Goal: Task Accomplishment & Management: Use online tool/utility

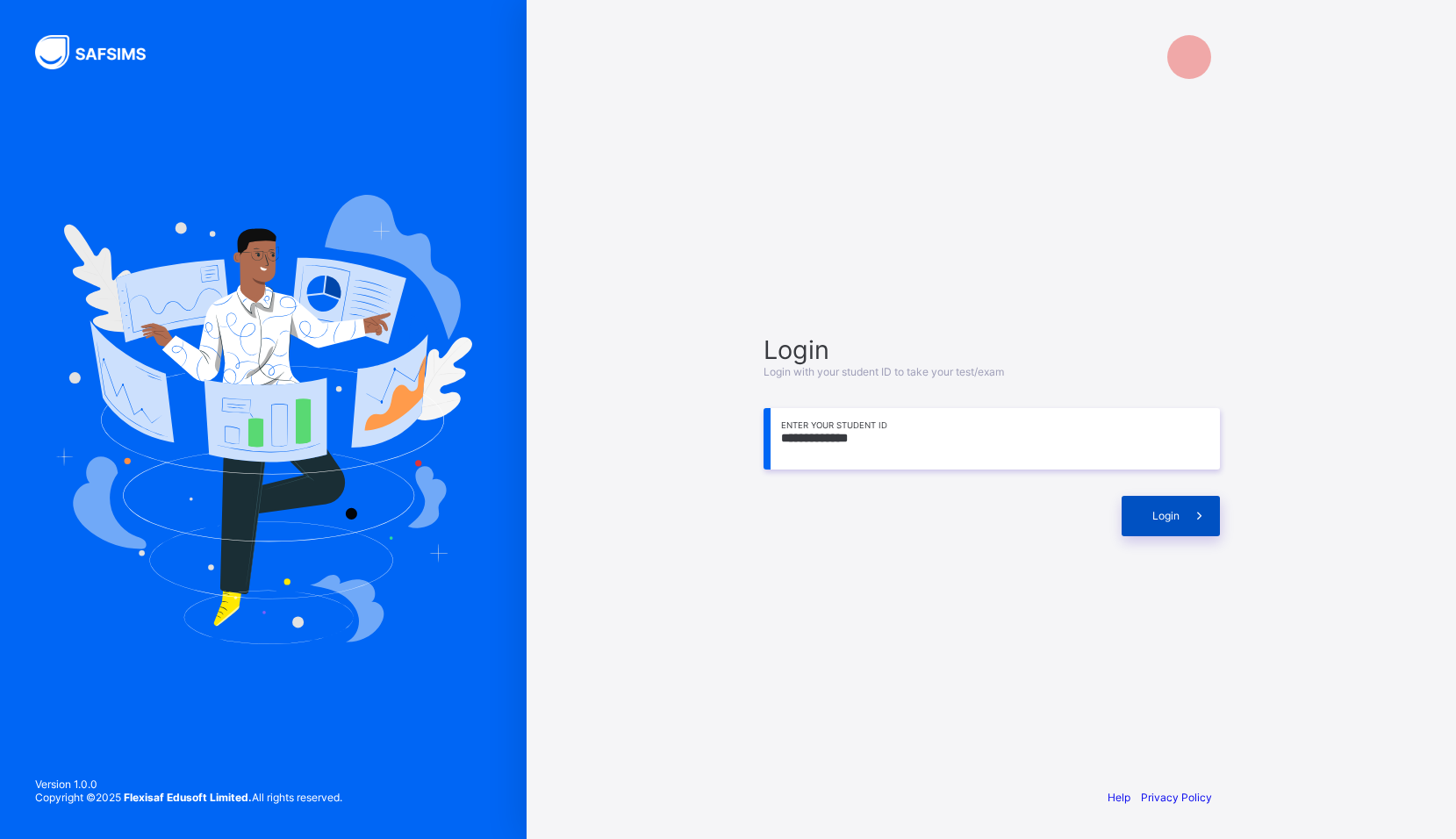
type input "**********"
drag, startPoint x: 1196, startPoint y: 514, endPoint x: 1191, endPoint y: 502, distance: 13.0
click at [1195, 504] on span at bounding box center [1199, 516] width 41 height 41
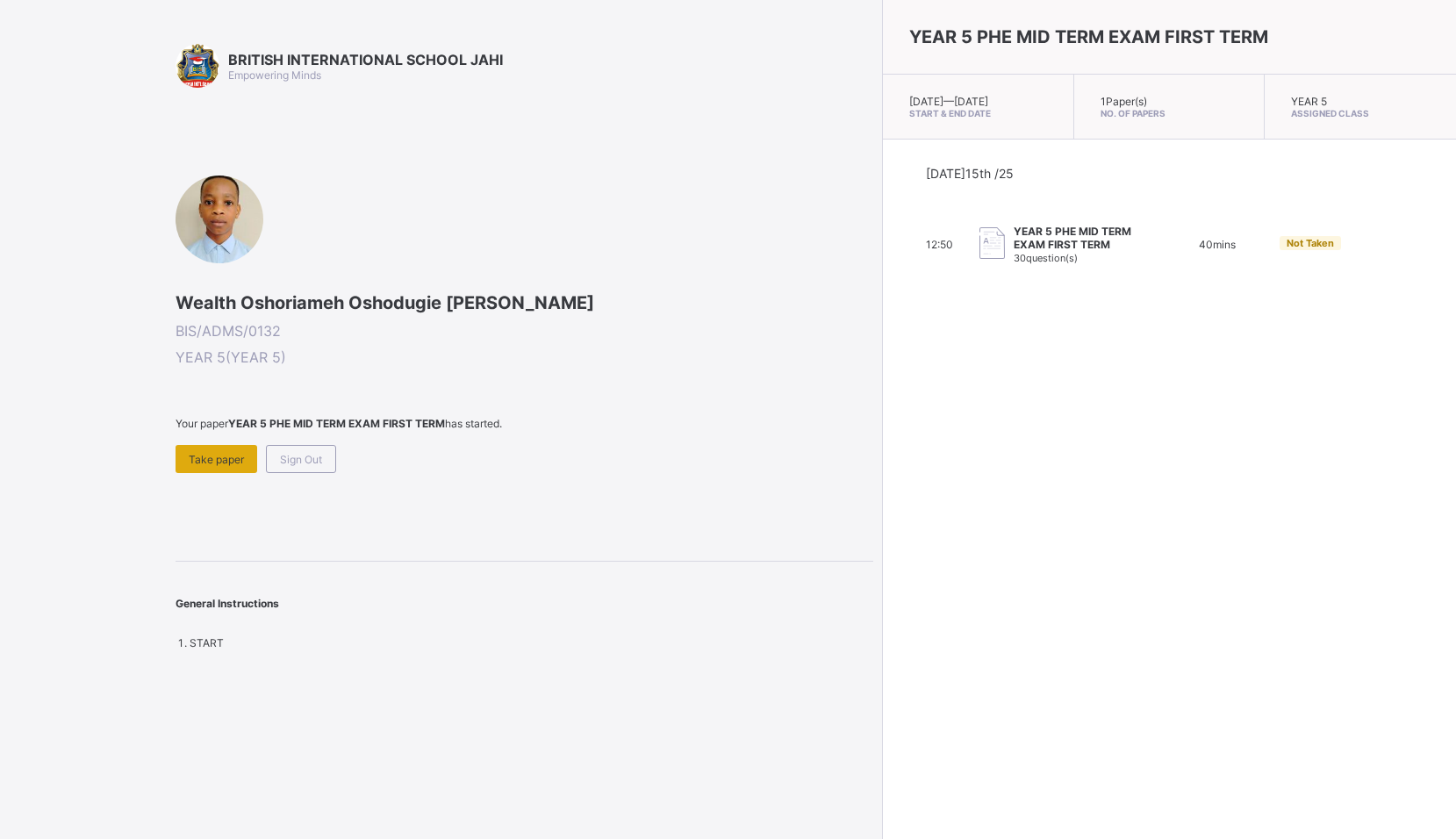
click at [214, 465] on span "Take paper" at bounding box center [217, 460] width 55 height 13
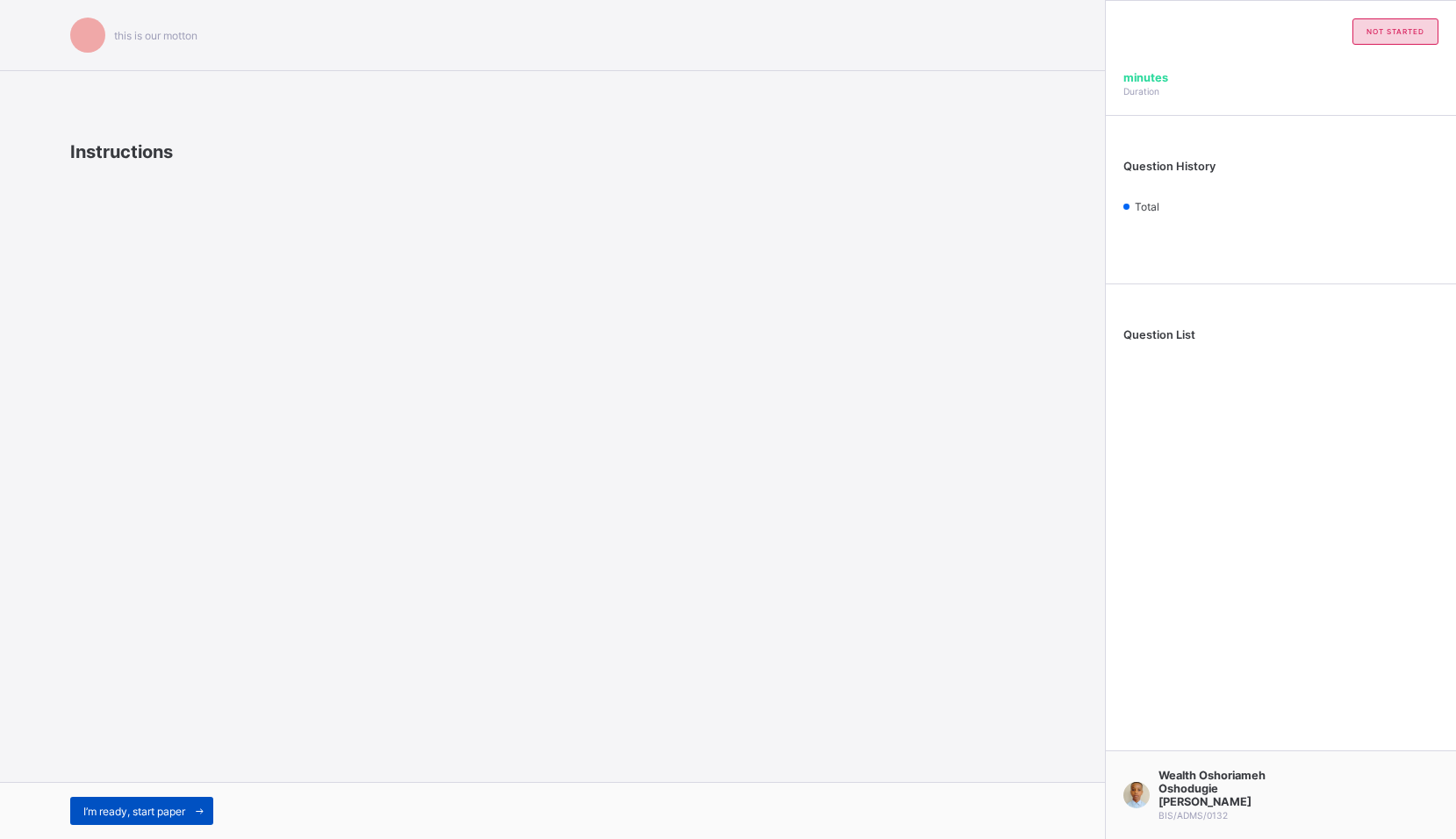
click at [137, 814] on span "I’m ready, start paper" at bounding box center [134, 812] width 102 height 13
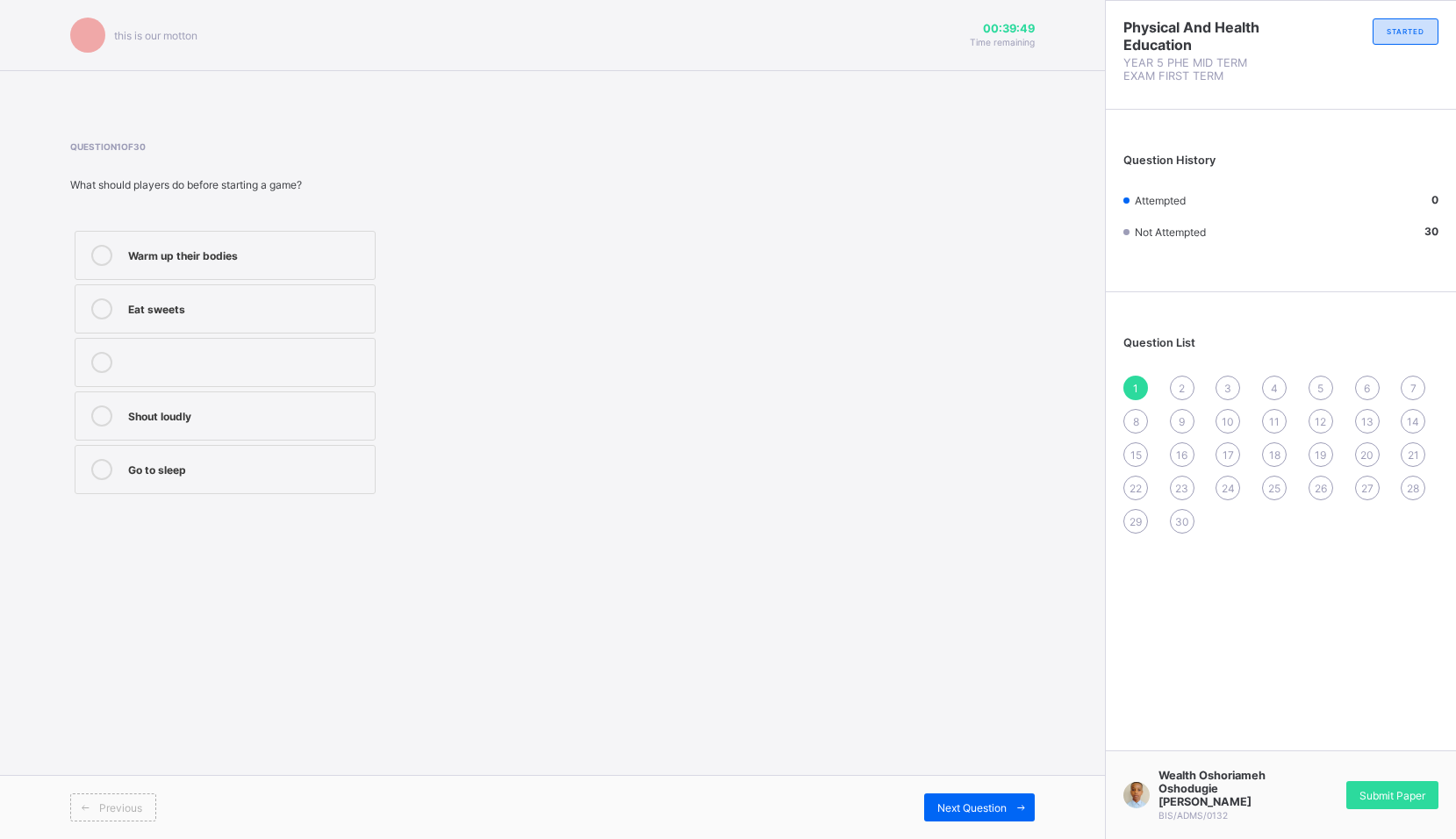
click at [262, 253] on div "Warm up their bodies" at bounding box center [246, 253] width 237 height 18
click at [1031, 813] on span at bounding box center [1020, 808] width 28 height 28
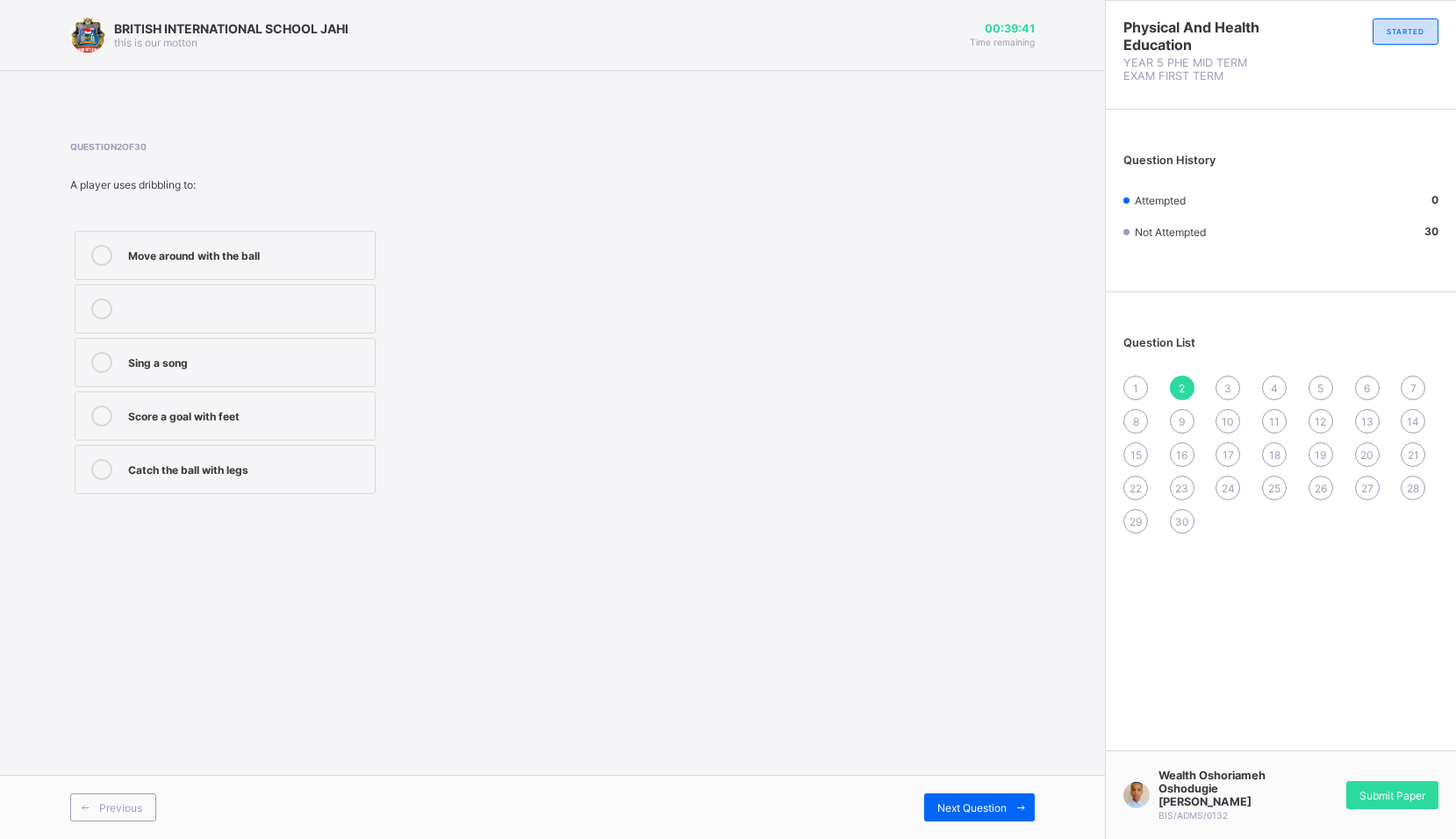
click at [139, 269] on label "Move around with the ball" at bounding box center [225, 255] width 301 height 49
click at [1025, 798] on span at bounding box center [1020, 808] width 28 height 28
click at [242, 430] on label "To share the ball with teammates" at bounding box center [225, 416] width 301 height 49
click at [1012, 811] on span at bounding box center [1020, 808] width 28 height 28
click at [255, 401] on label "Drawing" at bounding box center [225, 416] width 301 height 49
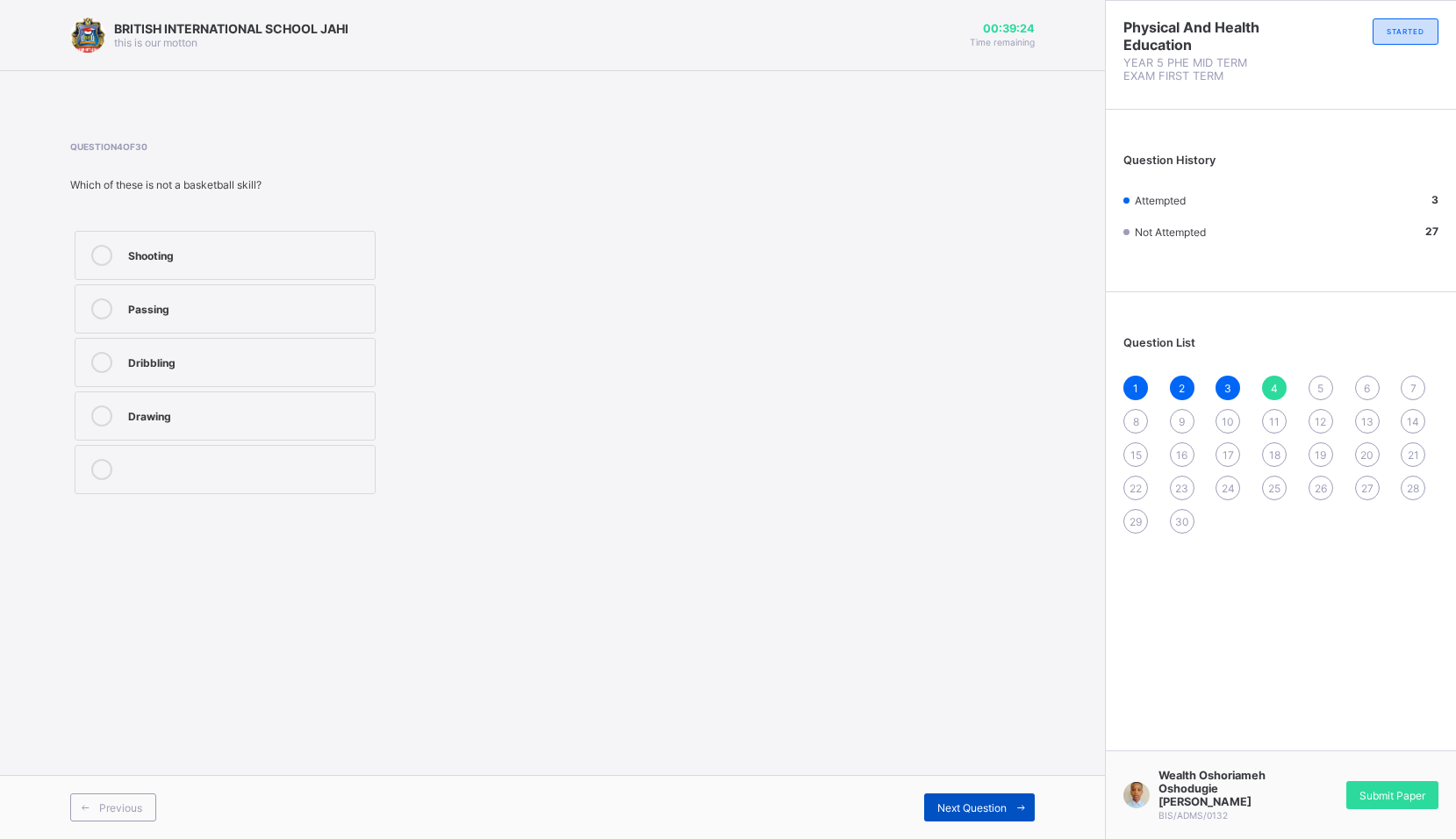
click at [1029, 802] on span at bounding box center [1020, 808] width 28 height 28
click at [332, 308] on div "Throwing the ball into the basket" at bounding box center [246, 307] width 237 height 18
click at [1017, 813] on icon at bounding box center [1021, 808] width 13 height 11
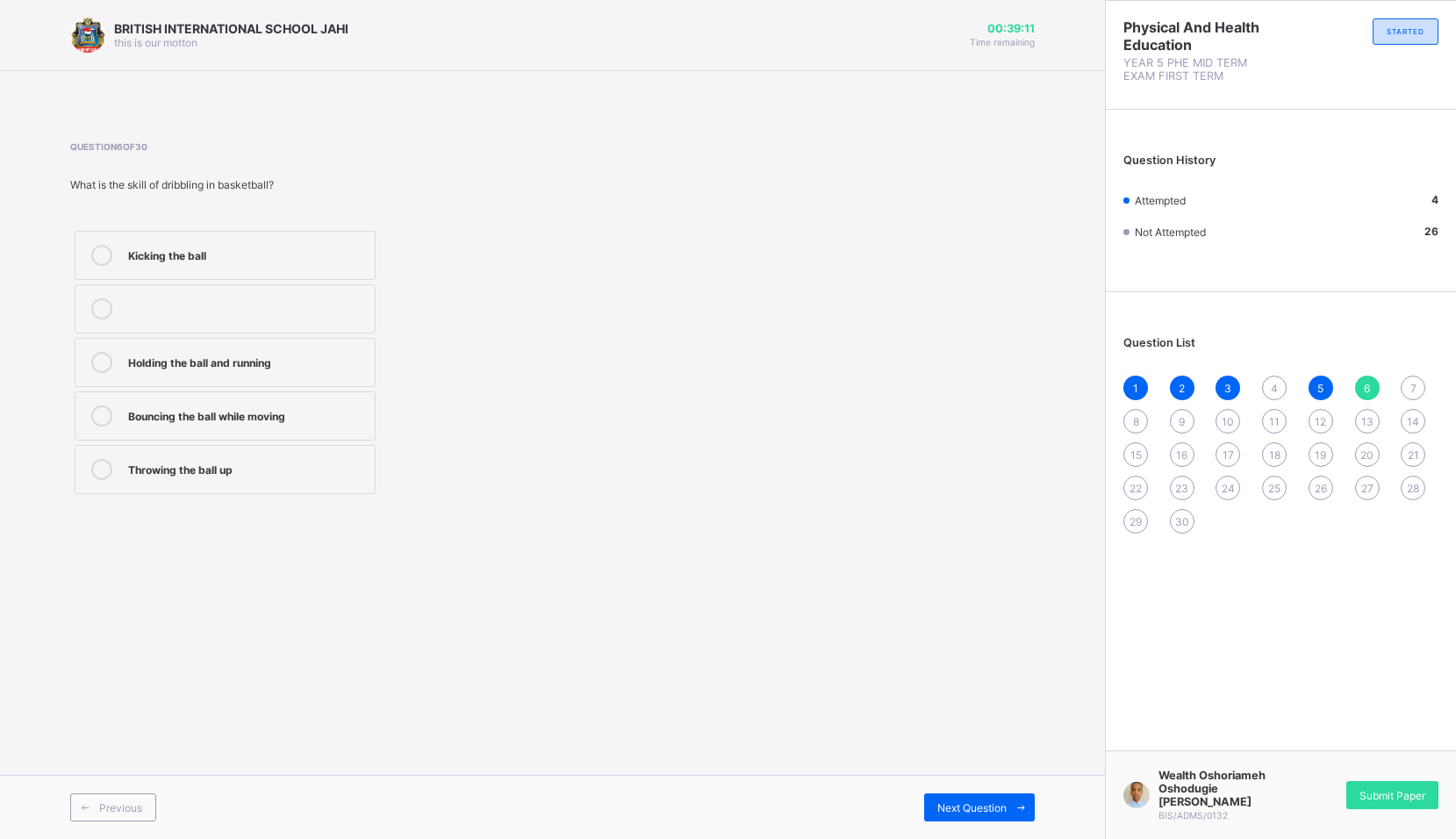
click at [364, 412] on div "Bouncing the ball while moving" at bounding box center [246, 414] width 237 height 18
click at [1018, 802] on icon at bounding box center [1021, 808] width 13 height 11
drag, startPoint x: 145, startPoint y: 428, endPoint x: 144, endPoint y: 483, distance: 55.0
click at [144, 483] on div "Singing skills Strength only Sleeping well Endurance and speed" at bounding box center [225, 362] width 310 height 272
drag, startPoint x: 144, startPoint y: 483, endPoint x: 241, endPoint y: 488, distance: 97.1
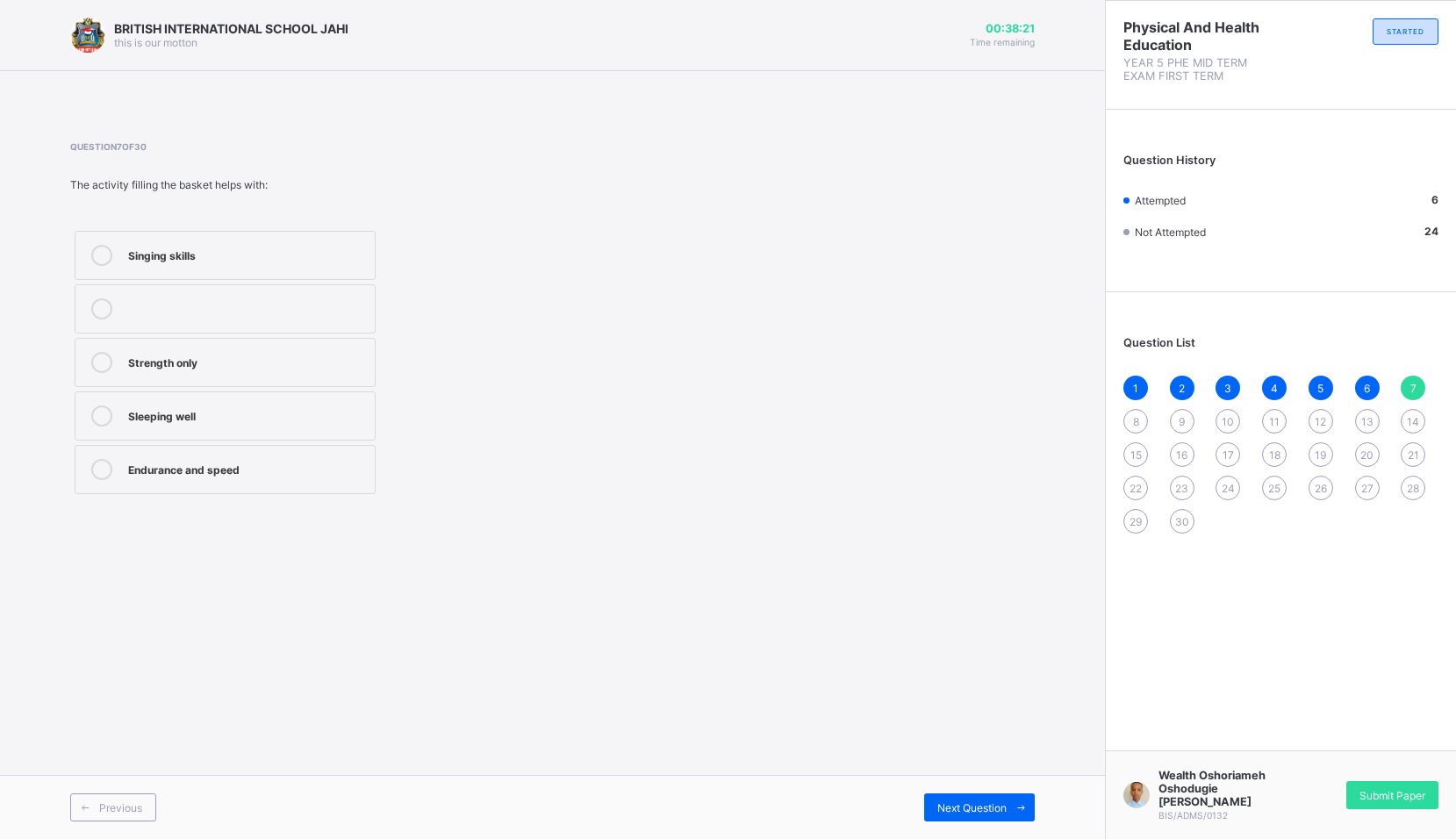
click at [241, 488] on label "Endurance and speed" at bounding box center [225, 470] width 301 height 49
click at [1024, 817] on span at bounding box center [1020, 808] width 28 height 28
click at [345, 479] on div "Filling the basket" at bounding box center [246, 469] width 237 height 21
click at [1013, 794] on span at bounding box center [1020, 808] width 28 height 28
click at [210, 470] on div "To sit and eat" at bounding box center [246, 467] width 237 height 18
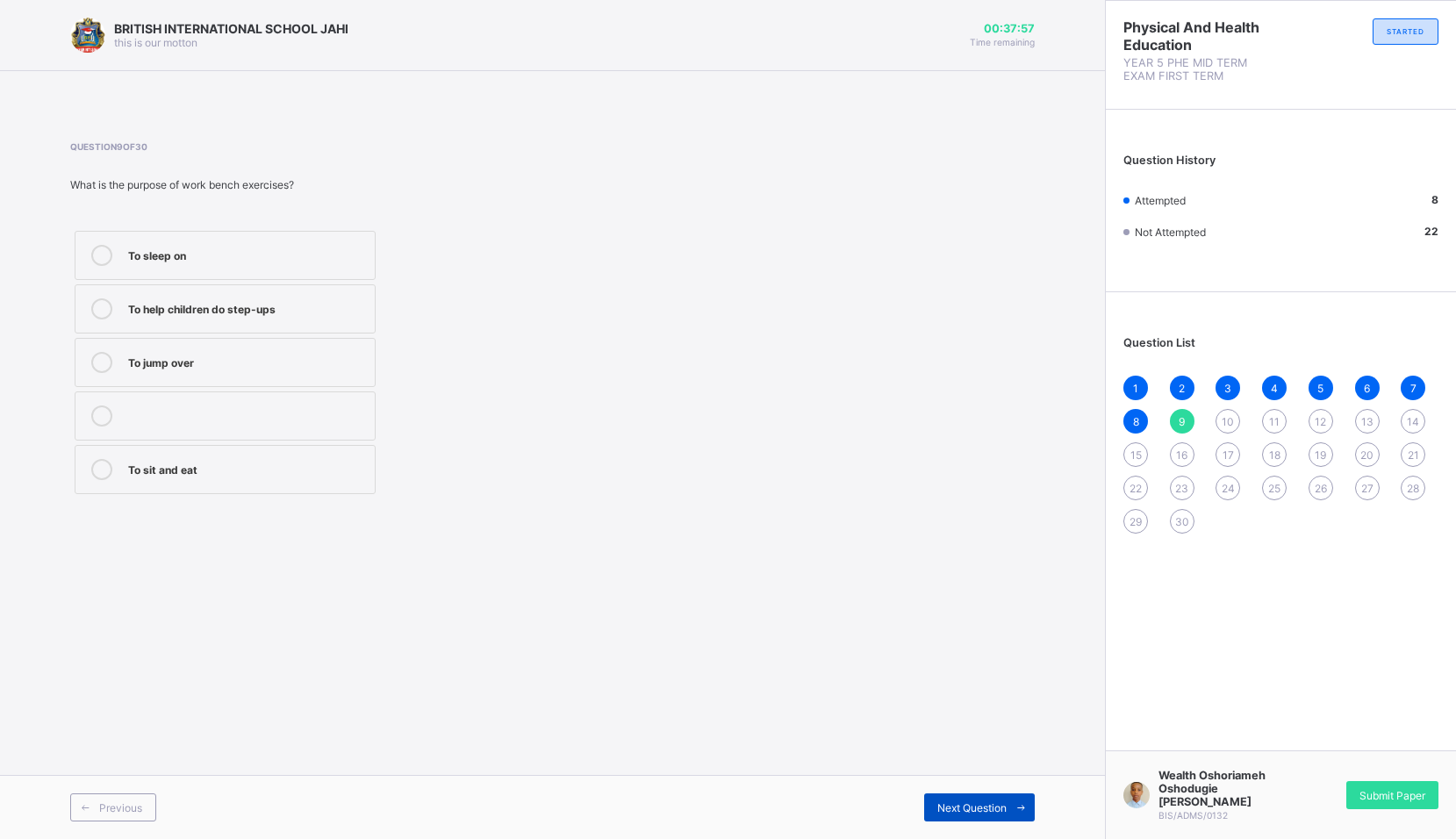
click at [1031, 813] on span at bounding box center [1020, 808] width 28 height 28
click at [234, 303] on div "Agility ladder" at bounding box center [246, 307] width 237 height 18
click at [1018, 799] on span at bounding box center [1020, 808] width 28 height 28
click at [107, 299] on div at bounding box center [101, 309] width 35 height 21
drag, startPoint x: 1035, startPoint y: 800, endPoint x: 1026, endPoint y: 812, distance: 15.0
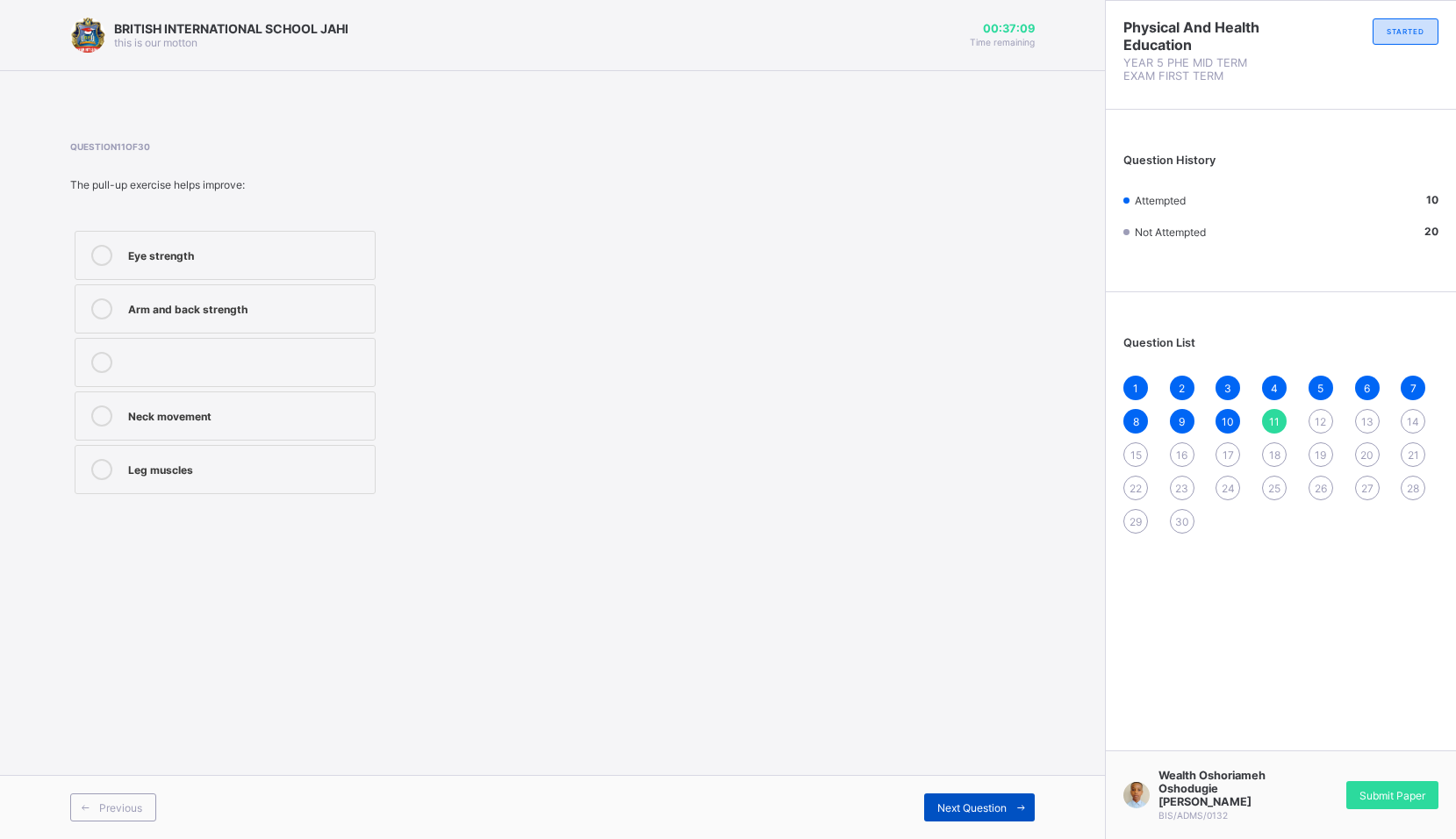
click at [1027, 809] on div "Previous Next Question" at bounding box center [552, 807] width 1104 height 64
click at [1027, 813] on span at bounding box center [1020, 808] width 28 height 28
click at [201, 359] on div "How long you can run without stopping" at bounding box center [246, 360] width 237 height 18
drag, startPoint x: 1040, startPoint y: 815, endPoint x: 1010, endPoint y: 805, distance: 31.6
click at [1042, 815] on div "Previous Next Question" at bounding box center [552, 807] width 1104 height 64
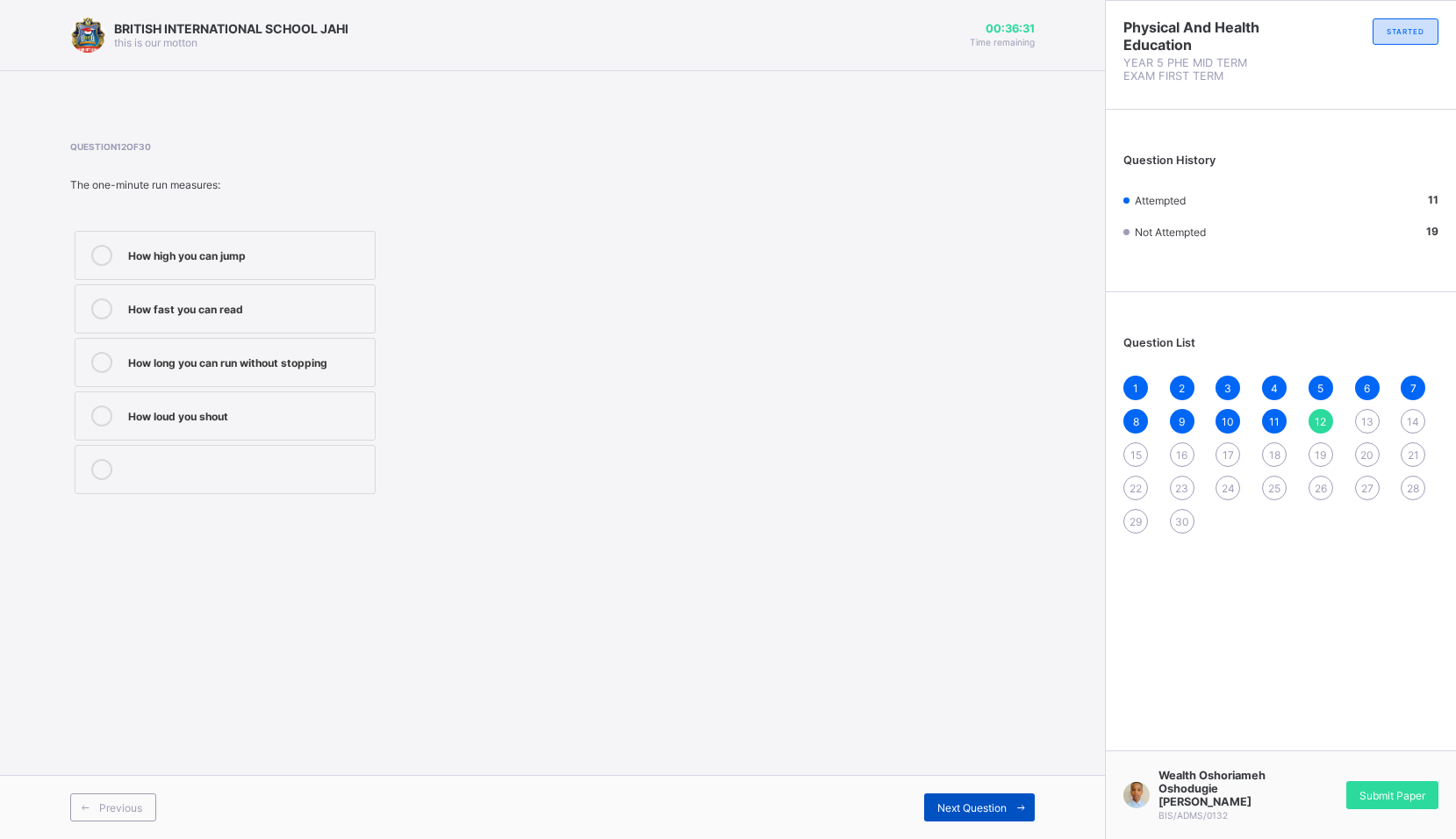
click at [1011, 805] on span at bounding box center [1020, 808] width 28 height 28
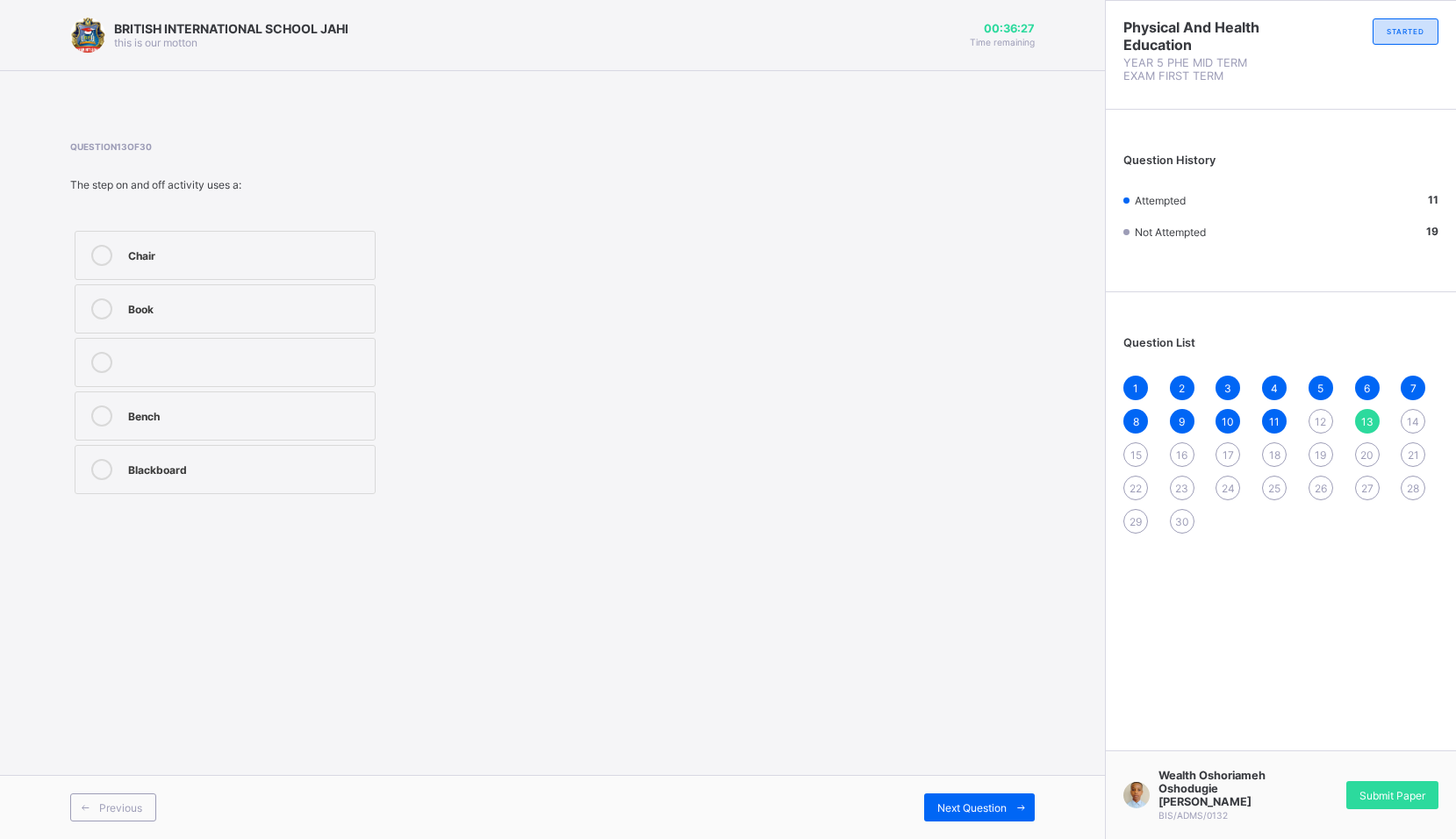
click at [1321, 427] on span "12" at bounding box center [1320, 422] width 11 height 13
click at [225, 356] on div "How long you can run without stopping" at bounding box center [246, 360] width 237 height 18
click at [1355, 421] on div "13" at bounding box center [1367, 421] width 25 height 25
drag, startPoint x: 300, startPoint y: 419, endPoint x: 274, endPoint y: 427, distance: 27.2
click at [274, 427] on label "Bench" at bounding box center [225, 416] width 301 height 49
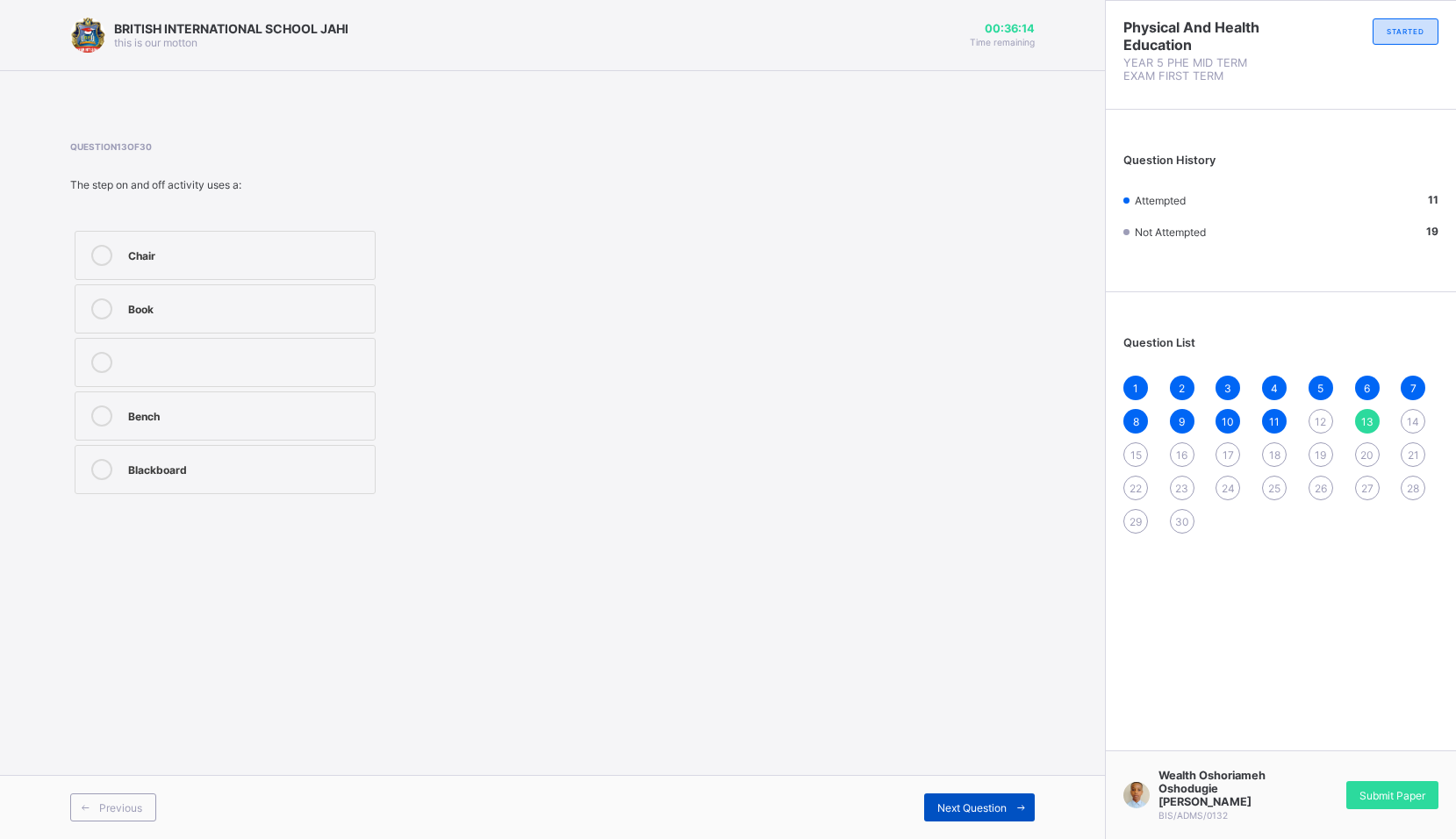
click at [1025, 812] on span at bounding box center [1020, 808] width 28 height 28
click at [172, 404] on label "Stomach muscles" at bounding box center [225, 416] width 301 height 49
click at [1017, 813] on icon at bounding box center [1021, 808] width 13 height 11
click at [203, 368] on div "Press-up" at bounding box center [246, 360] width 237 height 18
click at [1030, 806] on span at bounding box center [1020, 808] width 28 height 28
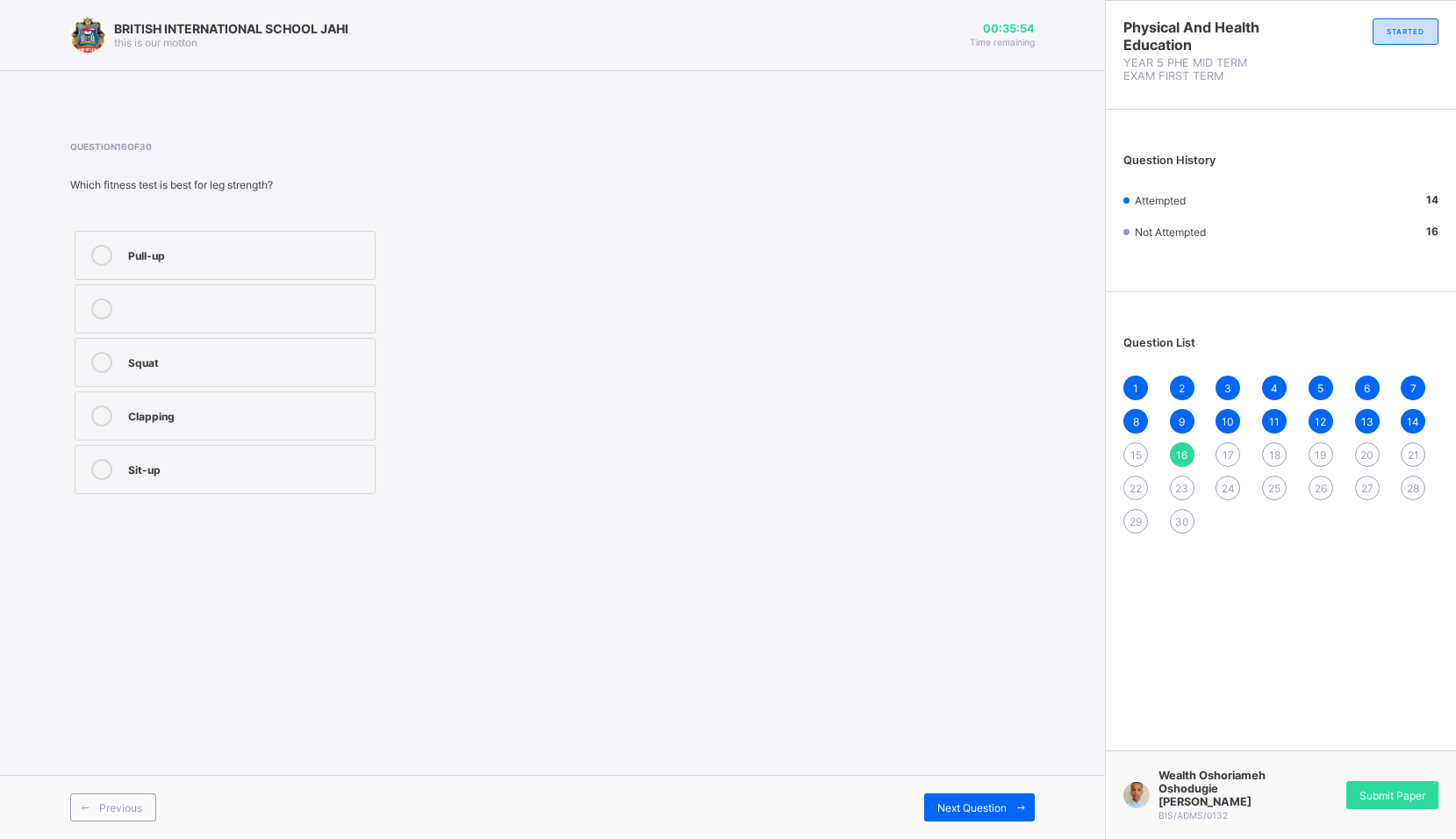
drag, startPoint x: 280, startPoint y: 364, endPoint x: 396, endPoint y: 478, distance: 162.6
click at [286, 365] on div "Squat" at bounding box center [246, 360] width 237 height 18
click at [1017, 804] on icon at bounding box center [1021, 808] width 13 height 11
click at [148, 260] on div "Press-up" at bounding box center [246, 253] width 237 height 18
click at [1014, 795] on span at bounding box center [1020, 808] width 28 height 28
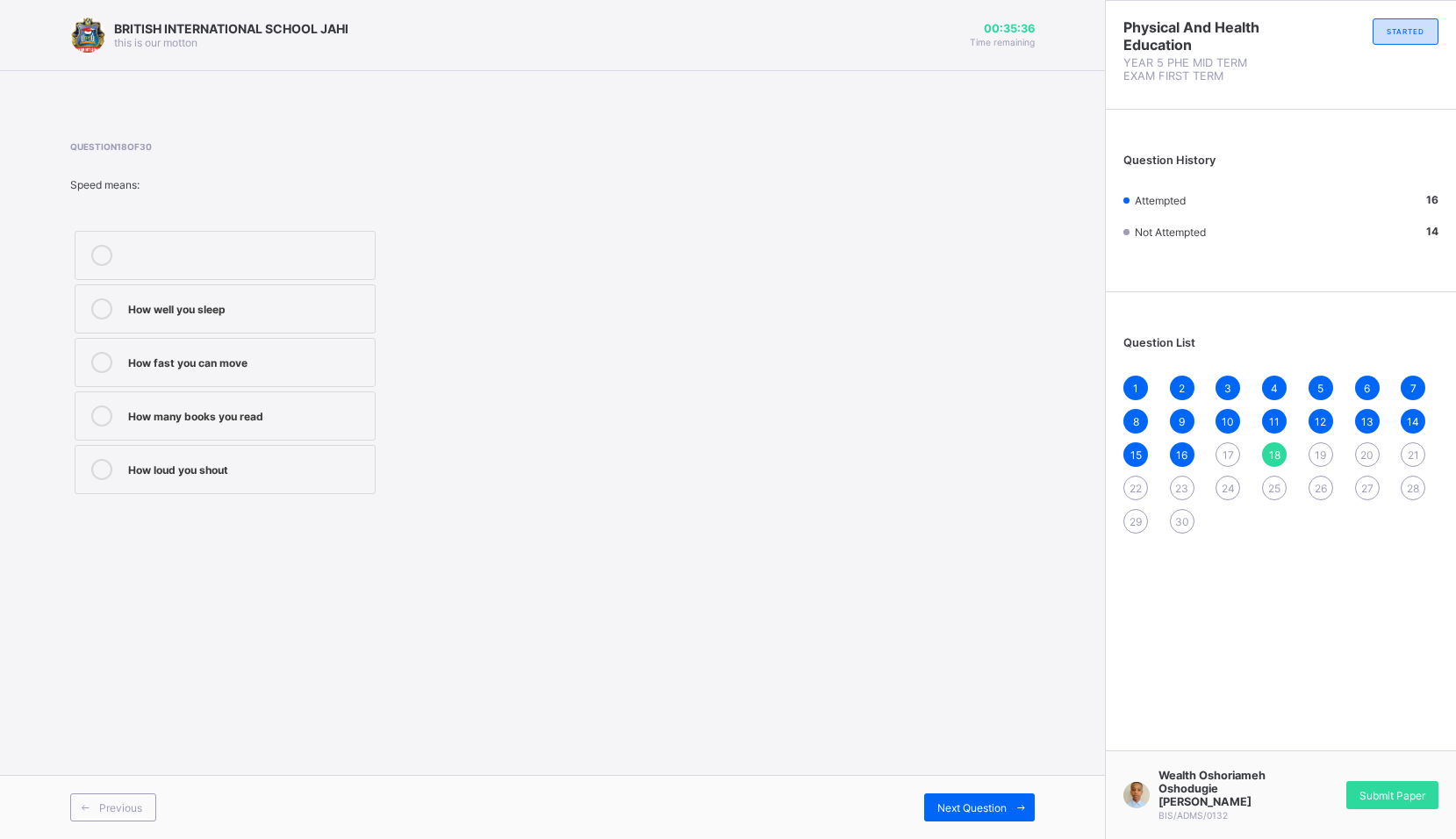
click at [254, 355] on div "How fast you can move" at bounding box center [246, 360] width 237 height 18
click at [1009, 802] on span at bounding box center [1020, 808] width 28 height 28
click at [154, 413] on div "Move quickly and change direction easily" at bounding box center [246, 414] width 237 height 18
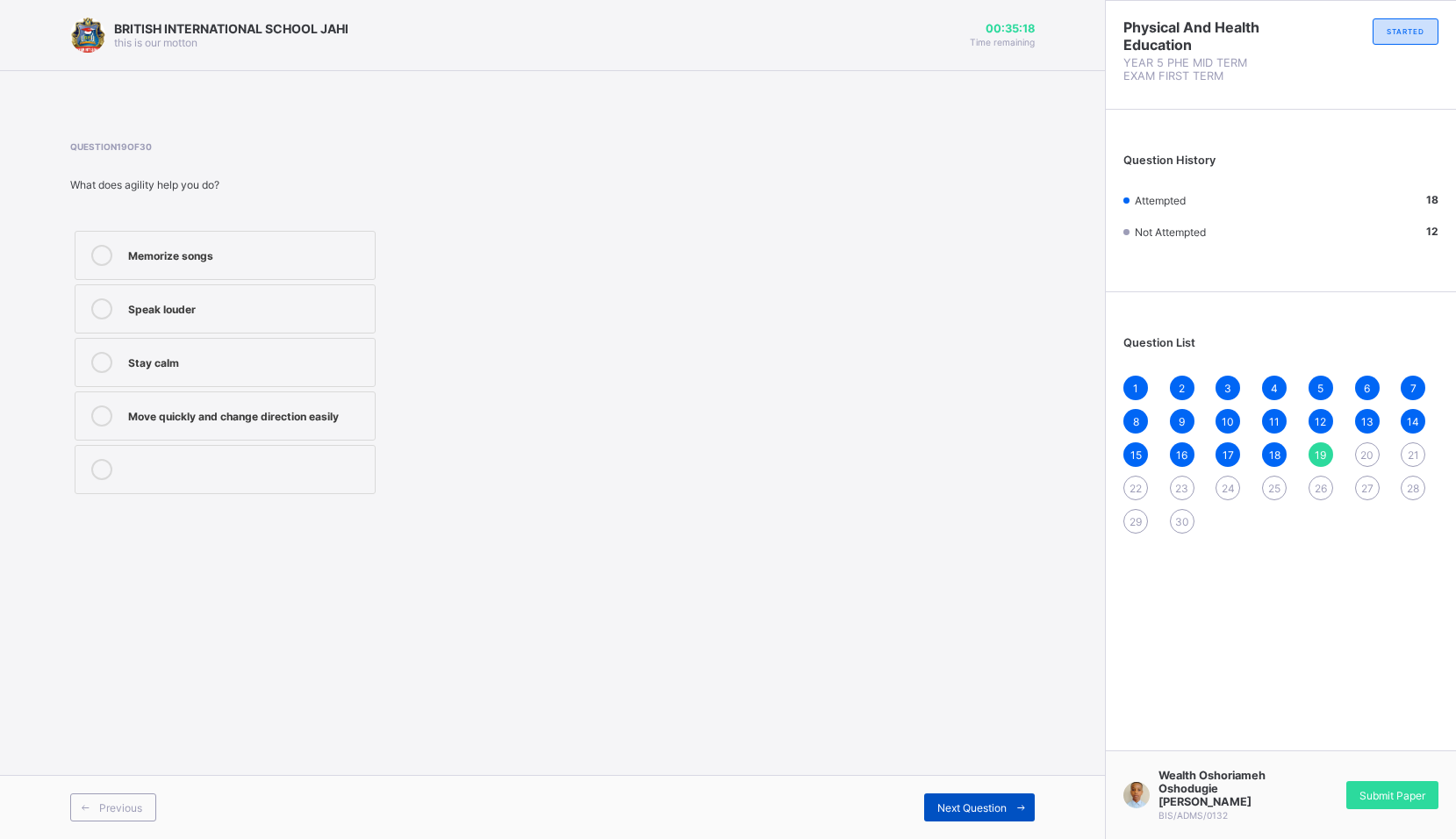
click at [1023, 808] on icon at bounding box center [1021, 808] width 13 height 11
click at [165, 263] on div "Pulling a rope in tug-of-war" at bounding box center [246, 255] width 237 height 21
click at [1020, 799] on span at bounding box center [1020, 808] width 28 height 28
click at [128, 397] on label "One-minute run" at bounding box center [225, 416] width 301 height 49
click at [1024, 812] on icon at bounding box center [1021, 808] width 13 height 11
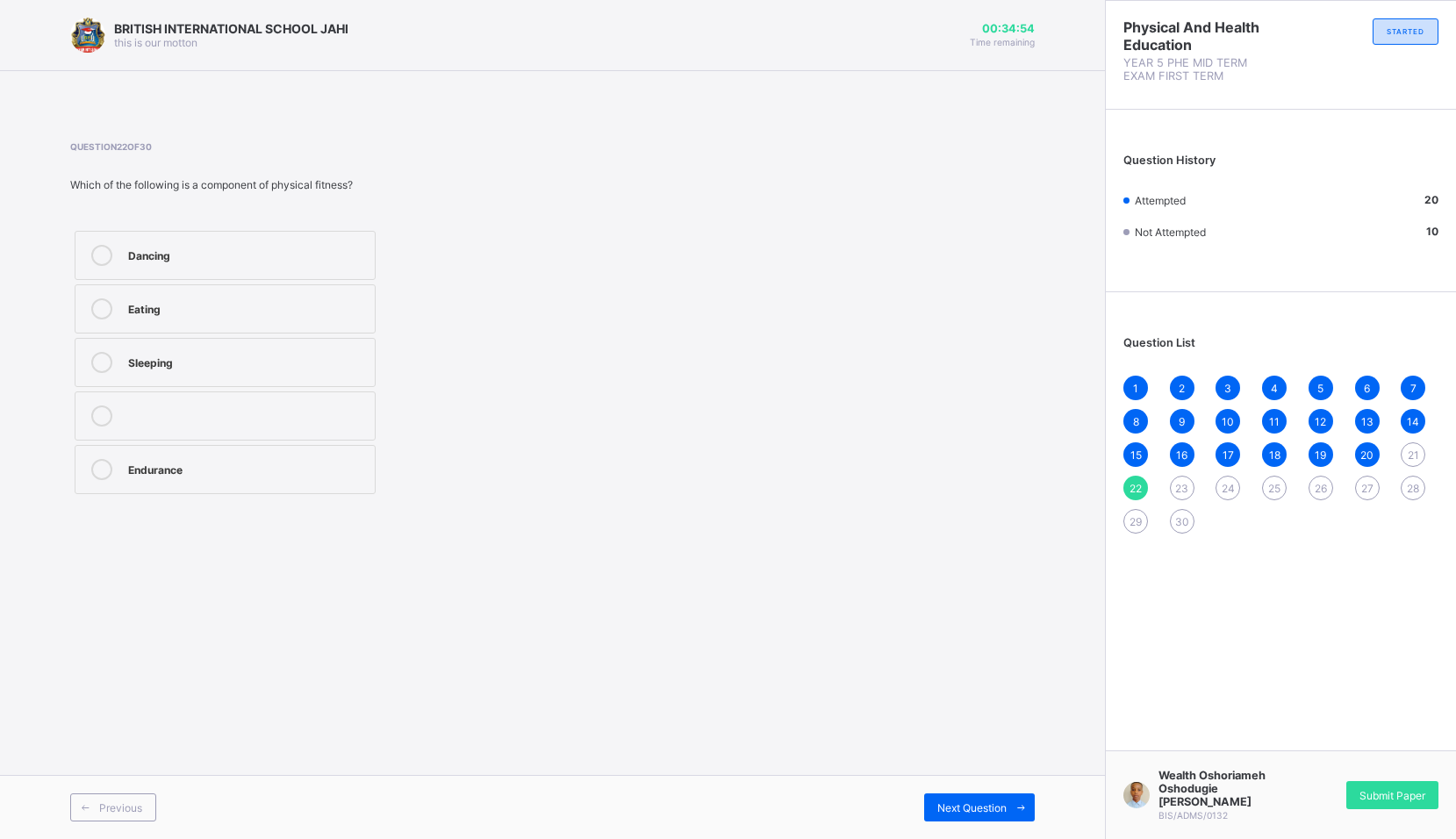
click at [224, 262] on div "Dancing" at bounding box center [246, 255] width 237 height 21
click at [341, 481] on label "Endurance" at bounding box center [225, 470] width 301 height 49
click at [1018, 807] on icon at bounding box center [1021, 808] width 13 height 11
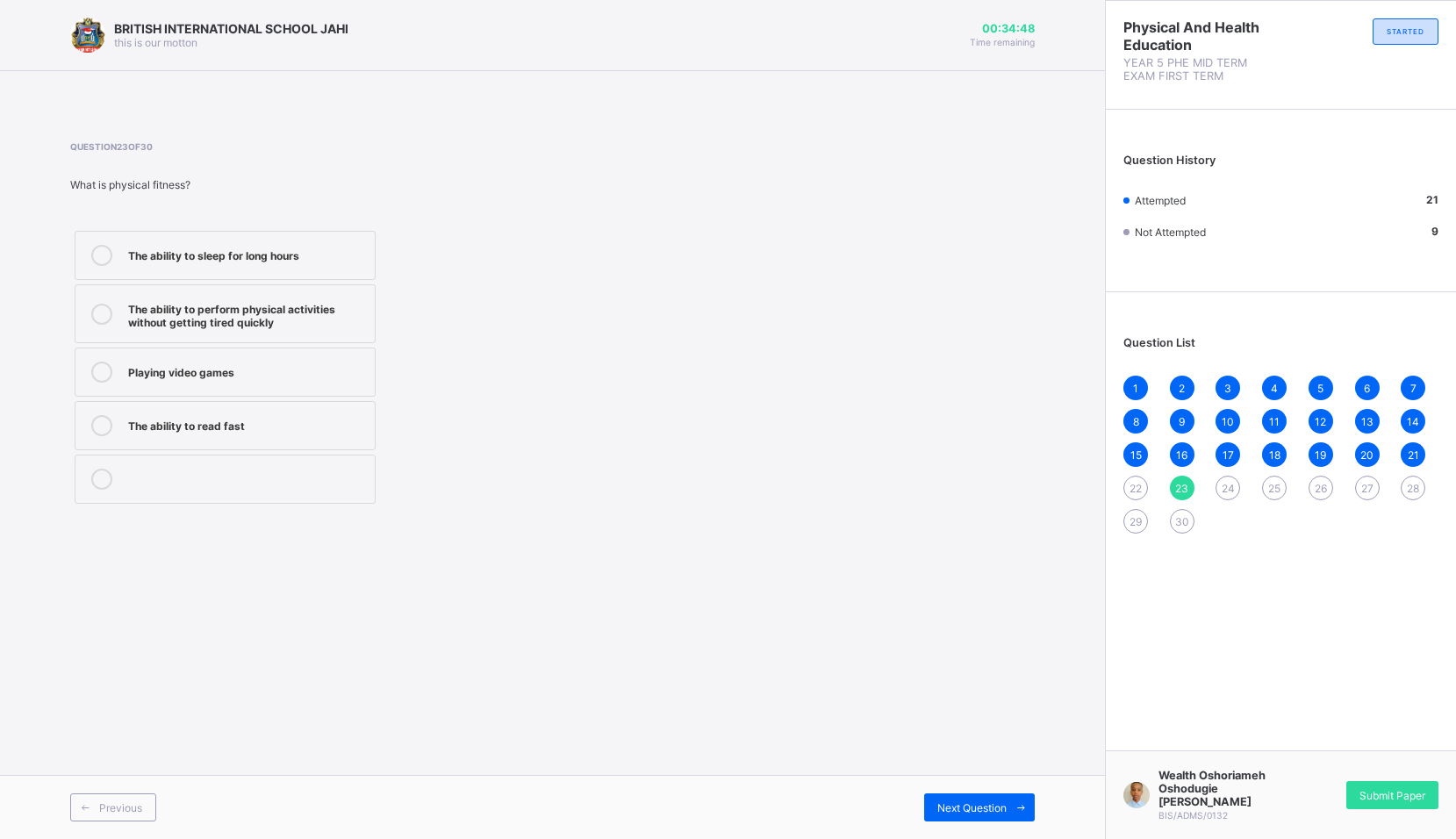
click at [163, 321] on div "The ability to perform physical activities without getting tired quickly" at bounding box center [246, 314] width 237 height 30
click at [1006, 812] on span "Next Question" at bounding box center [971, 808] width 69 height 13
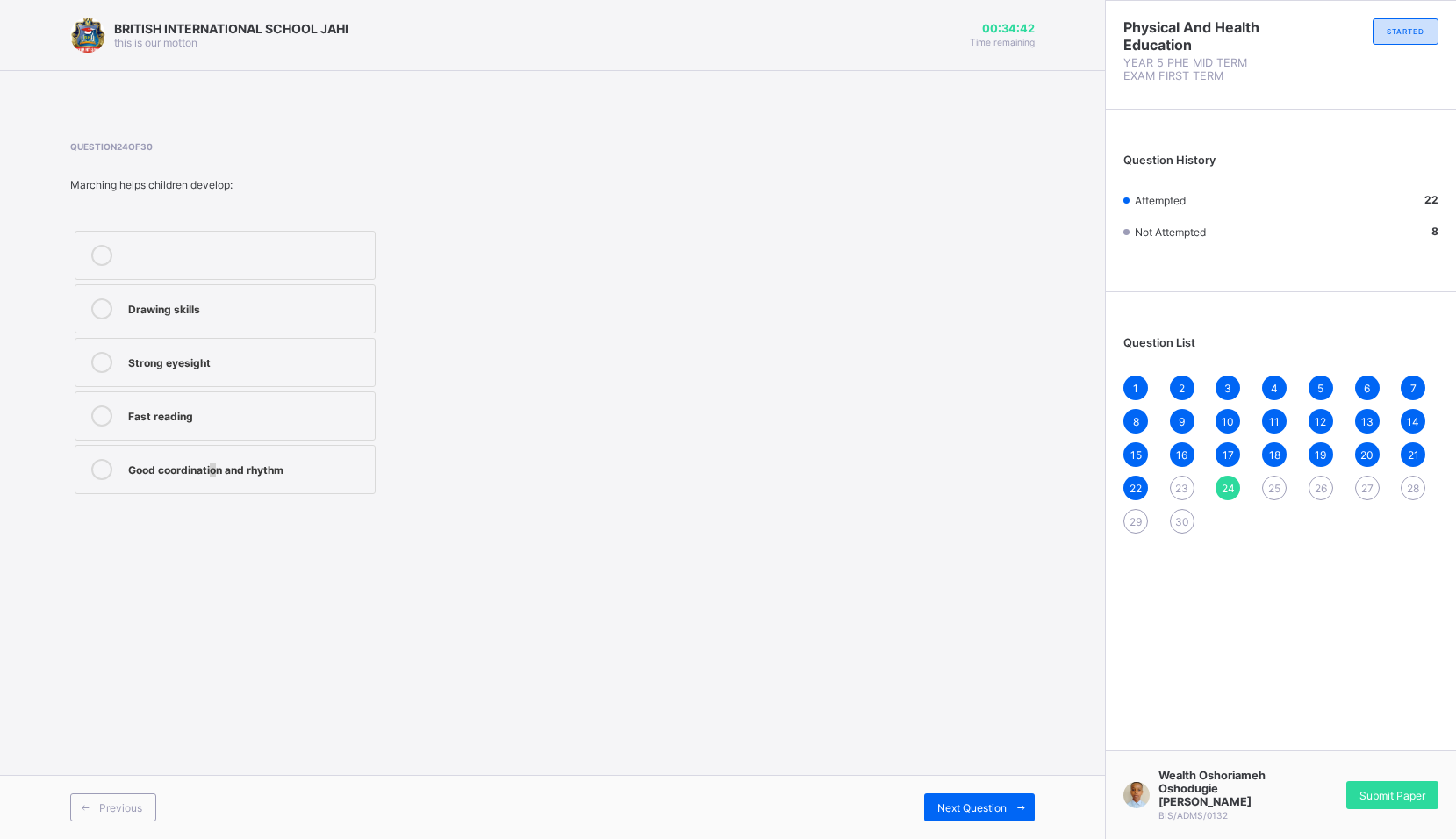
click at [216, 459] on label "Good coordination and rhythm" at bounding box center [225, 470] width 301 height 49
click at [350, 478] on div "Good coordination and rhythm" at bounding box center [246, 469] width 237 height 21
click at [1005, 807] on div "Next Question" at bounding box center [979, 808] width 111 height 28
click at [255, 254] on div "They help improve coordination and fun" at bounding box center [246, 253] width 237 height 18
click at [370, 260] on label "They help improve coordination and fun" at bounding box center [225, 255] width 301 height 49
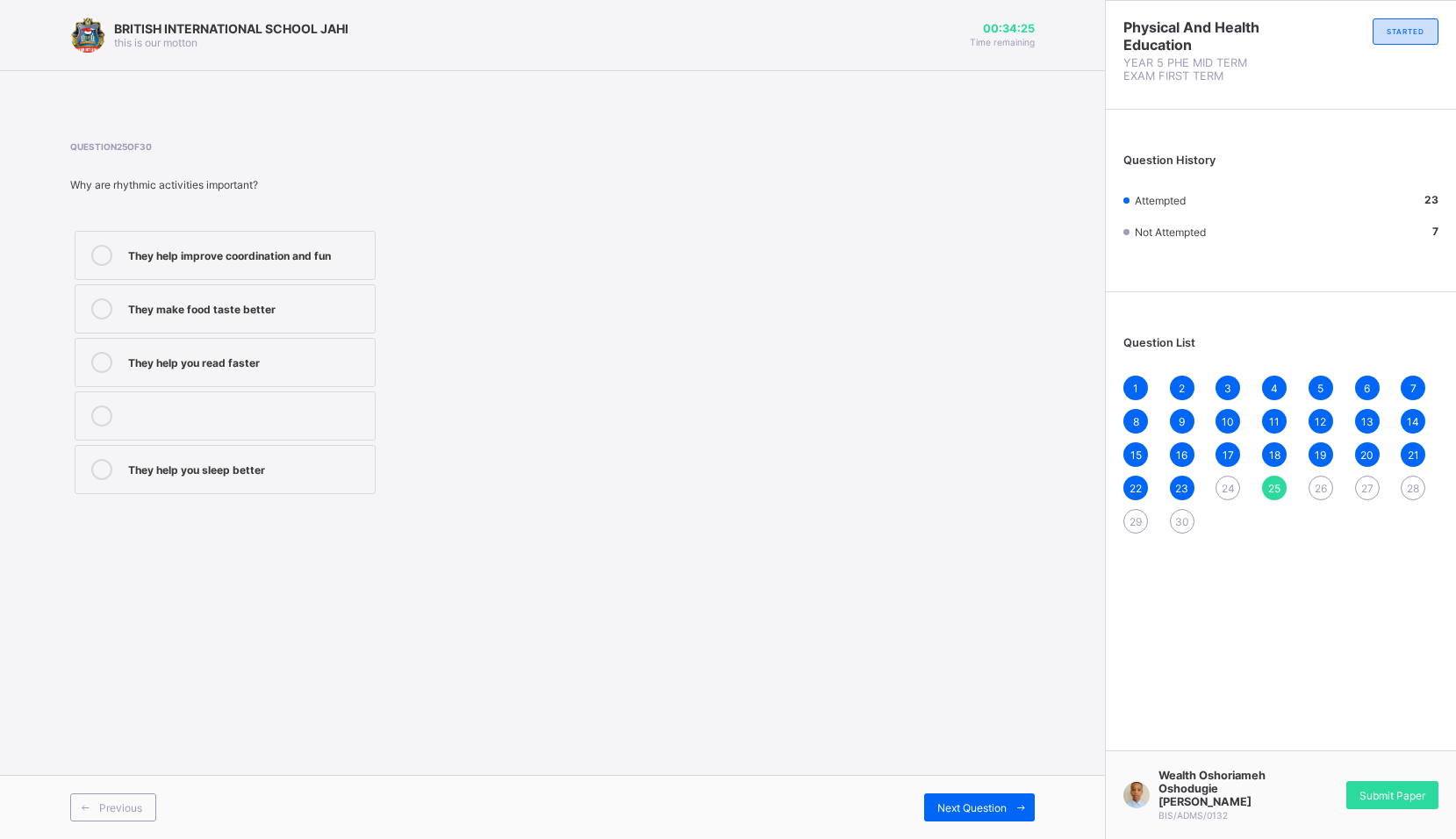
click at [1027, 789] on div "Previous Next Question" at bounding box center [552, 807] width 1104 height 64
drag, startPoint x: 1028, startPoint y: 789, endPoint x: 1008, endPoint y: 806, distance: 26.2
click at [1008, 806] on span at bounding box center [1020, 808] width 28 height 28
click at [129, 341] on label "Sleeping" at bounding box center [225, 362] width 301 height 49
click at [141, 354] on label "Sleeping" at bounding box center [225, 362] width 301 height 49
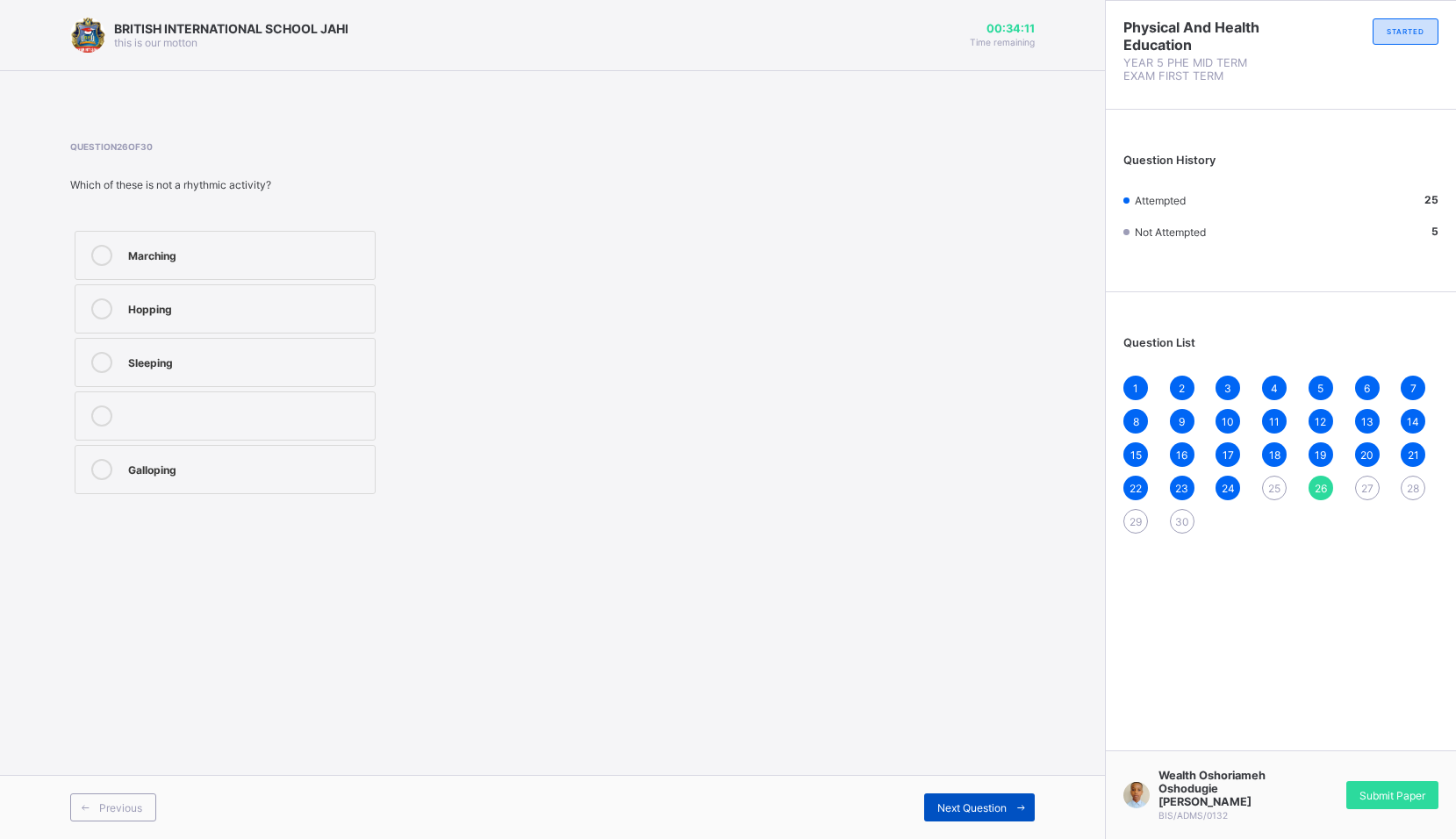
click at [1019, 806] on icon at bounding box center [1021, 808] width 13 height 11
drag, startPoint x: 322, startPoint y: 372, endPoint x: 417, endPoint y: 373, distance: 95.0
click at [327, 372] on div "Sit and bounce" at bounding box center [246, 362] width 237 height 21
click at [1018, 802] on span at bounding box center [1020, 808] width 28 height 28
click at [210, 250] on div "Moving like a horse with one leg leading" at bounding box center [246, 253] width 237 height 18
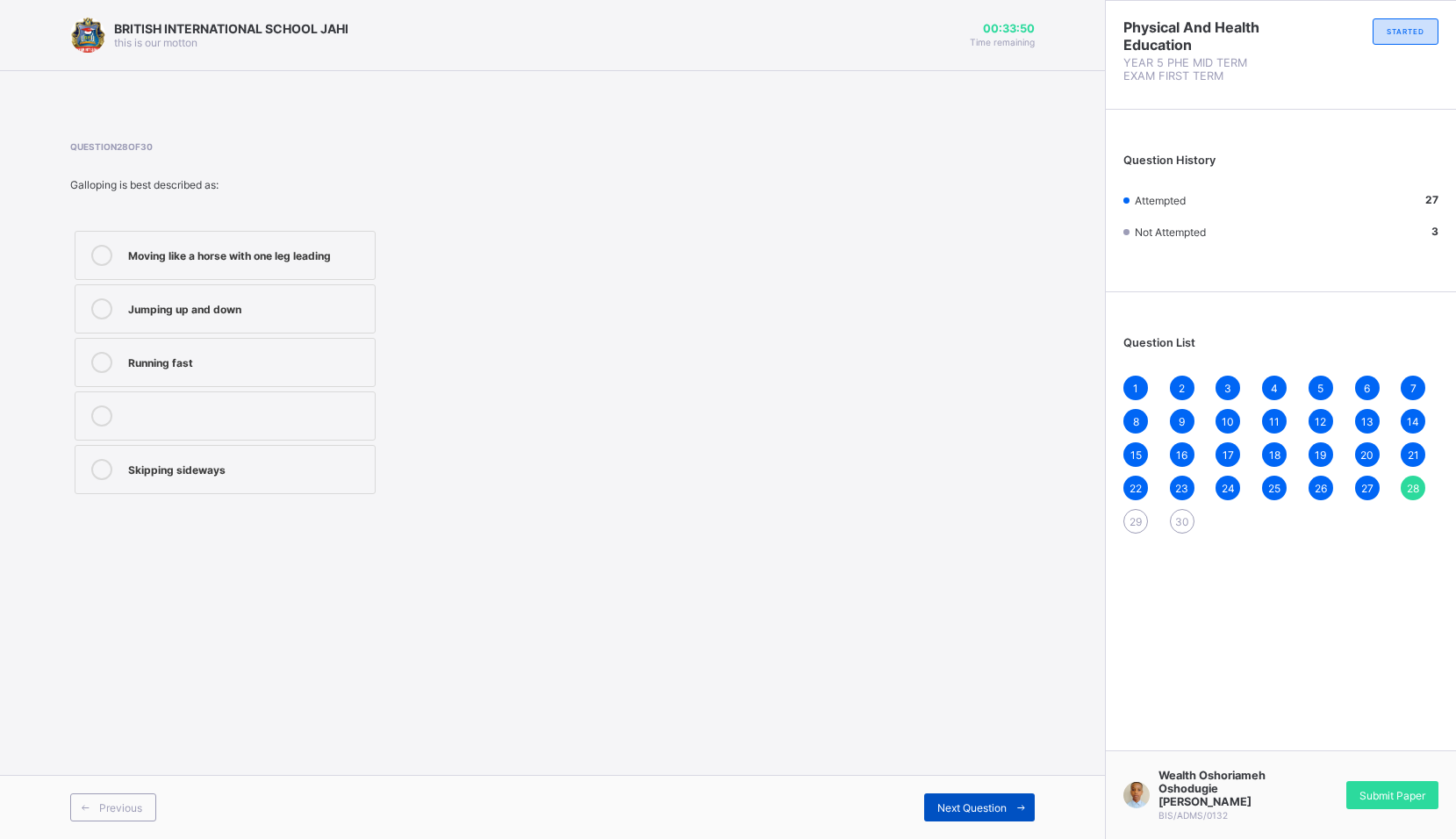
click at [1002, 806] on span "Next Question" at bounding box center [971, 808] width 69 height 13
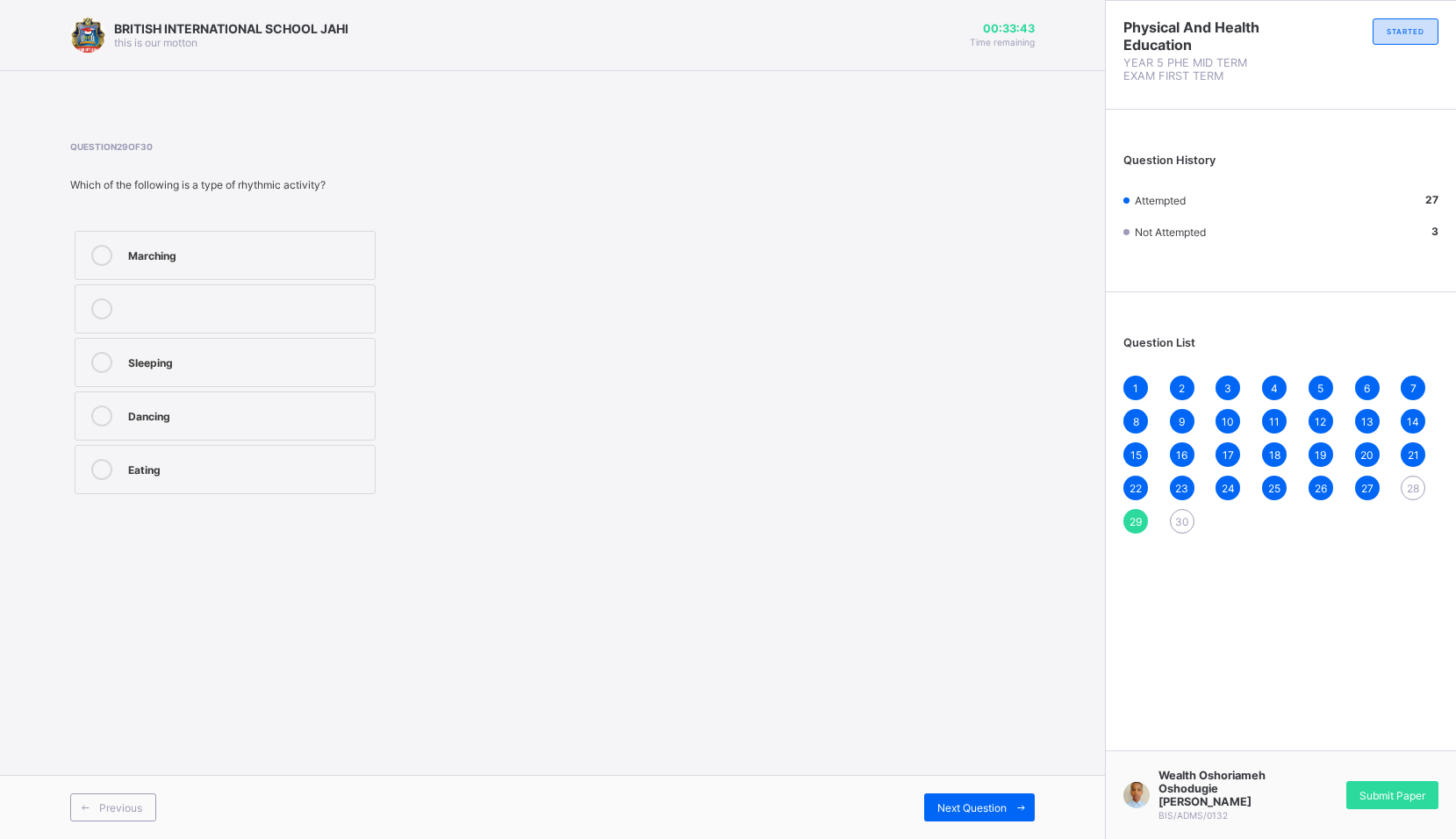
click at [184, 257] on div "Marching" at bounding box center [246, 253] width 237 height 18
click at [1012, 800] on span at bounding box center [1020, 808] width 28 height 28
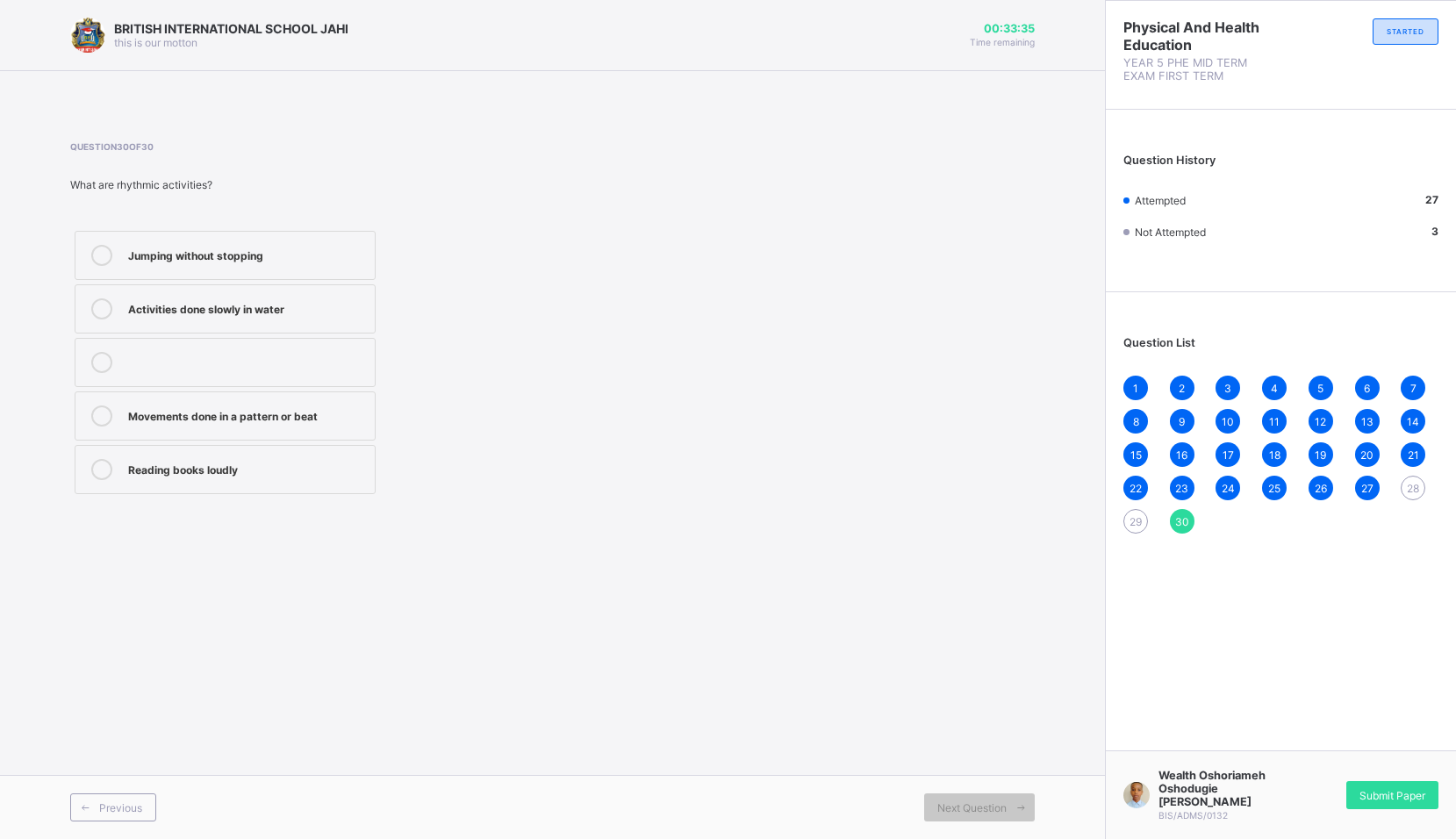
click at [251, 423] on div "Movements done in a pattern or beat" at bounding box center [246, 416] width 237 height 21
drag, startPoint x: 1129, startPoint y: 518, endPoint x: 1111, endPoint y: 514, distance: 18.4
click at [1125, 517] on div "29" at bounding box center [1135, 521] width 25 height 25
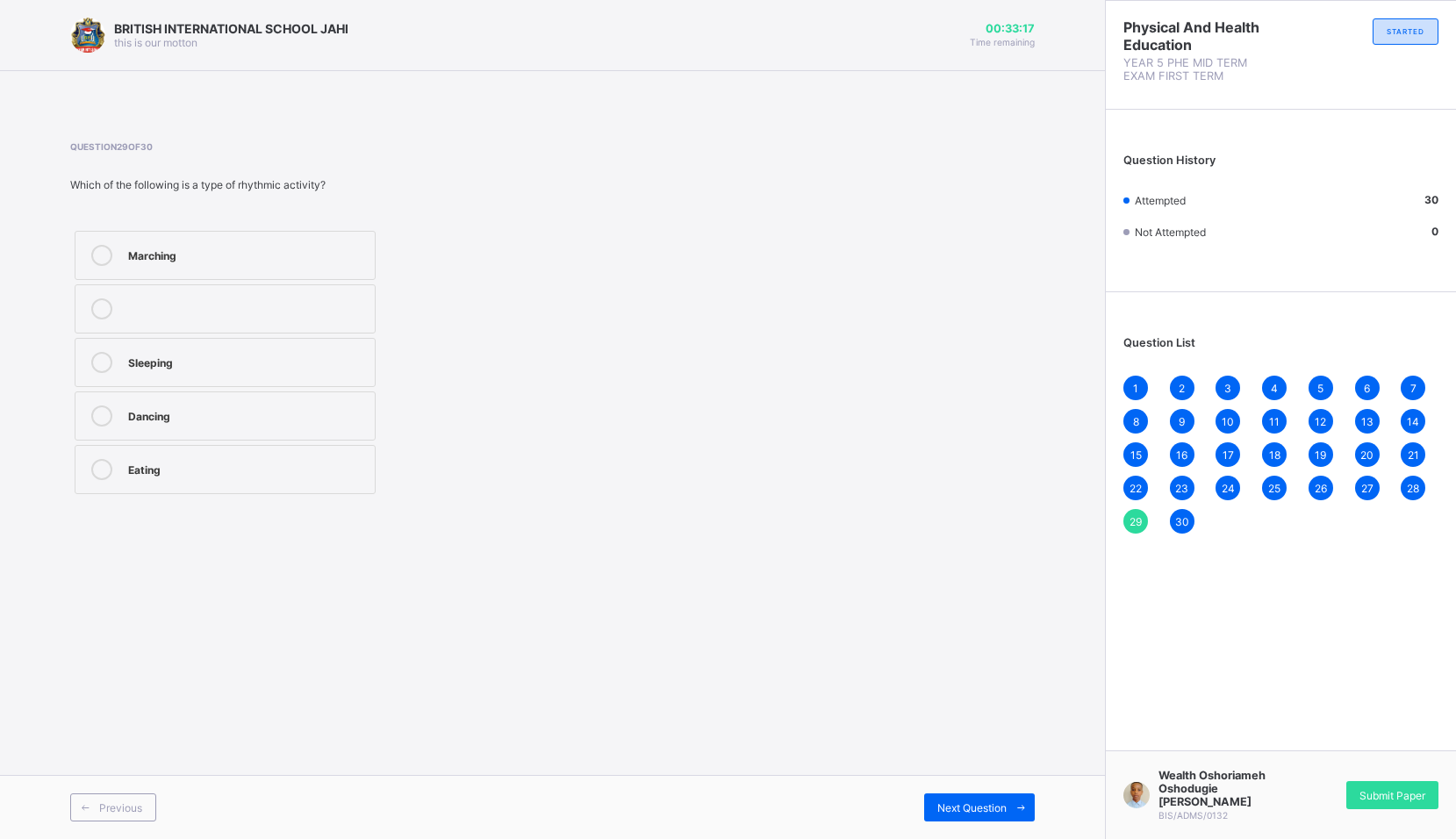
click at [121, 261] on label "Marching" at bounding box center [225, 255] width 301 height 49
click at [1173, 519] on div "30" at bounding box center [1182, 521] width 25 height 25
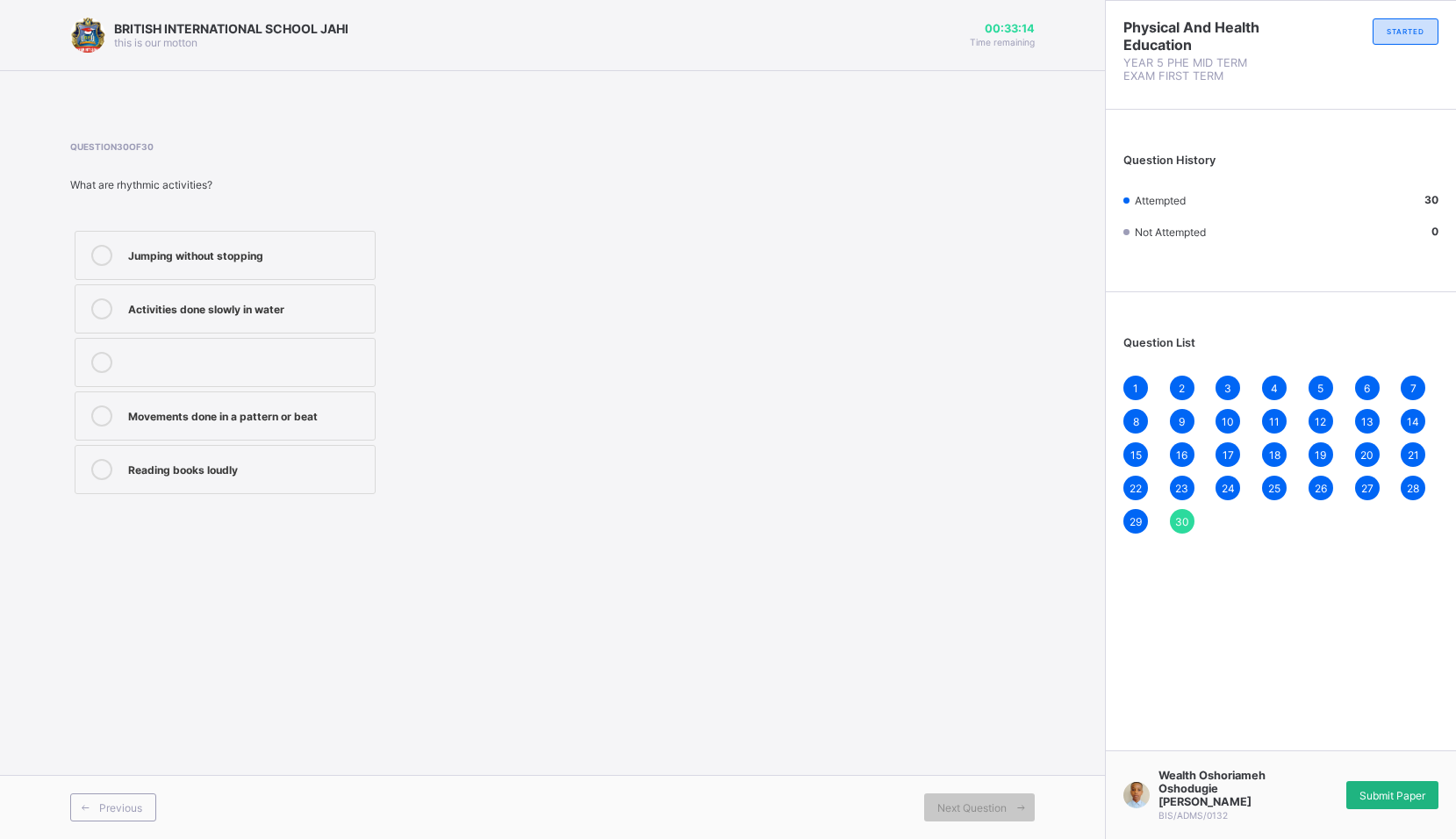
click at [1384, 782] on div "Submit Paper" at bounding box center [1392, 795] width 92 height 28
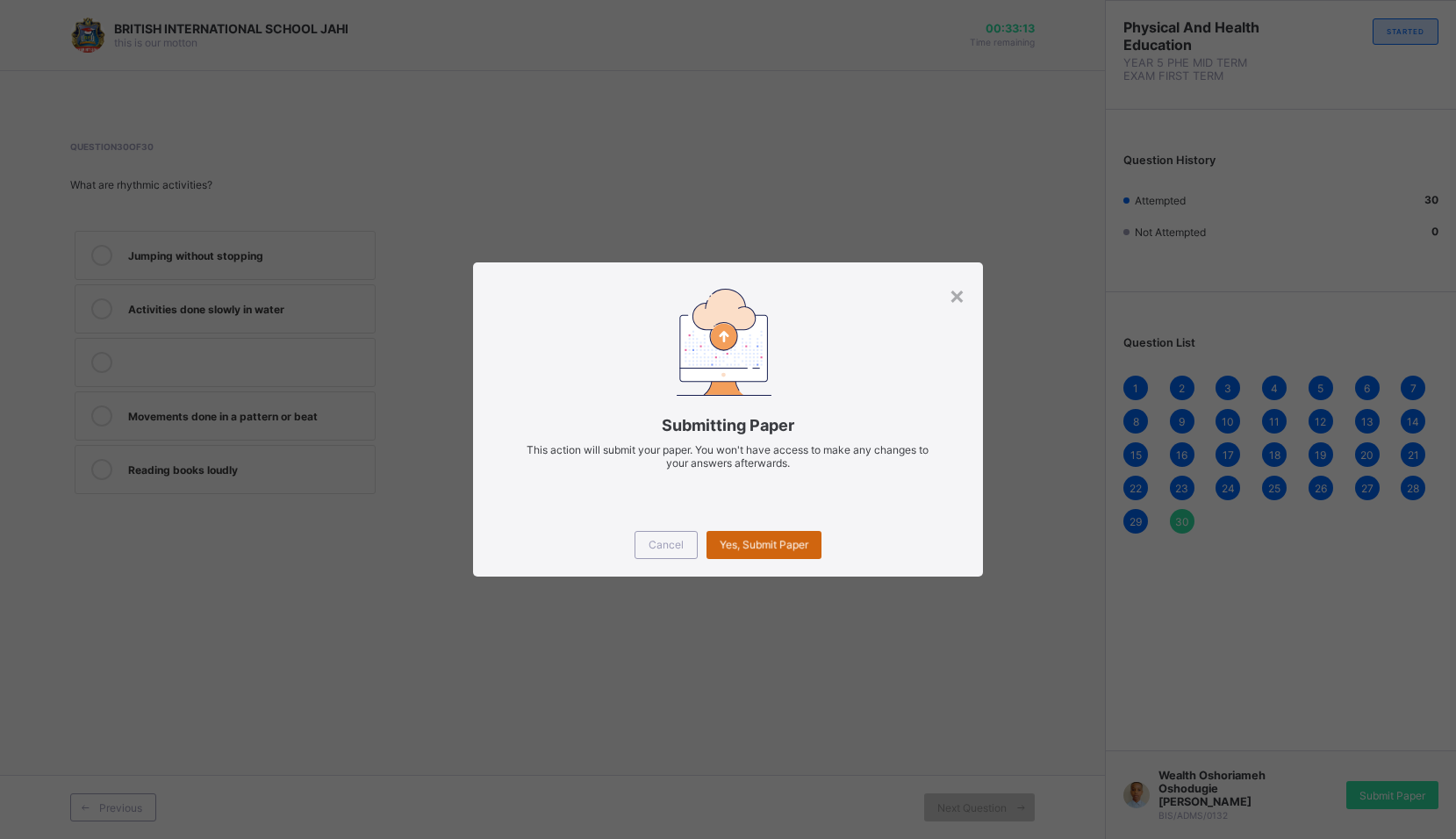
click at [799, 547] on div "Yes, Submit Paper" at bounding box center [764, 545] width 115 height 28
click at [799, 547] on span "Yes, Submit Paper" at bounding box center [764, 545] width 89 height 13
click at [800, 551] on span "Yes, Submit Paper" at bounding box center [764, 545] width 89 height 13
click at [728, 552] on div "Yes, Submit Paper" at bounding box center [764, 545] width 115 height 28
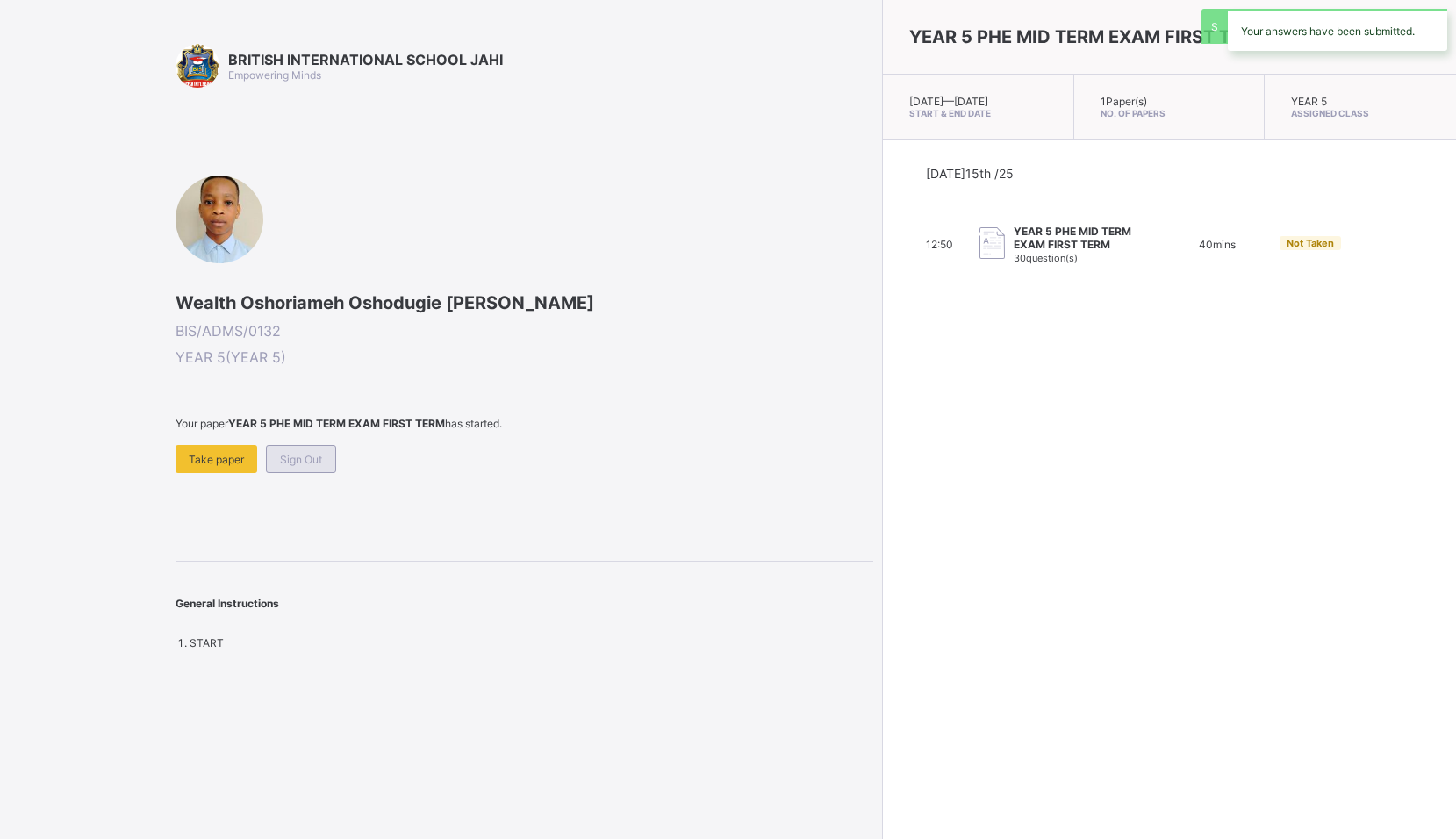
click at [315, 448] on div "Sign Out" at bounding box center [301, 460] width 70 height 28
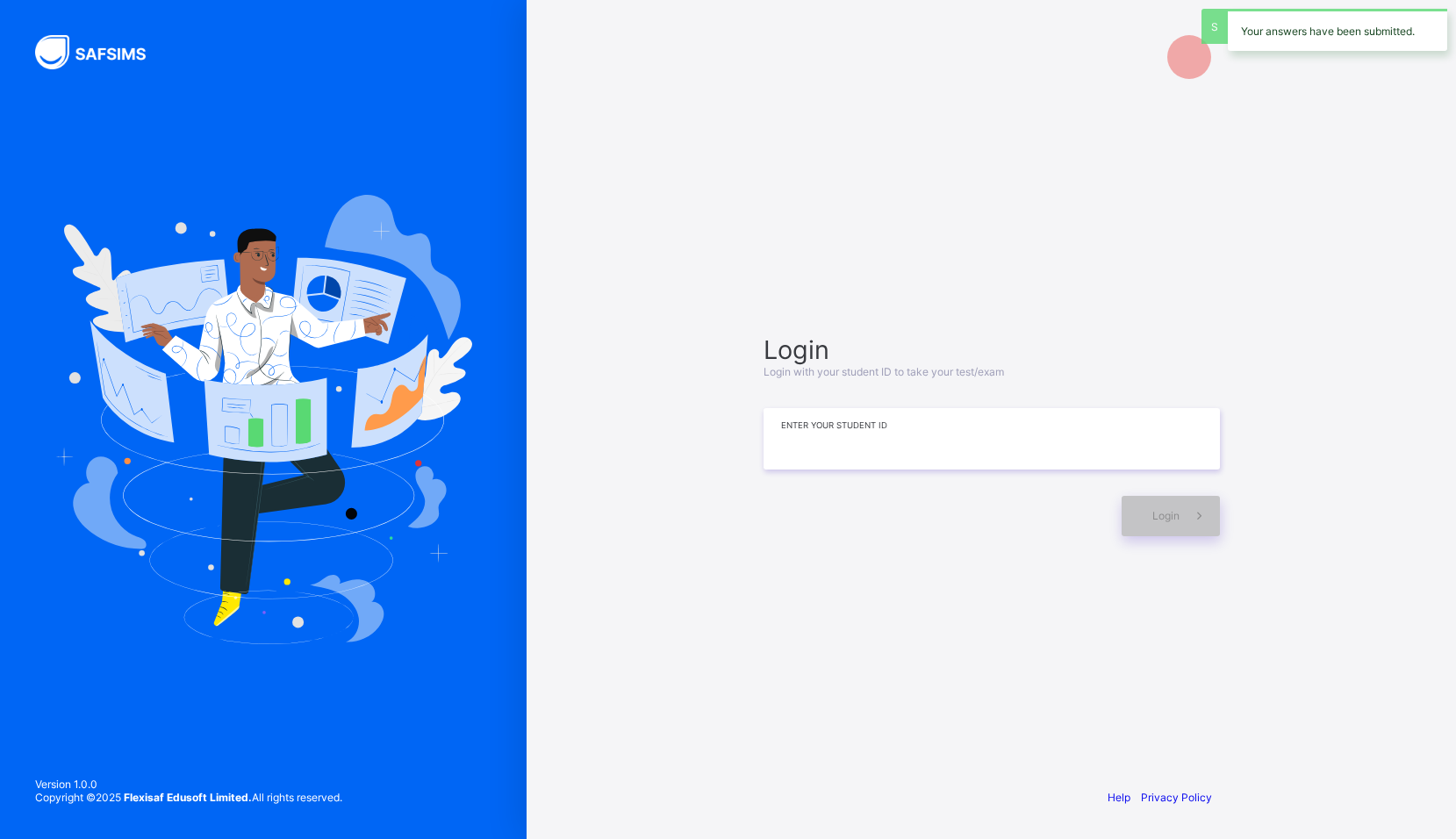
click at [834, 423] on input at bounding box center [991, 439] width 457 height 61
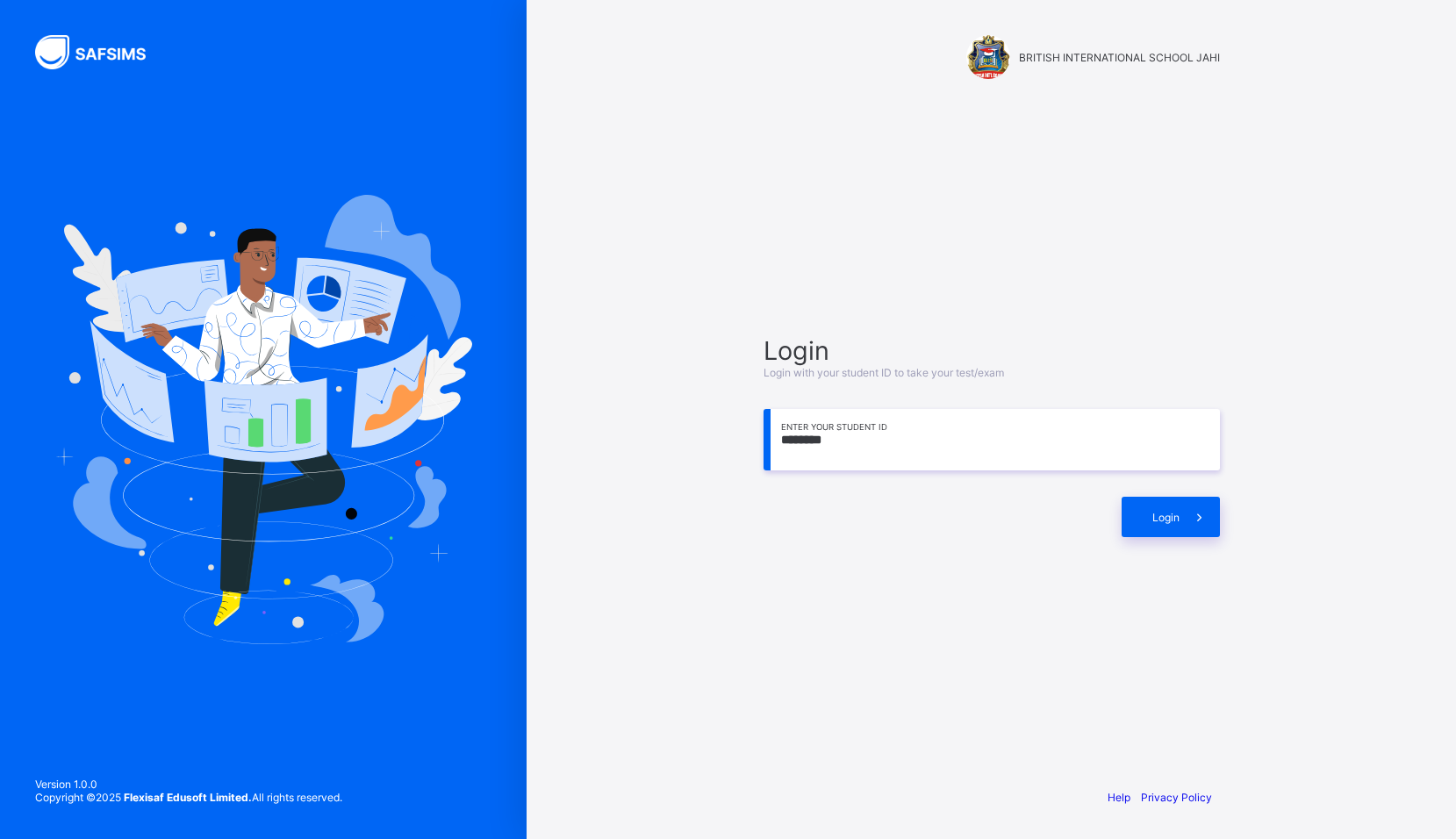
type input "*********"
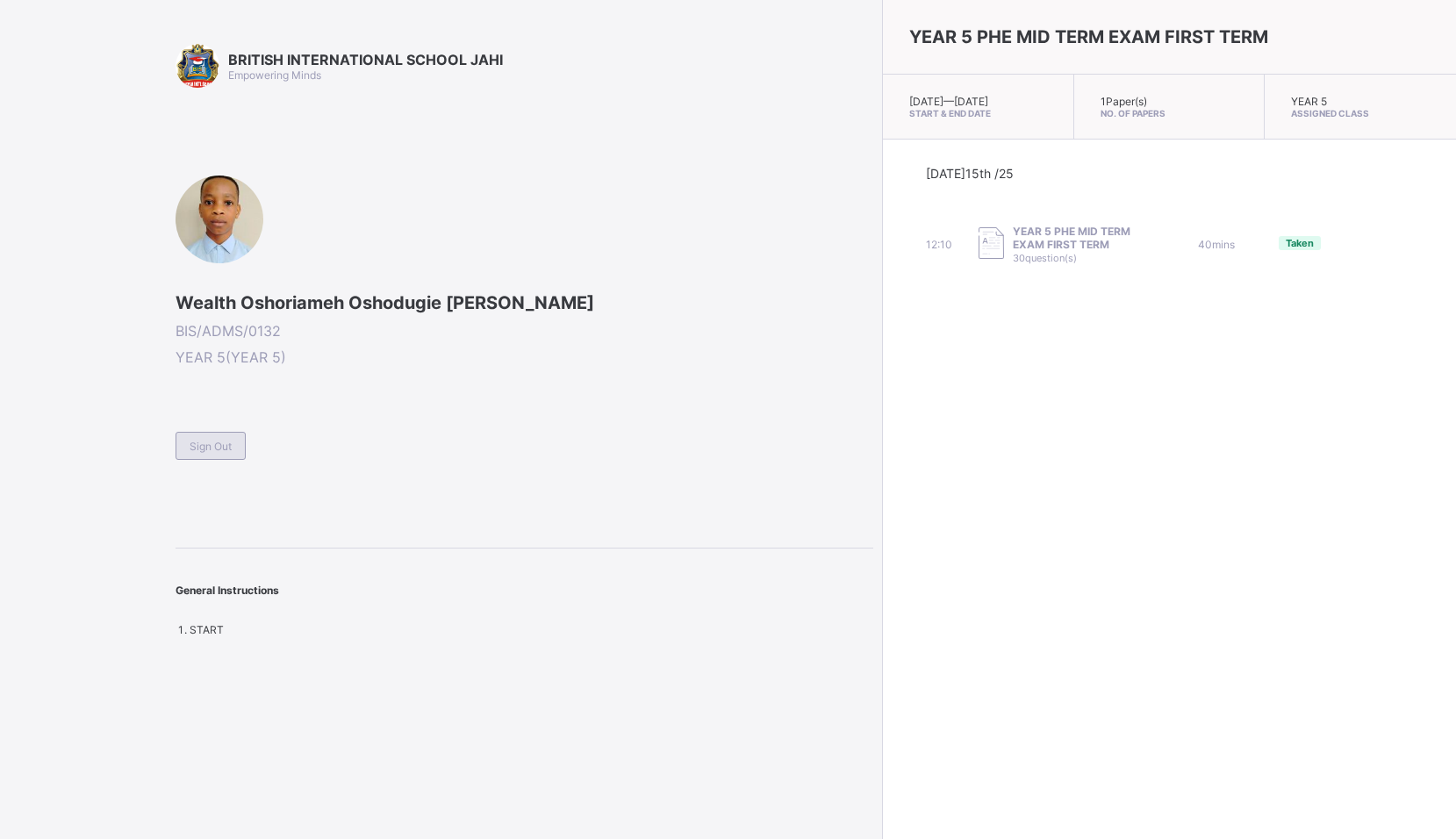
click at [235, 453] on div "Sign Out" at bounding box center [211, 446] width 70 height 28
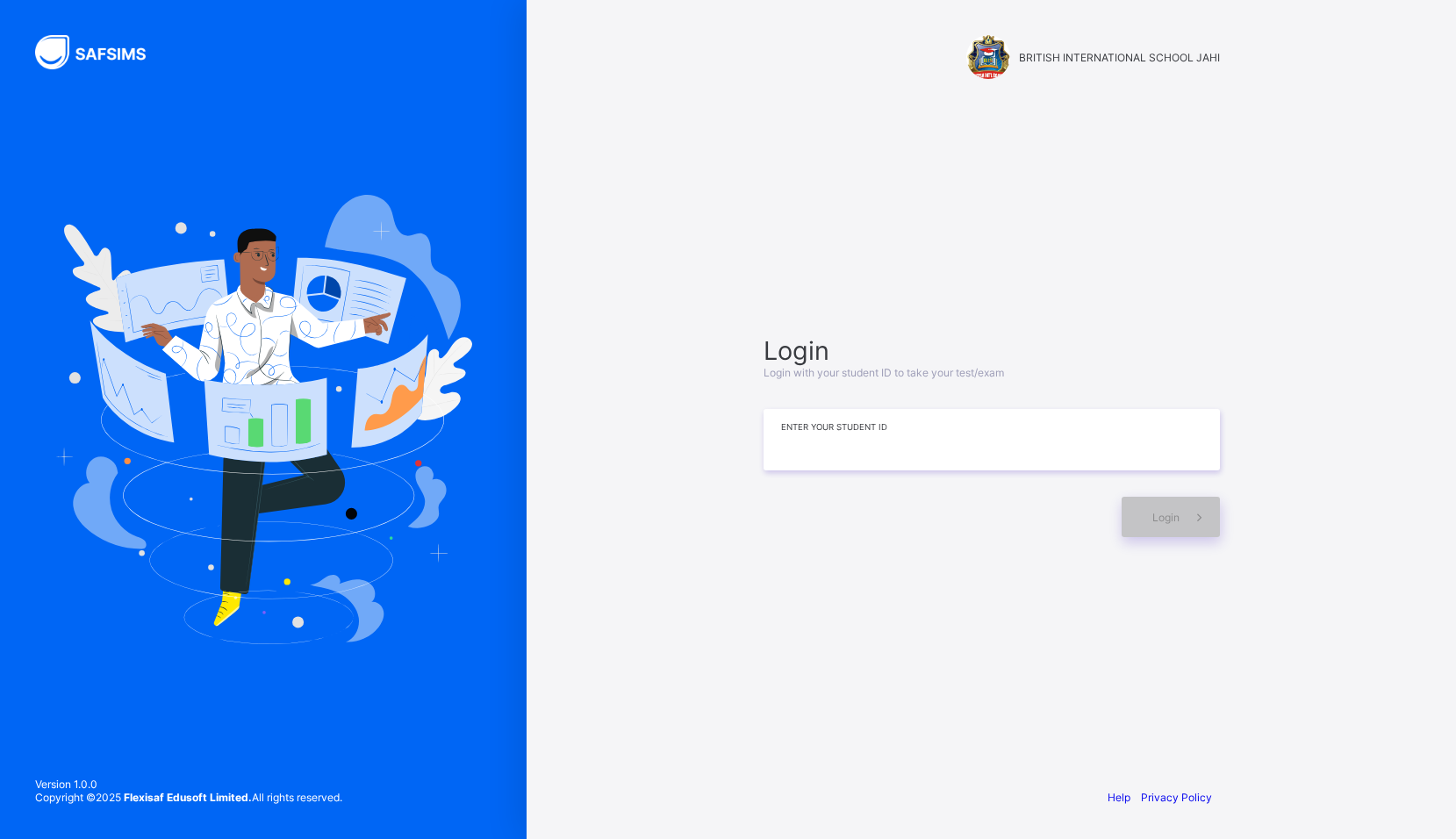
click at [811, 447] on input at bounding box center [991, 439] width 457 height 61
type input "*"
type input "**********"
click at [1171, 518] on span "Login" at bounding box center [1166, 517] width 27 height 13
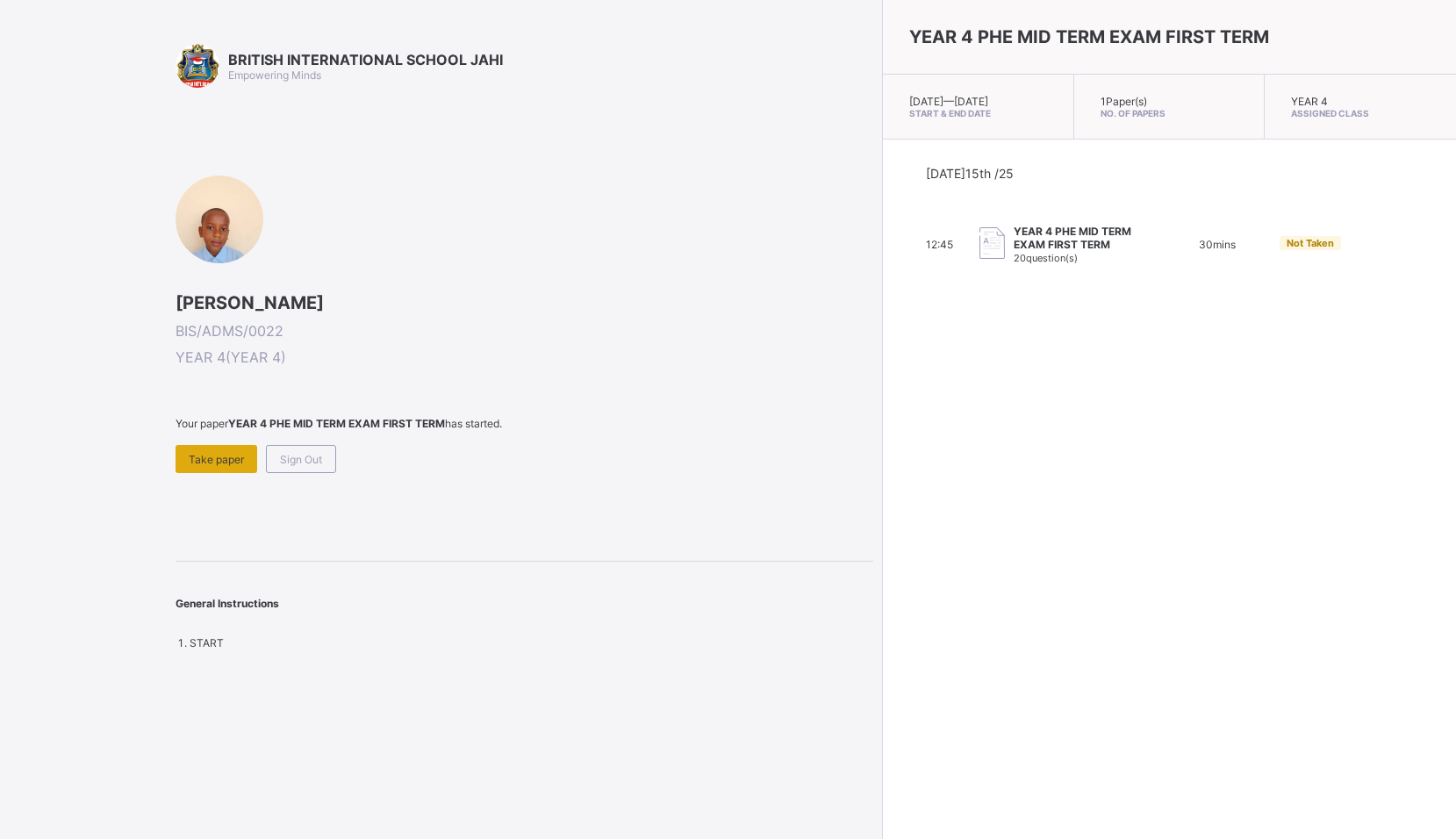
click at [216, 457] on span "Take paper" at bounding box center [217, 460] width 55 height 13
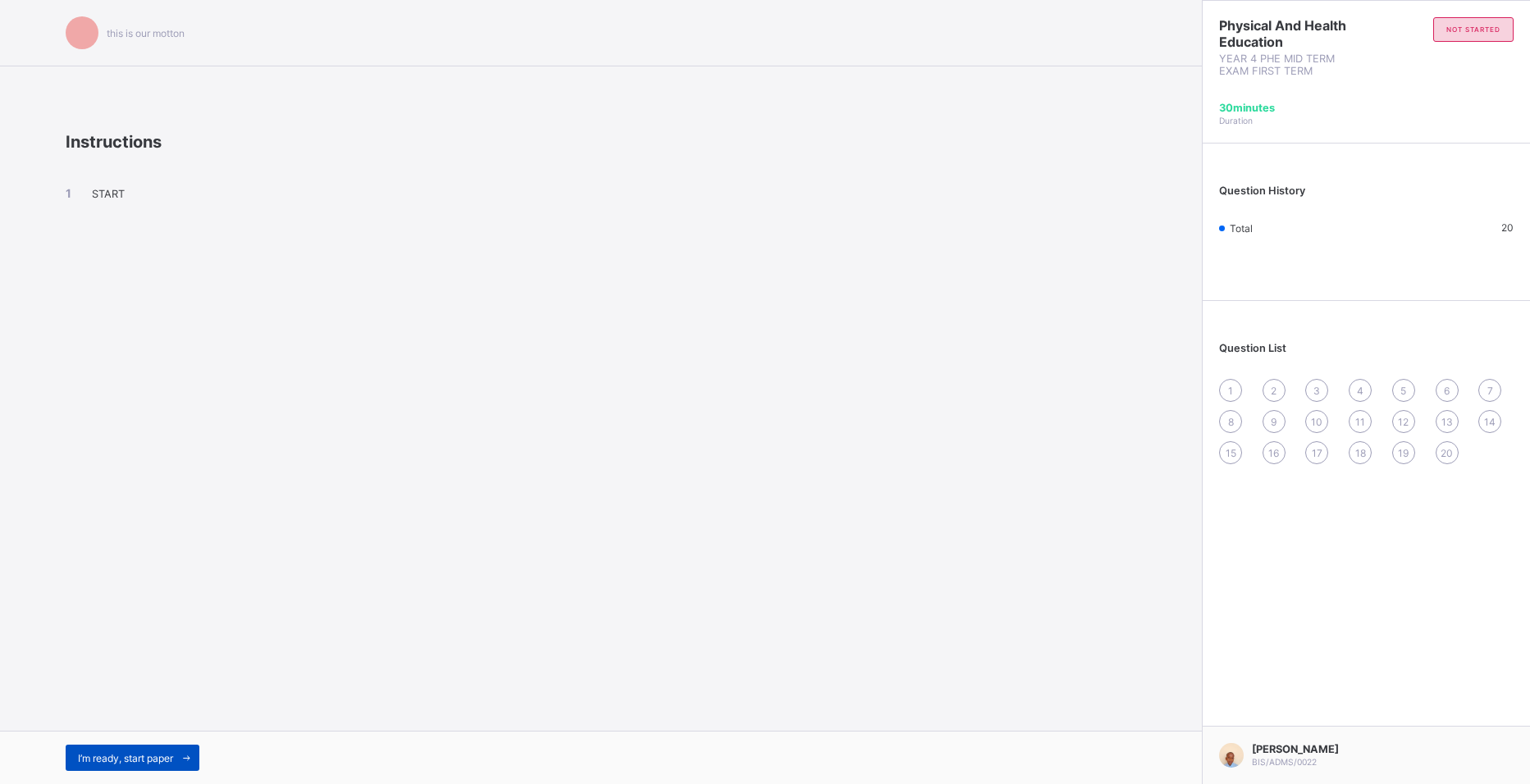
click at [162, 758] on span "I’m ready, start paper" at bounding box center [126, 758] width 95 height 12
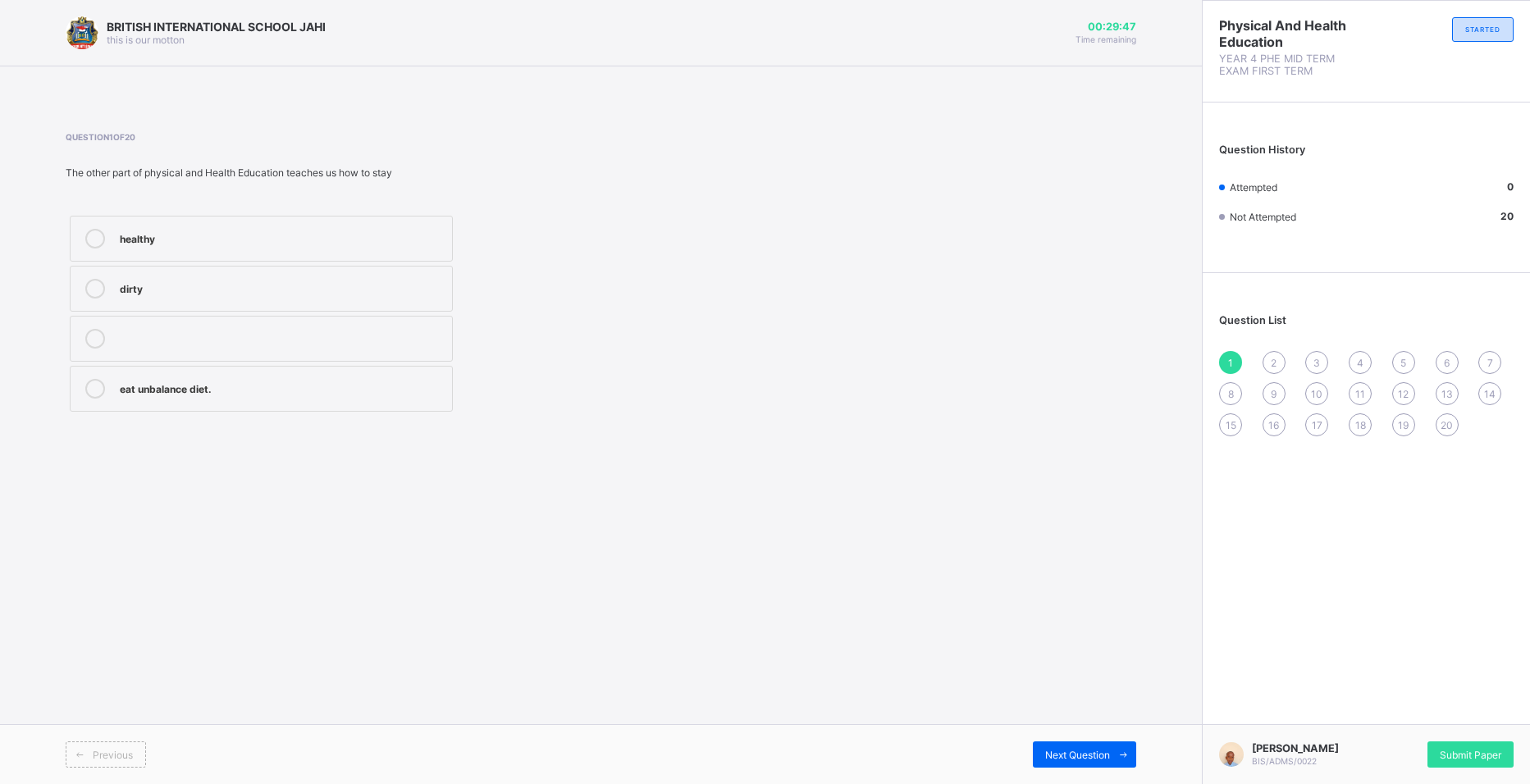
click at [249, 235] on div "healthy" at bounding box center [281, 237] width 324 height 17
click at [1043, 747] on div "Next Question" at bounding box center [1084, 755] width 103 height 27
click at [252, 248] on label "strong and fit" at bounding box center [261, 239] width 383 height 46
click at [1046, 745] on div "Next Question" at bounding box center [1084, 755] width 103 height 27
click at [251, 302] on label "fit and healthy" at bounding box center [261, 289] width 383 height 46
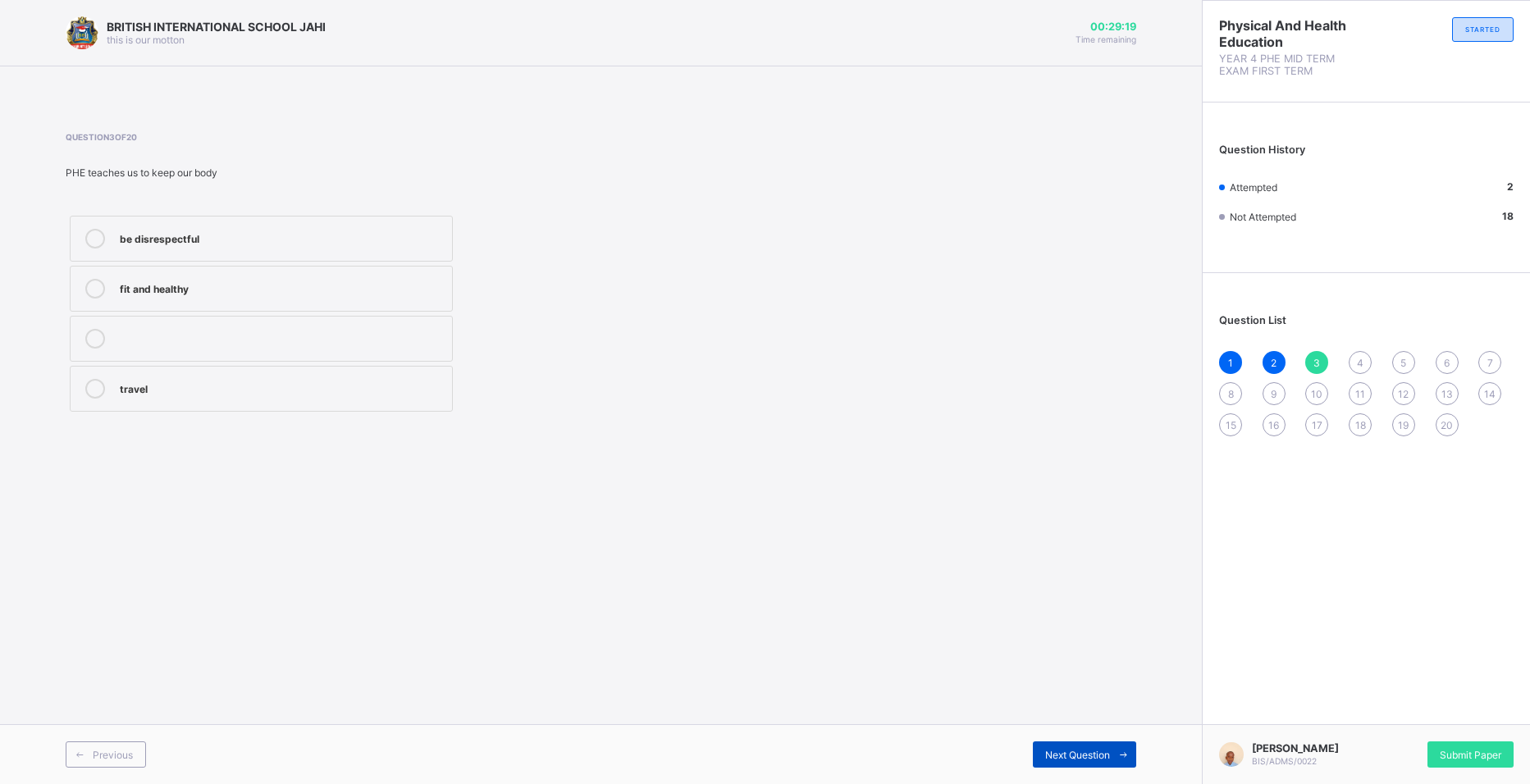
click at [1054, 750] on span "Next Question" at bounding box center [1077, 755] width 65 height 12
click at [192, 405] on label "physical and Health Education" at bounding box center [261, 389] width 383 height 46
click at [1066, 747] on div "Next Question" at bounding box center [1084, 755] width 103 height 27
click at [1360, 354] on div "4" at bounding box center [1360, 362] width 23 height 23
click at [240, 380] on div "physical and Health Education" at bounding box center [281, 387] width 324 height 17
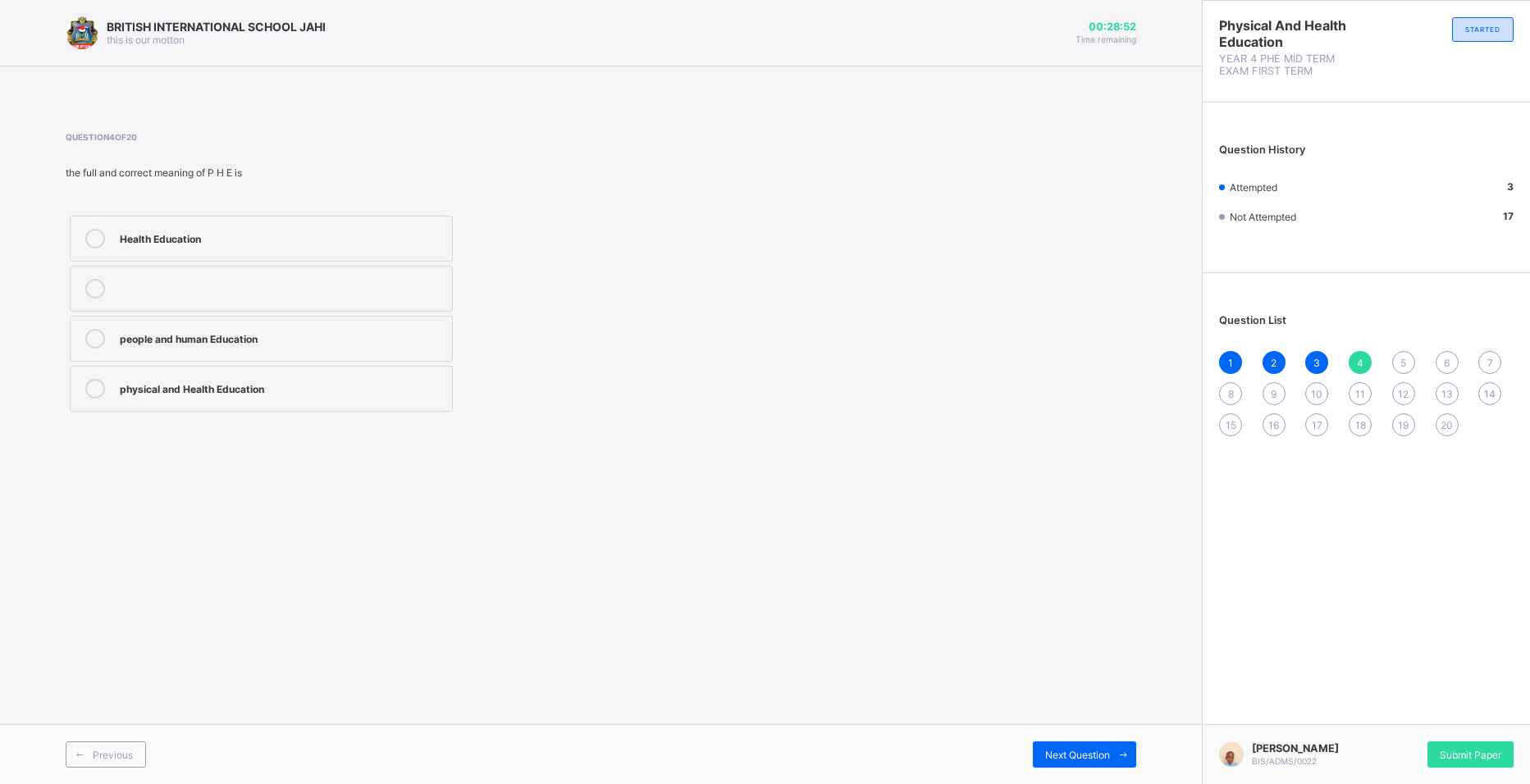
click at [1360, 361] on div "5" at bounding box center [1404, 362] width 23 height 23
click at [232, 348] on label "allowing all the parts of the body to move" at bounding box center [261, 339] width 383 height 46
click at [231, 241] on div "certain parts of the body" at bounding box center [281, 237] width 324 height 17
click at [1106, 745] on div "Next Question" at bounding box center [1084, 755] width 103 height 27
click at [279, 377] on label "all the parts" at bounding box center [261, 389] width 383 height 46
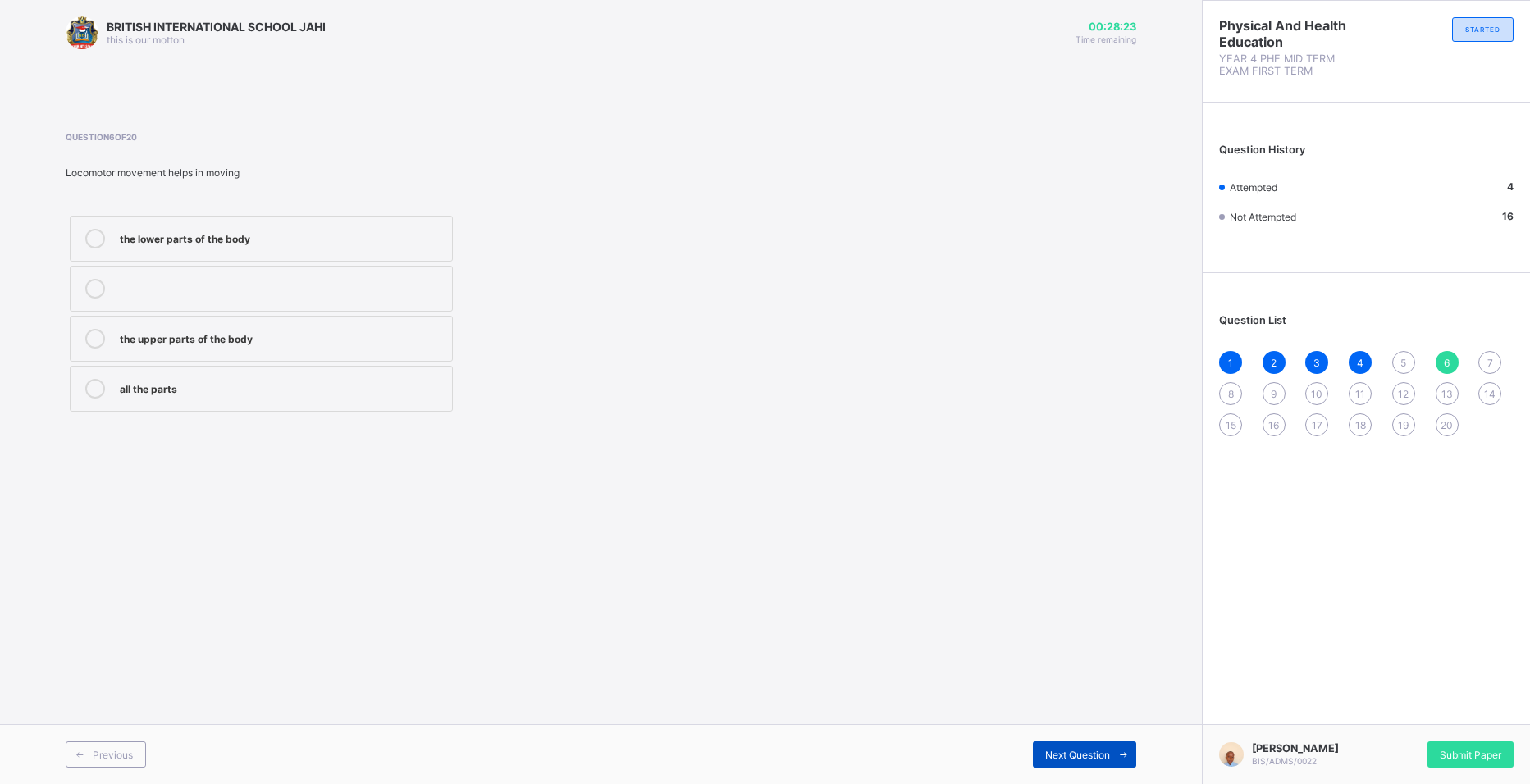
click at [1110, 754] on div "Next Question" at bounding box center [1084, 755] width 103 height 27
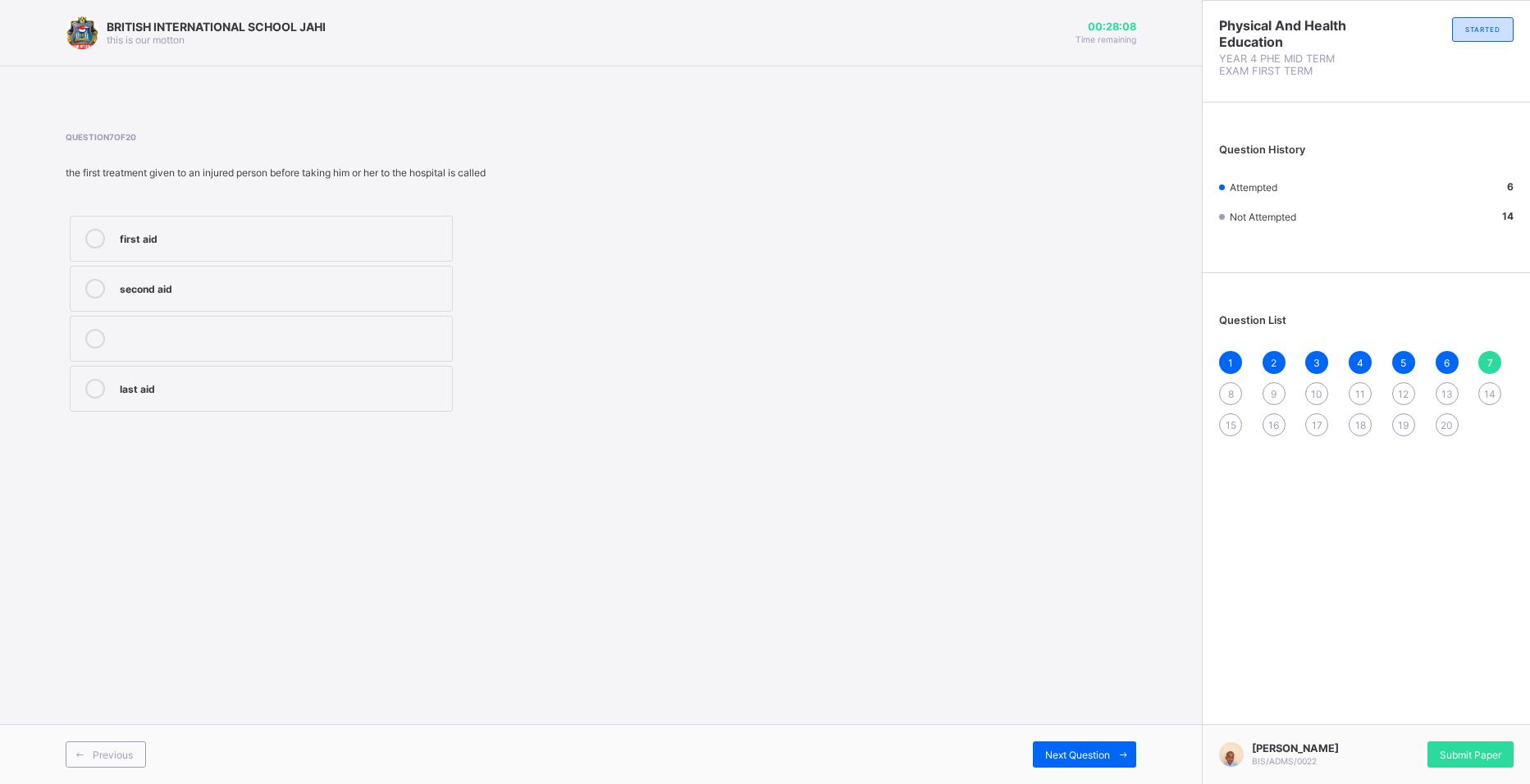
click at [267, 238] on div "first aid" at bounding box center [281, 237] width 324 height 17
click at [1106, 750] on span "Next Question" at bounding box center [1077, 755] width 65 height 12
click at [244, 376] on label "pushing" at bounding box center [261, 389] width 383 height 46
click at [147, 292] on div "pulling" at bounding box center [281, 287] width 324 height 17
click at [1097, 757] on span "Next Question" at bounding box center [1077, 755] width 65 height 12
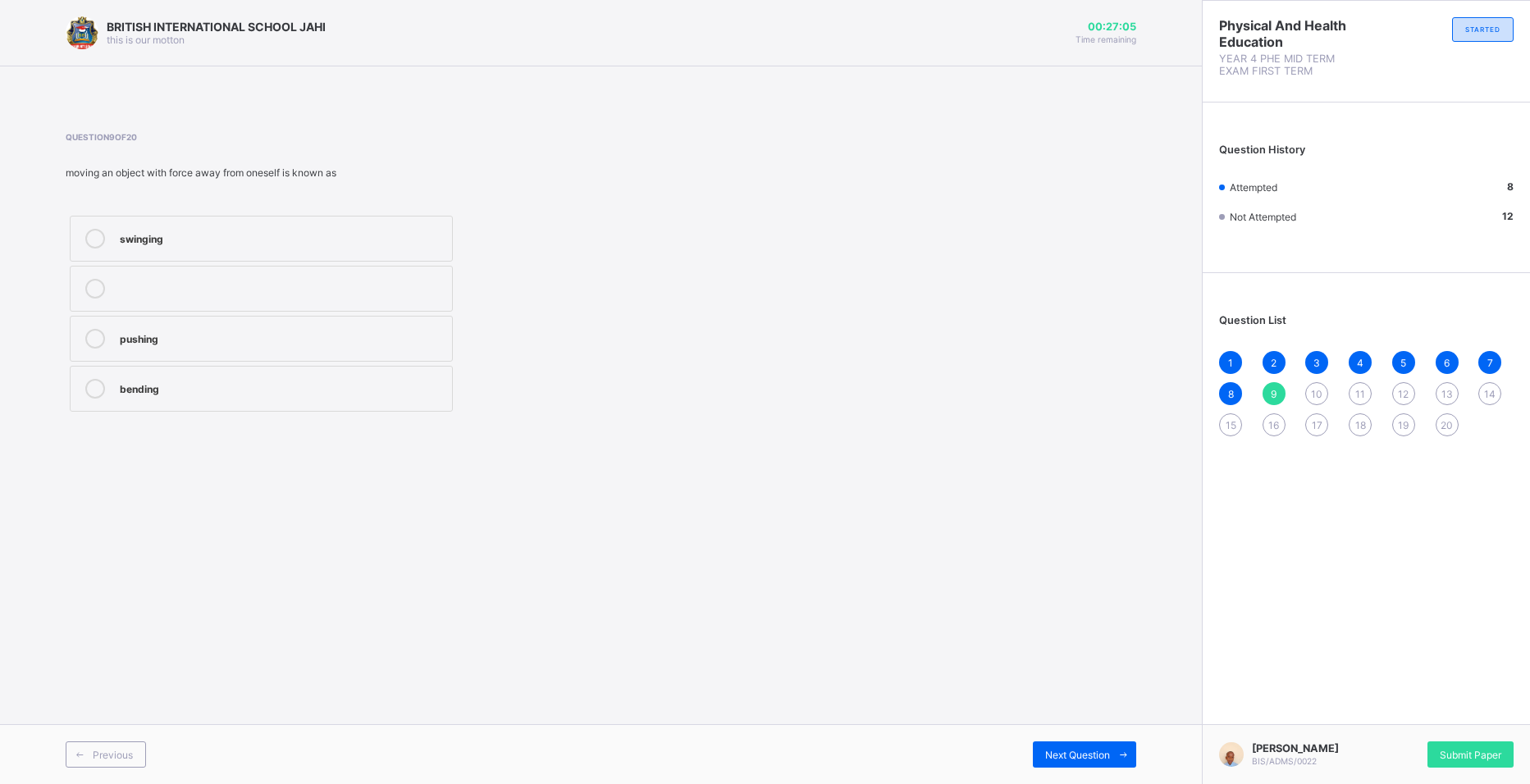
click at [272, 339] on div "pushing" at bounding box center [281, 337] width 324 height 17
click at [1077, 758] on span "Next Question" at bounding box center [1077, 755] width 65 height 12
click at [1274, 389] on span "9" at bounding box center [1274, 394] width 5 height 12
click at [240, 331] on div "pushing" at bounding box center [281, 337] width 324 height 17
click at [1123, 748] on span at bounding box center [1123, 755] width 27 height 27
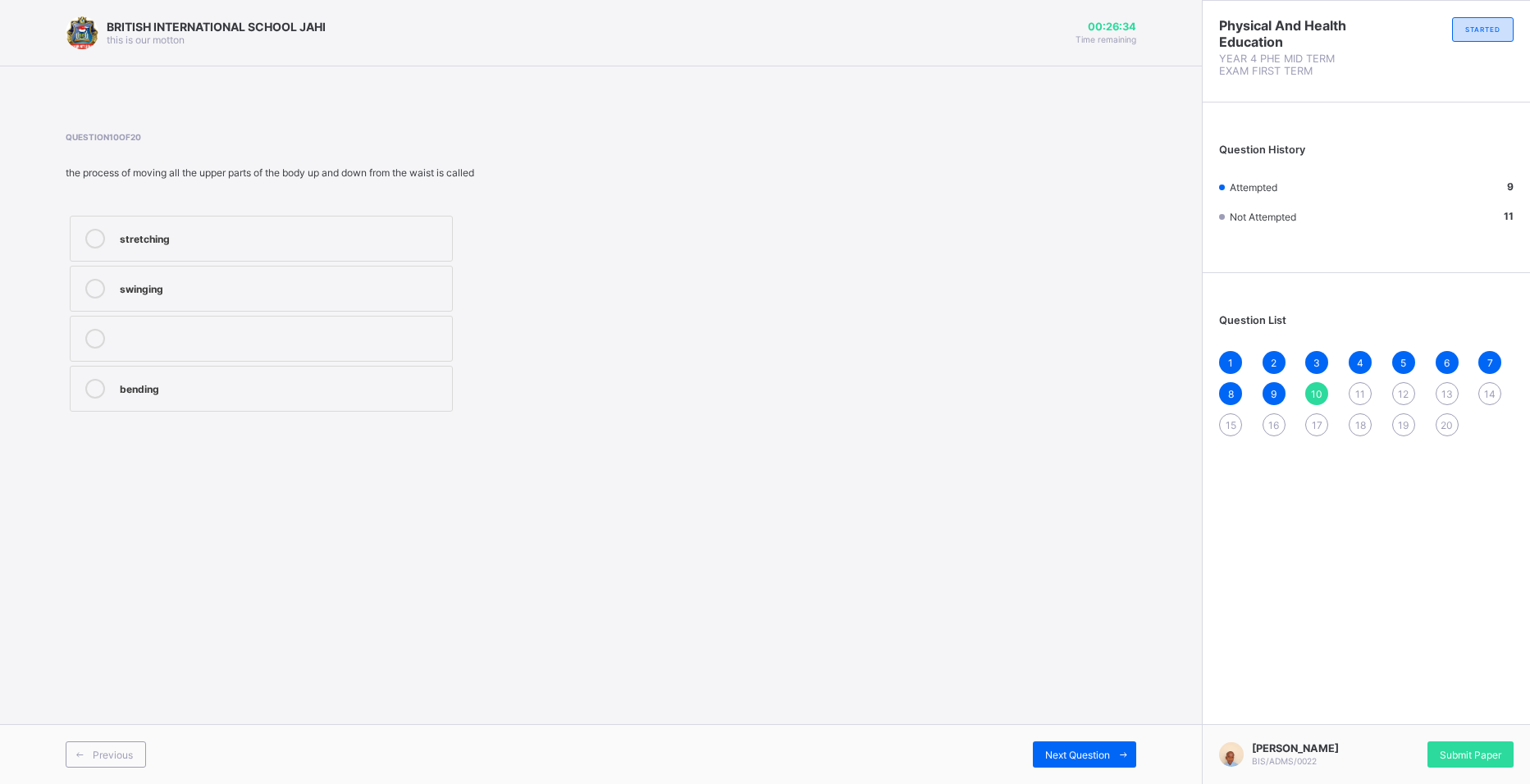
click at [270, 377] on label "bending" at bounding box center [261, 389] width 383 height 46
click at [1114, 743] on span at bounding box center [1123, 755] width 27 height 27
click at [363, 352] on label "stretching" at bounding box center [261, 339] width 383 height 46
click at [1066, 747] on div "Next Question" at bounding box center [1084, 755] width 103 height 27
click at [392, 292] on div "leaping" at bounding box center [281, 287] width 324 height 17
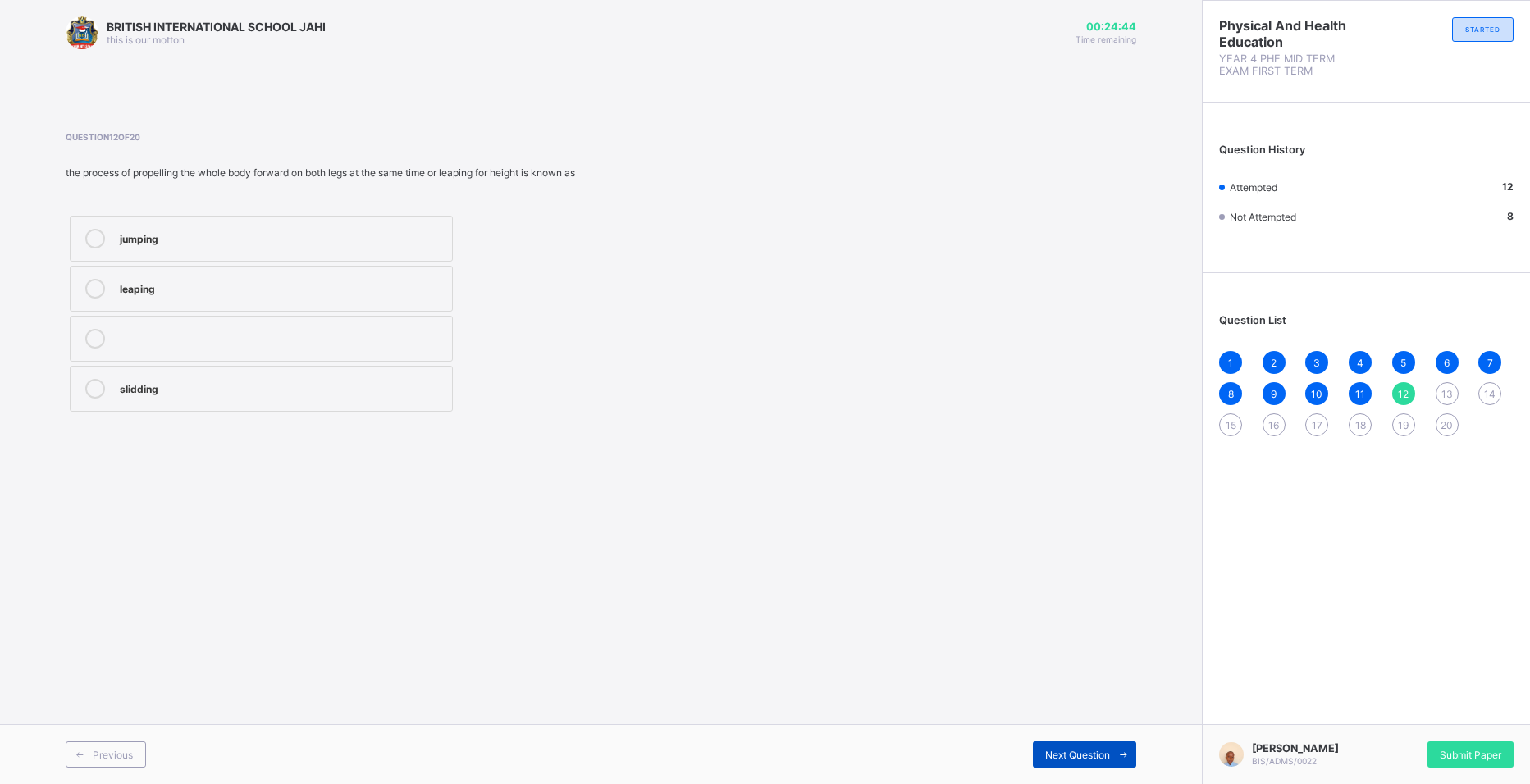
click at [1107, 757] on span "Next Question" at bounding box center [1077, 755] width 65 height 12
click at [311, 336] on div "jumping" at bounding box center [281, 337] width 324 height 17
click at [1106, 750] on span "Next Question" at bounding box center [1077, 755] width 65 height 12
click at [393, 325] on label "slidding" at bounding box center [261, 339] width 383 height 46
click at [1090, 753] on span "Next Question" at bounding box center [1077, 755] width 65 height 12
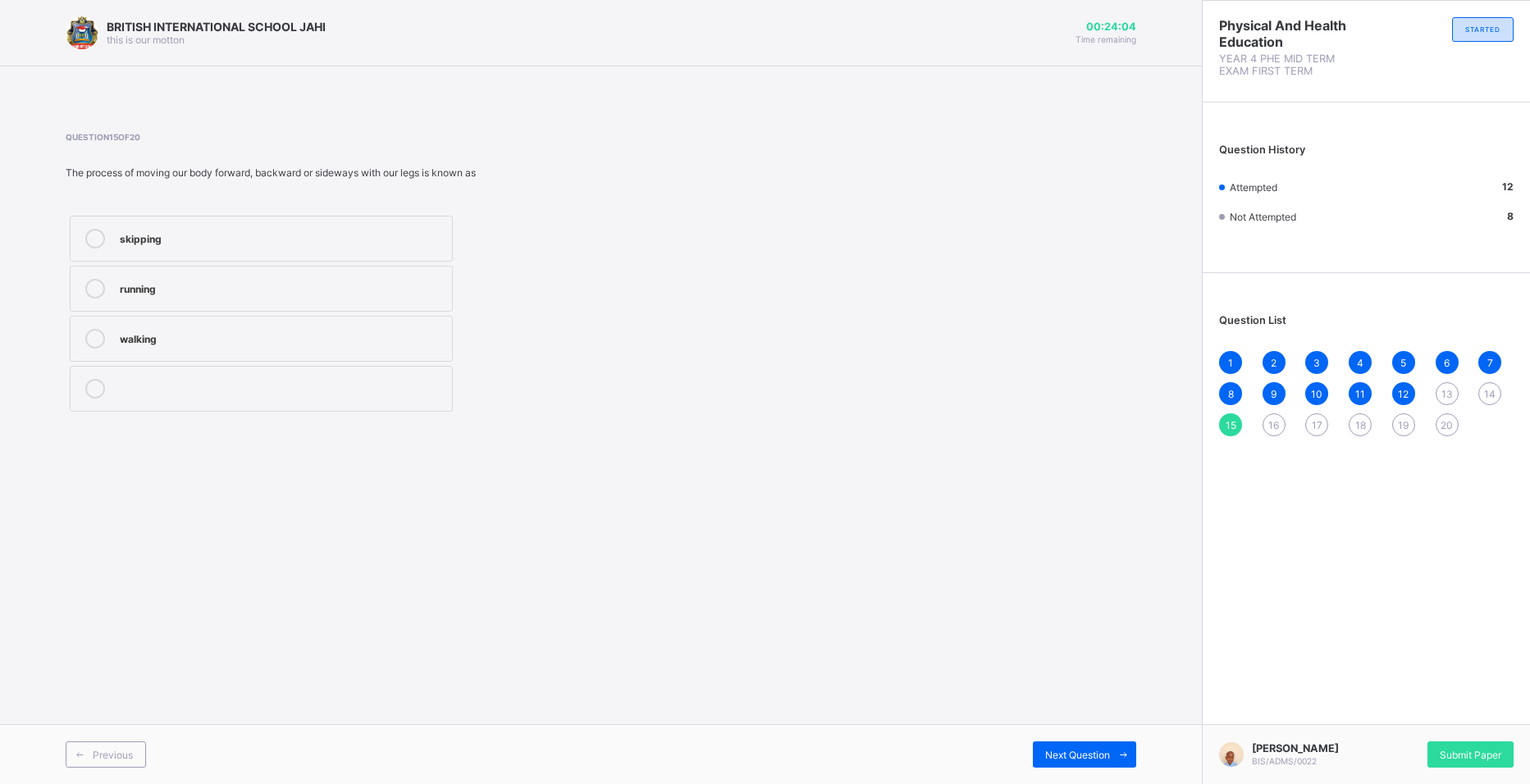
click at [214, 349] on label "walking" at bounding box center [261, 339] width 383 height 46
click at [1045, 749] on span "Next Question" at bounding box center [1077, 755] width 65 height 12
click at [227, 370] on label "Running" at bounding box center [261, 389] width 383 height 46
click at [1052, 756] on span "Next Question" at bounding box center [1077, 755] width 65 height 12
click at [259, 337] on div "running" at bounding box center [281, 337] width 324 height 17
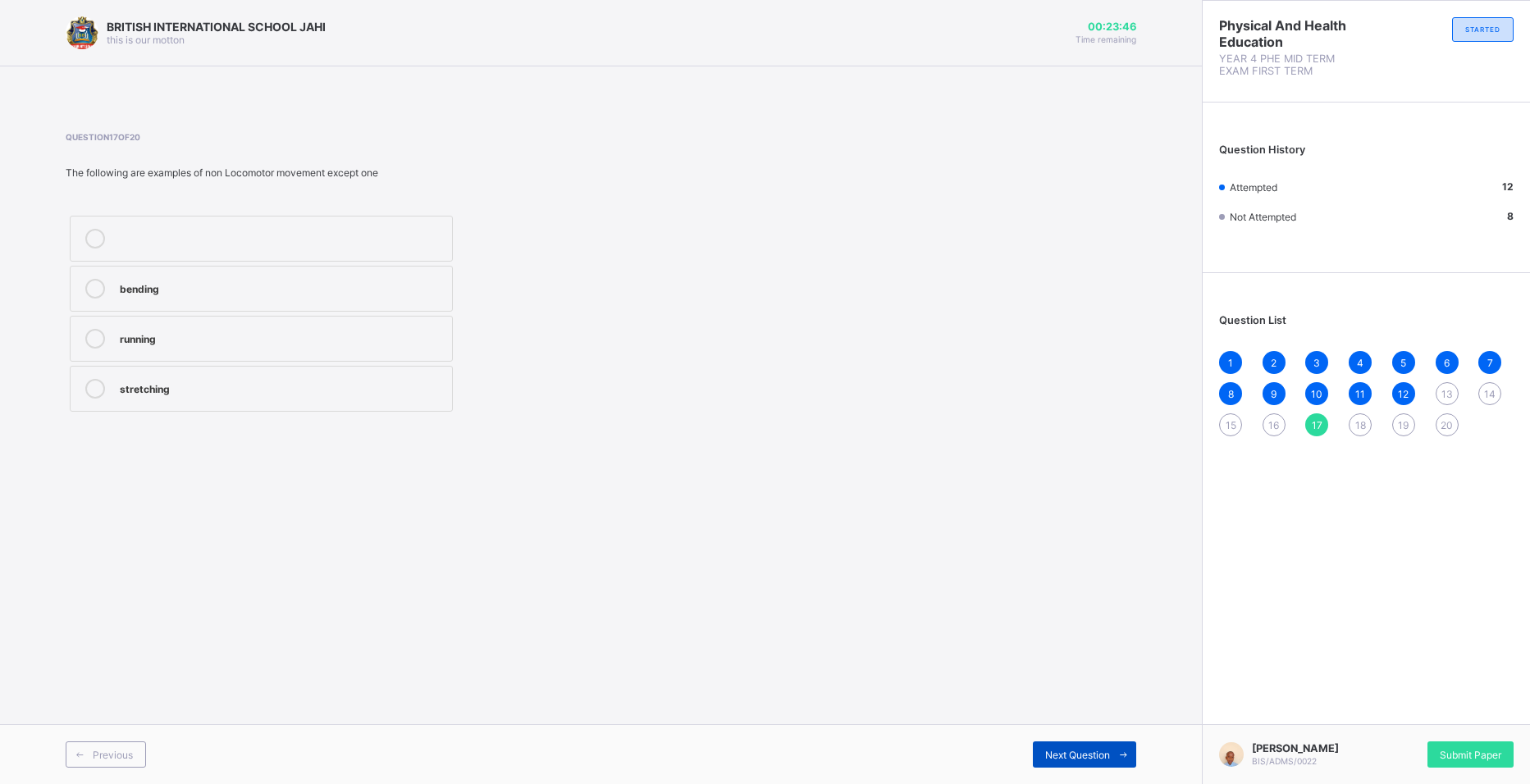
click at [1043, 753] on div "Next Question" at bounding box center [1084, 755] width 103 height 27
click at [229, 388] on div "Stretching" at bounding box center [281, 387] width 324 height 17
click at [1127, 755] on icon at bounding box center [1123, 755] width 12 height 11
click at [1360, 389] on span "13" at bounding box center [1447, 394] width 11 height 12
click at [221, 343] on div "jumping" at bounding box center [281, 337] width 324 height 17
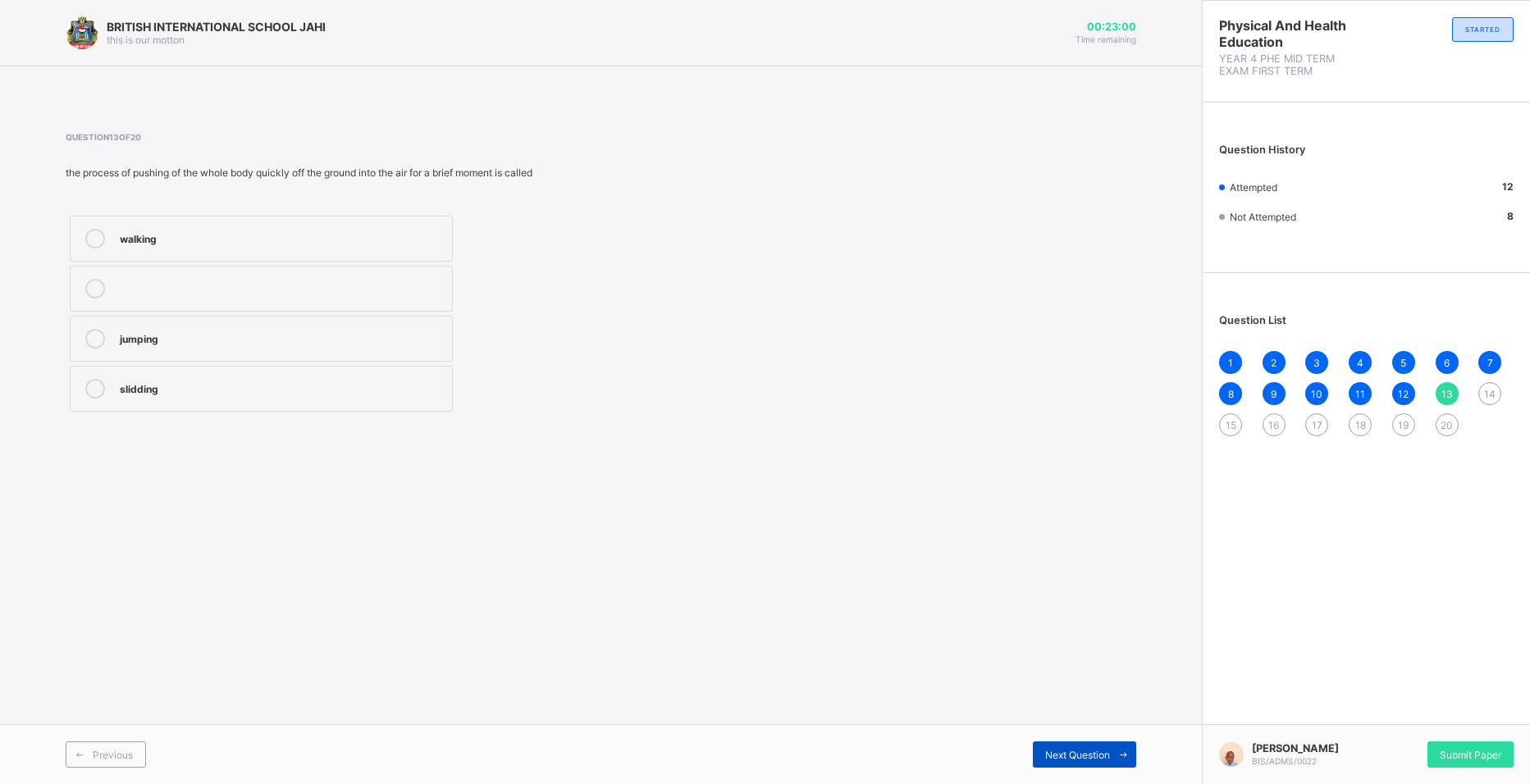
click at [1074, 747] on div "Next Question" at bounding box center [1084, 755] width 103 height 27
click at [1360, 399] on div "13" at bounding box center [1447, 393] width 23 height 23
click at [413, 332] on div "jumping" at bounding box center [281, 337] width 324 height 17
click at [1054, 757] on span "Next Question" at bounding box center [1077, 755] width 65 height 12
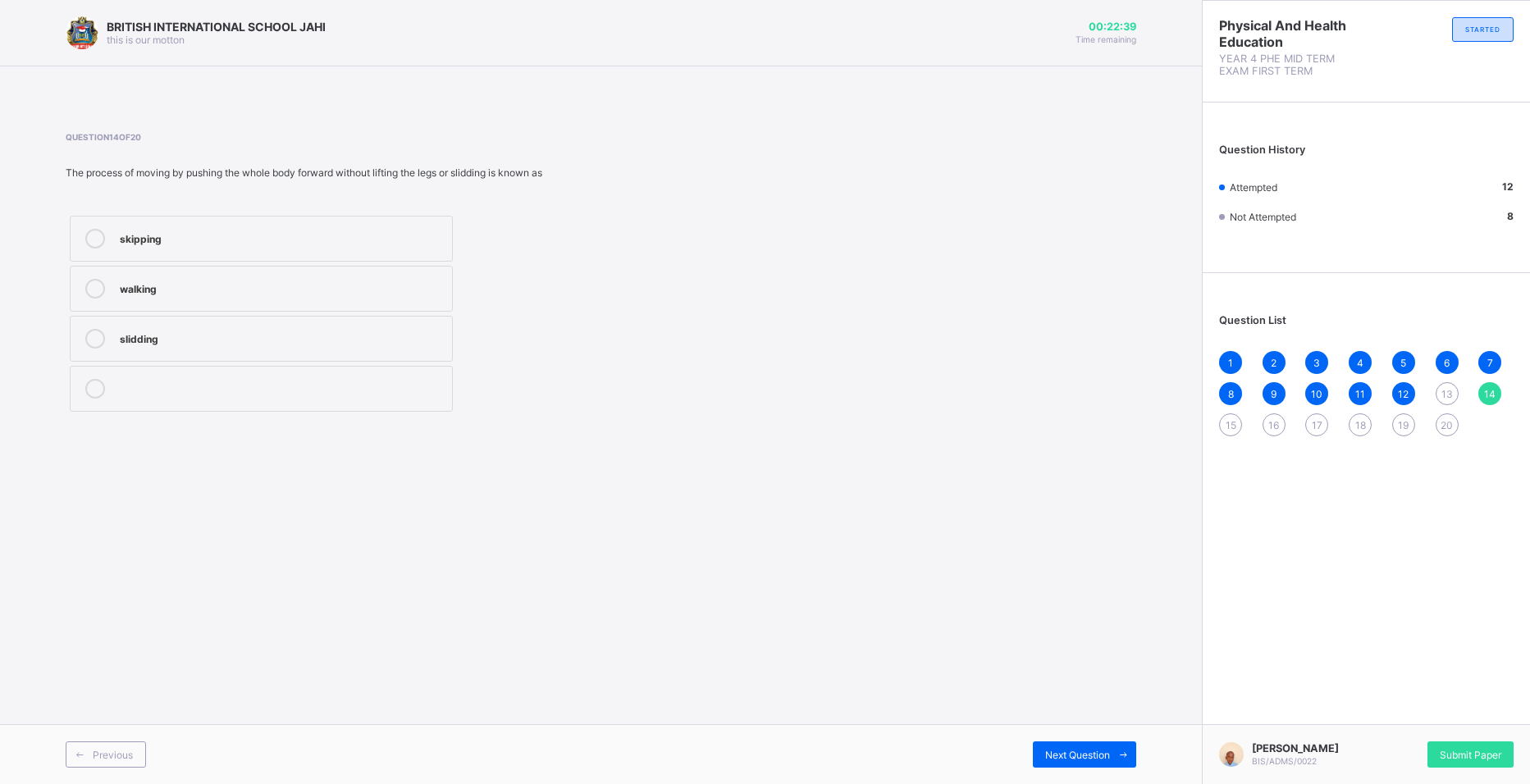
click at [223, 340] on div "slidding" at bounding box center [281, 337] width 324 height 17
click at [1047, 750] on span "Next Question" at bounding box center [1077, 755] width 65 height 12
click at [126, 325] on label "walking" at bounding box center [261, 339] width 383 height 46
click at [1052, 744] on div "Next Question" at bounding box center [1084, 755] width 103 height 27
click at [105, 381] on div at bounding box center [95, 389] width 33 height 19
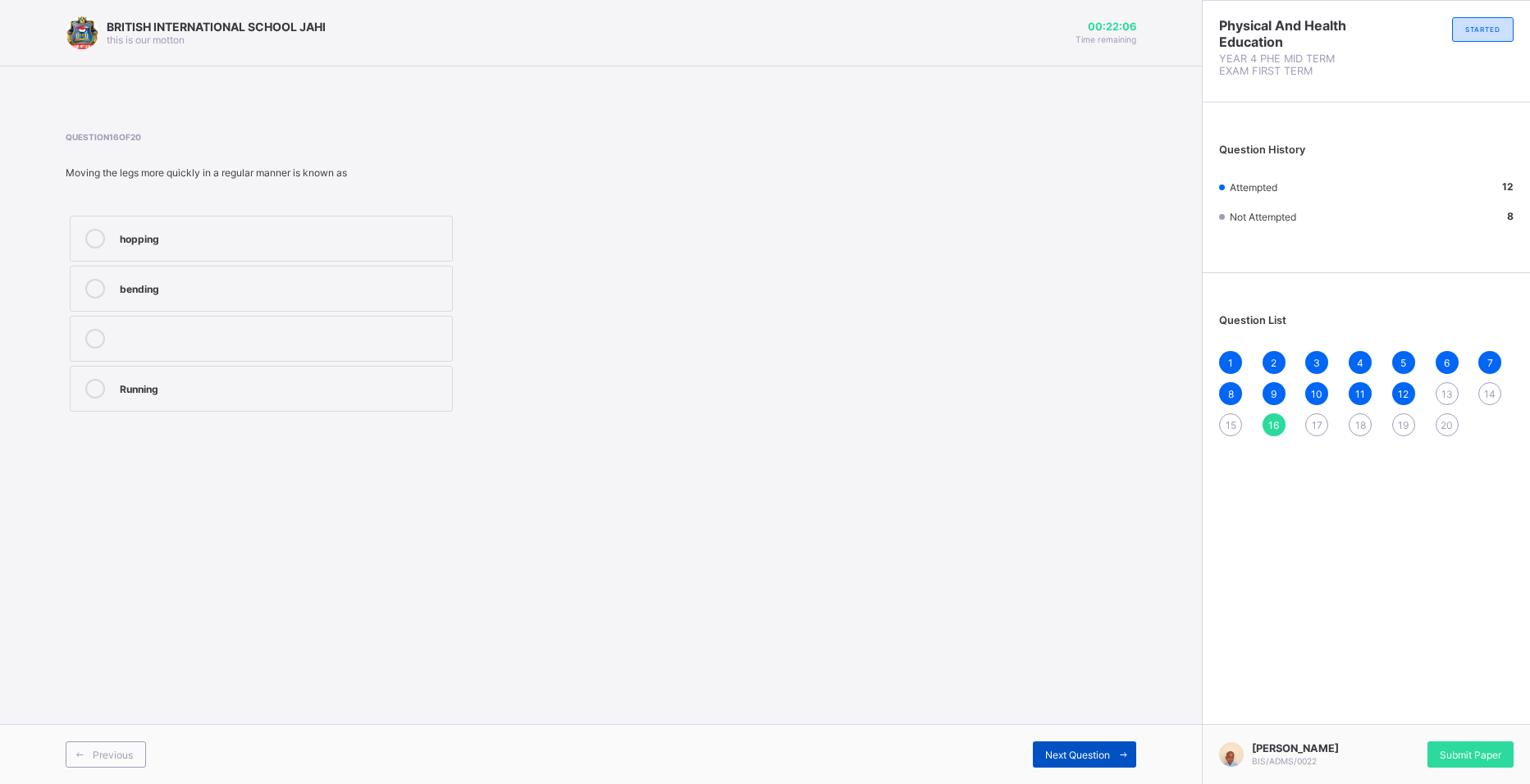
click at [1066, 745] on div "Next Question" at bounding box center [1084, 755] width 103 height 27
click at [234, 341] on div "running" at bounding box center [281, 337] width 324 height 17
click at [1049, 747] on div "Next Question" at bounding box center [1084, 755] width 103 height 27
click at [167, 376] on label "Stretching" at bounding box center [261, 389] width 383 height 46
click at [1100, 766] on div "Next Question" at bounding box center [1084, 755] width 103 height 27
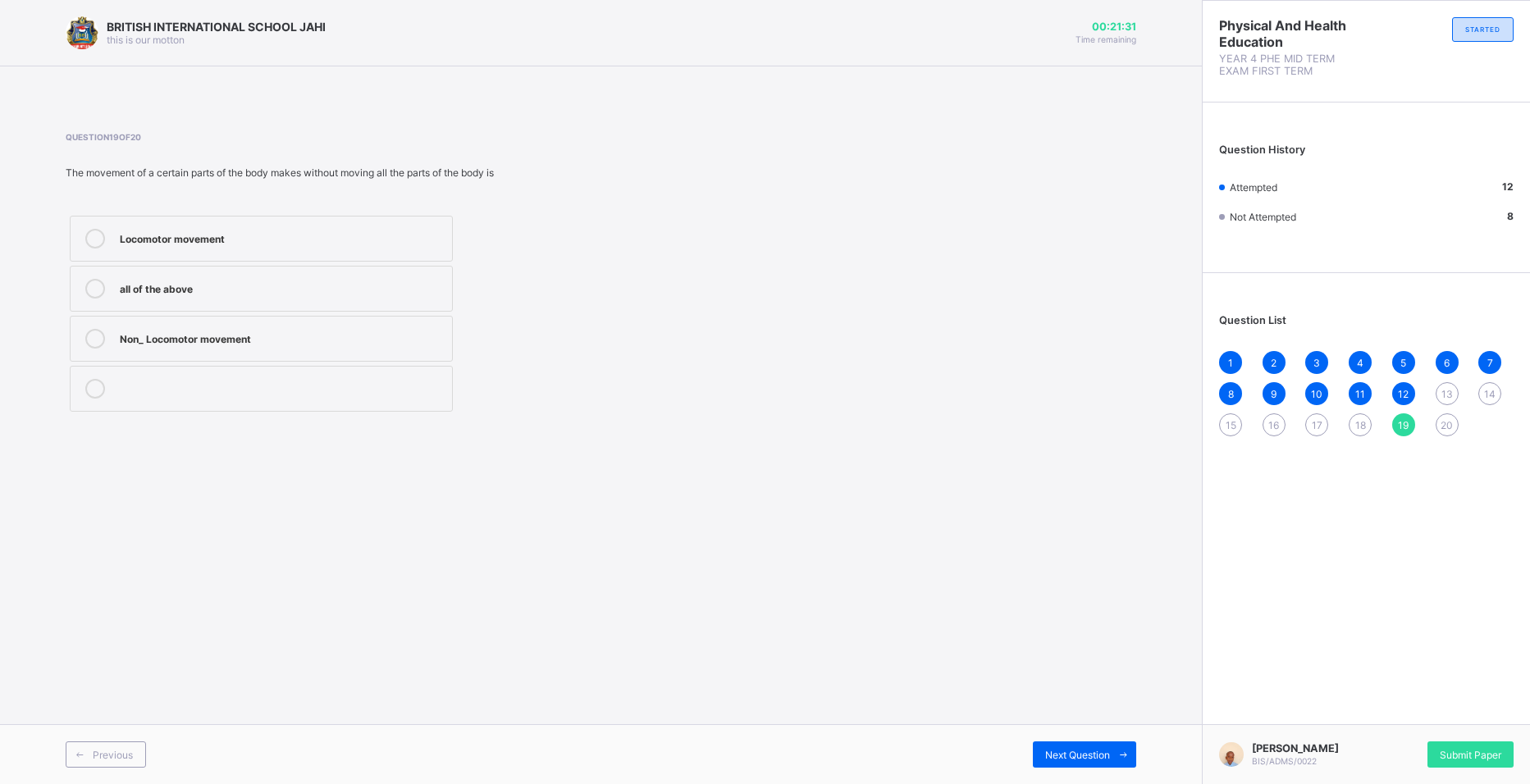
click at [184, 333] on div "Non_ Locomotor movement" at bounding box center [281, 337] width 324 height 17
click at [1102, 757] on span "Next Question" at bounding box center [1077, 755] width 65 height 12
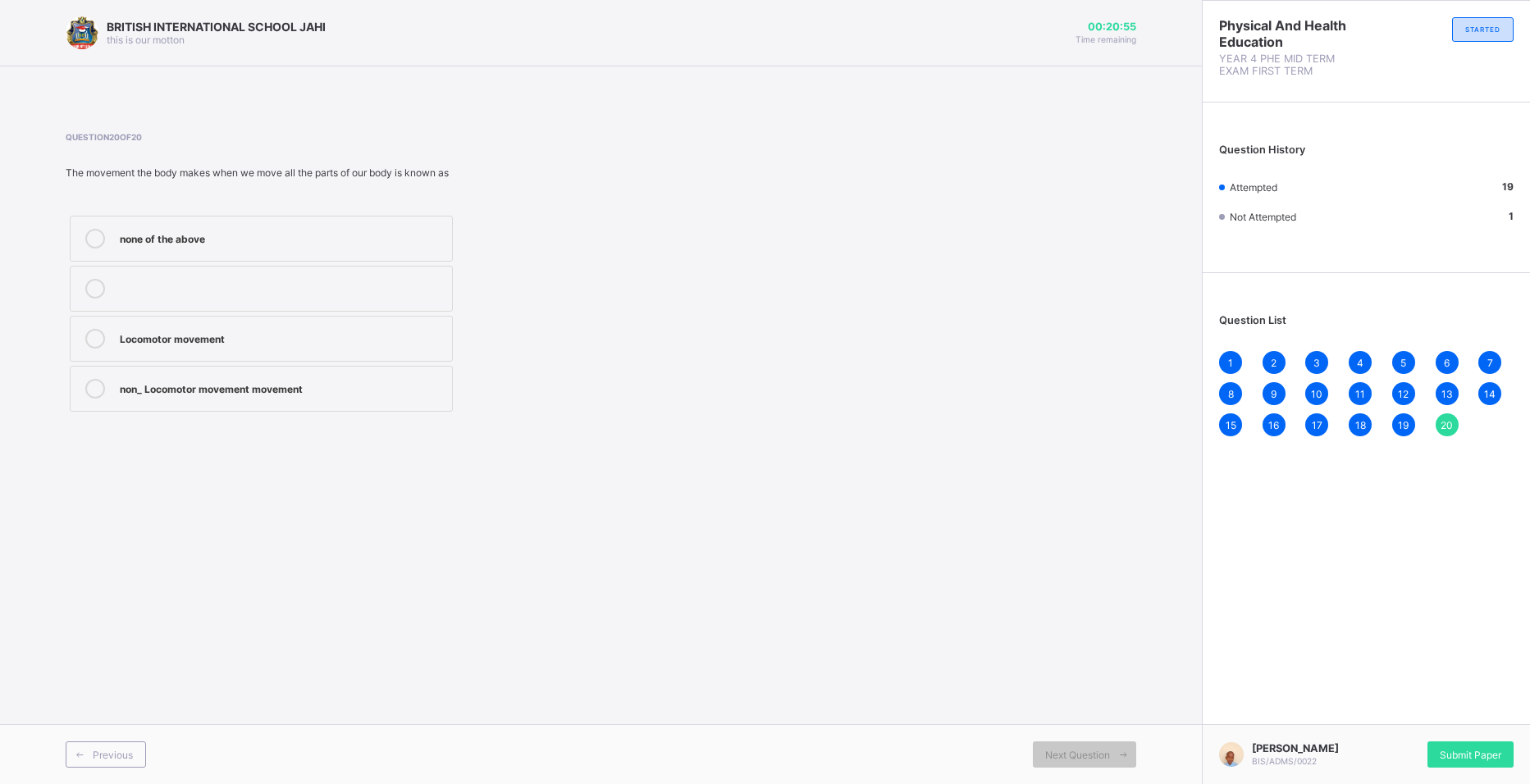
click at [206, 350] on label "Locomotor movement" at bounding box center [261, 339] width 383 height 46
click at [1267, 422] on div "16" at bounding box center [1274, 425] width 23 height 23
click at [1360, 417] on div "20" at bounding box center [1447, 425] width 23 height 23
click at [1360, 749] on span "Submit Paper" at bounding box center [1471, 755] width 62 height 12
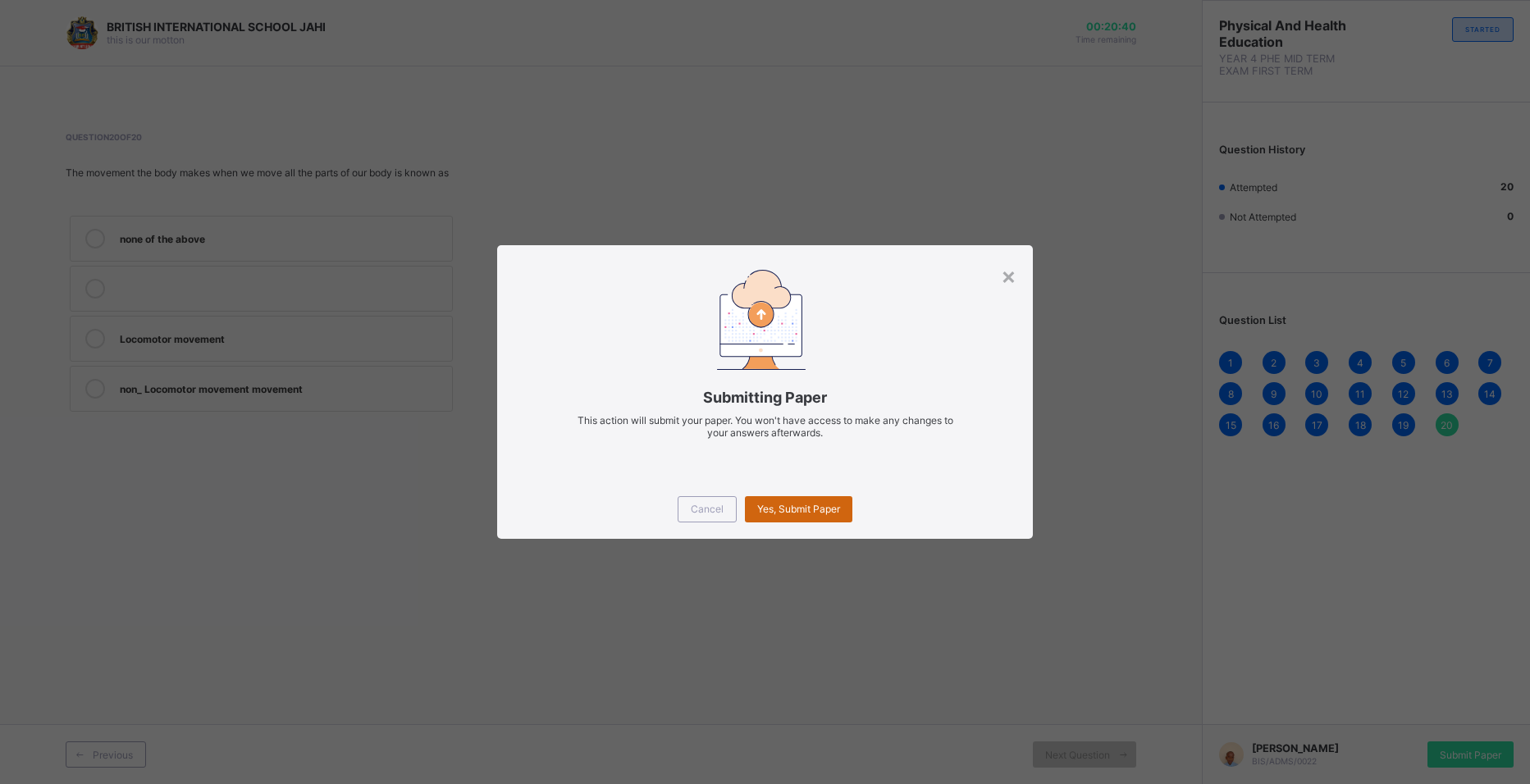
click at [809, 511] on span "Yes, Submit Paper" at bounding box center [799, 509] width 83 height 12
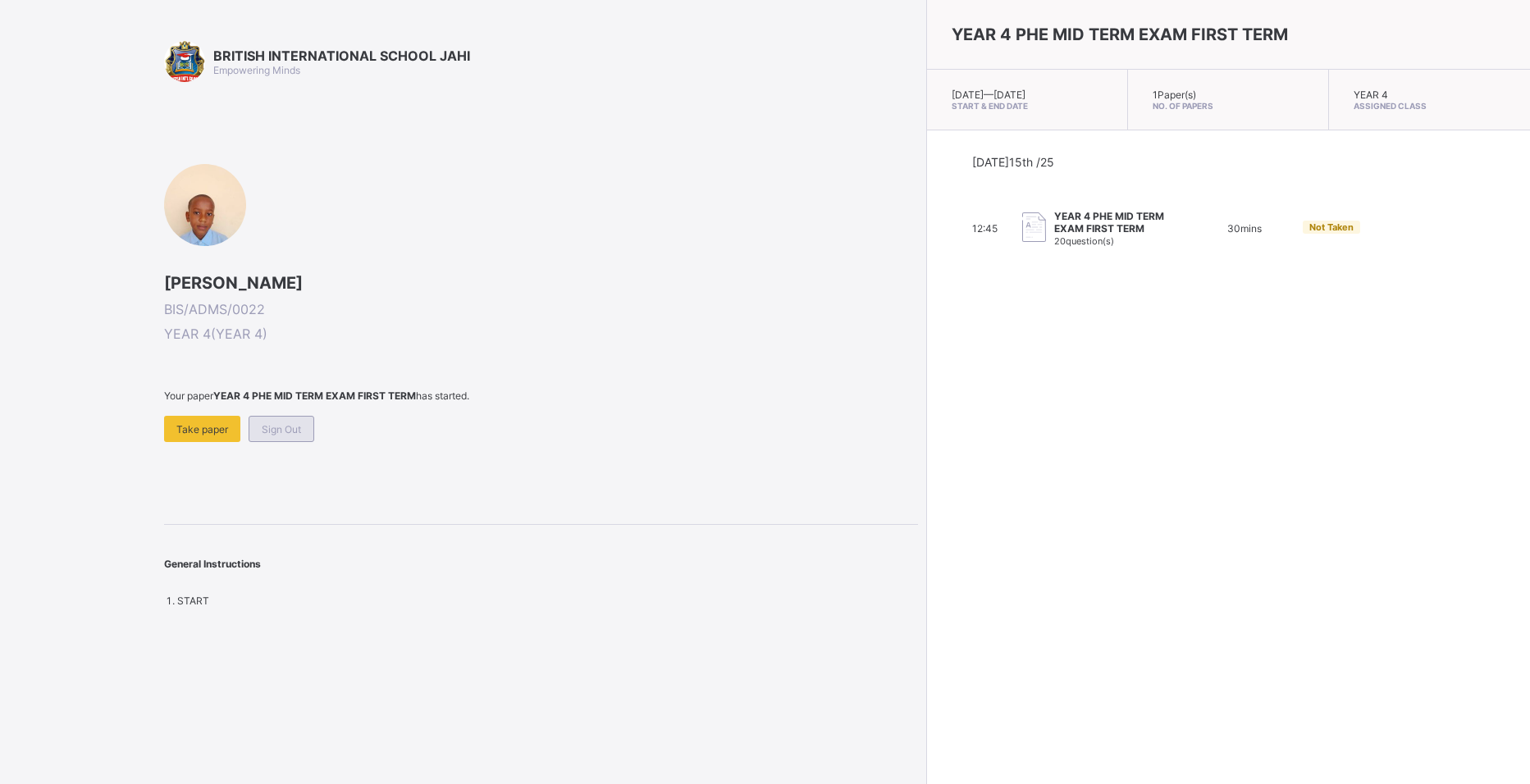
click at [294, 427] on span "Sign Out" at bounding box center [281, 430] width 40 height 12
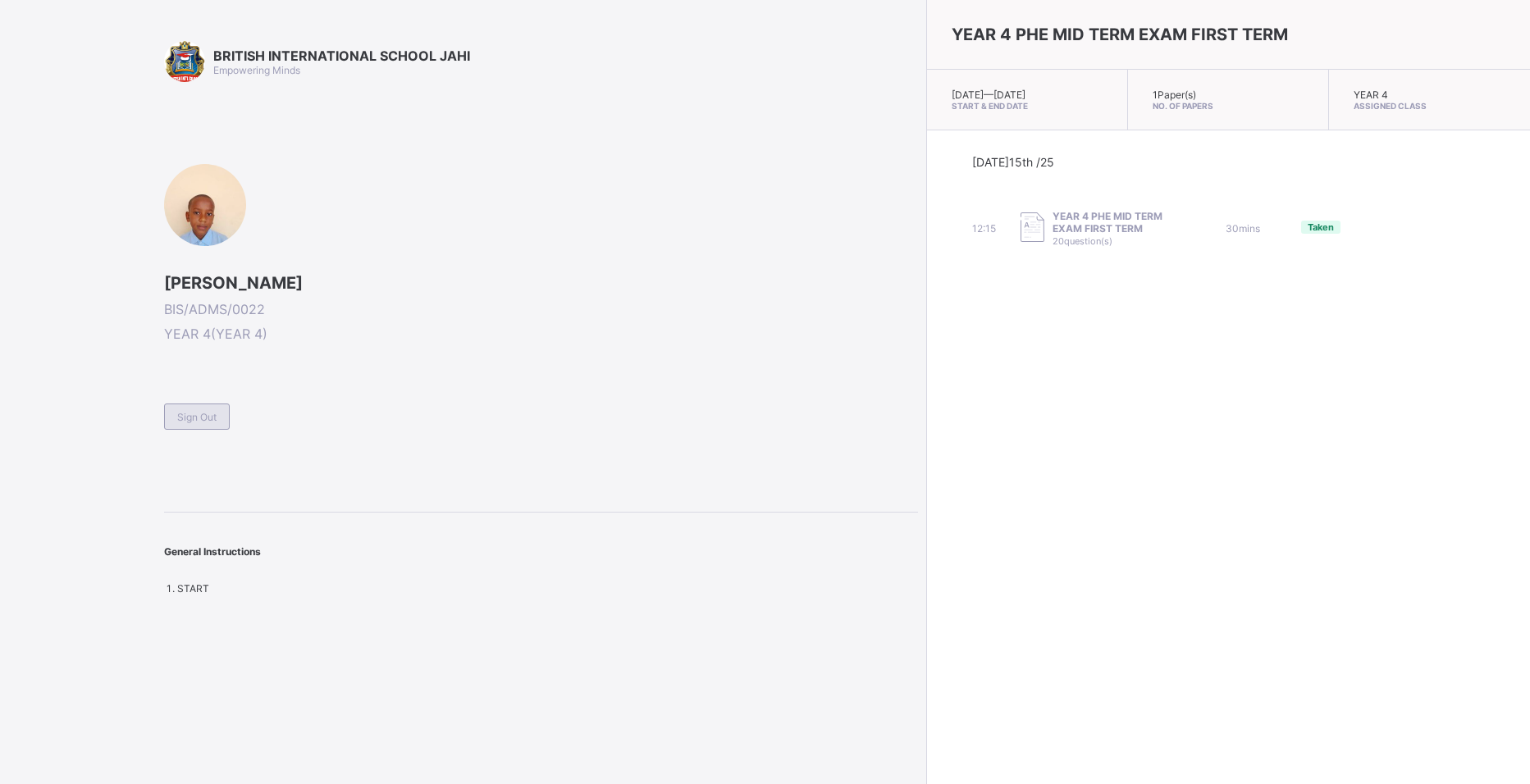
click at [211, 422] on span "Sign Out" at bounding box center [196, 417] width 40 height 12
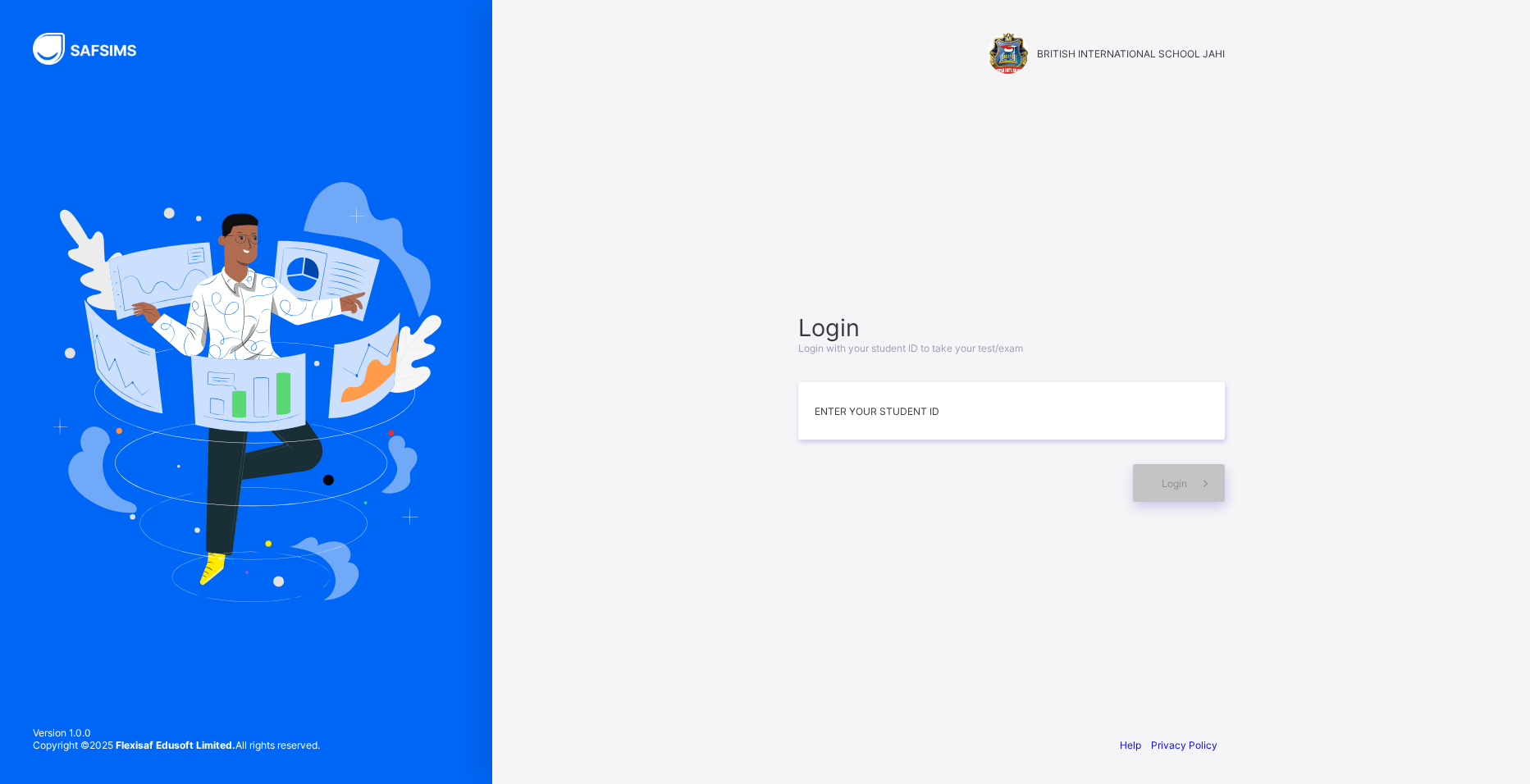
drag, startPoint x: 585, startPoint y: 96, endPoint x: 769, endPoint y: 826, distance: 752.8
click at [836, 420] on input at bounding box center [1011, 410] width 427 height 57
type input "**********"
click at [1160, 490] on div "Login" at bounding box center [1179, 483] width 92 height 38
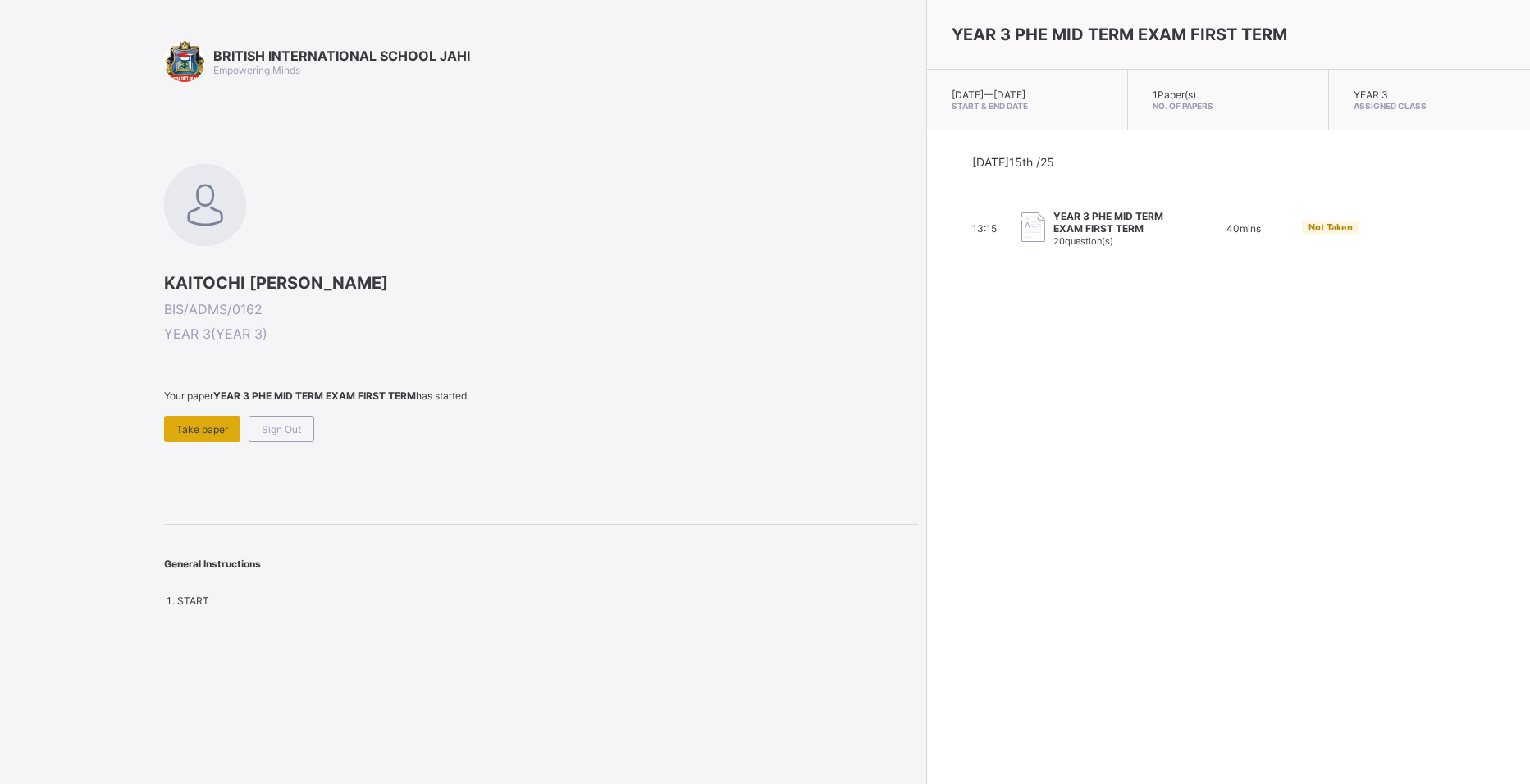
click at [195, 416] on div "Take paper" at bounding box center [202, 430] width 76 height 27
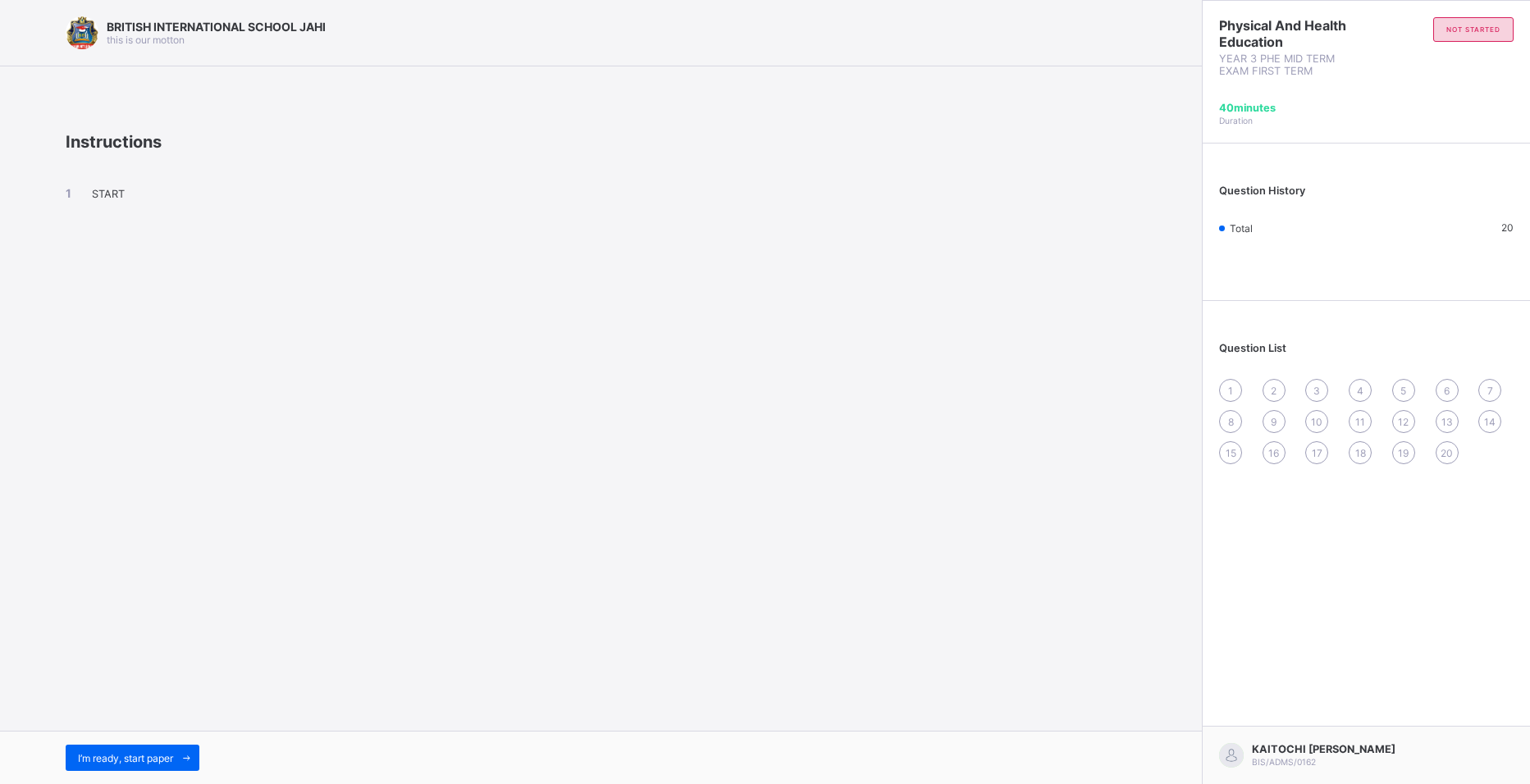
click at [1228, 392] on span "1" at bounding box center [1230, 391] width 5 height 12
click at [1230, 395] on span "1" at bounding box center [1230, 391] width 5 height 12
click at [93, 197] on span "START" at bounding box center [108, 194] width 33 height 12
click at [98, 191] on span "START" at bounding box center [108, 194] width 33 height 12
click at [98, 189] on span "START" at bounding box center [108, 194] width 33 height 12
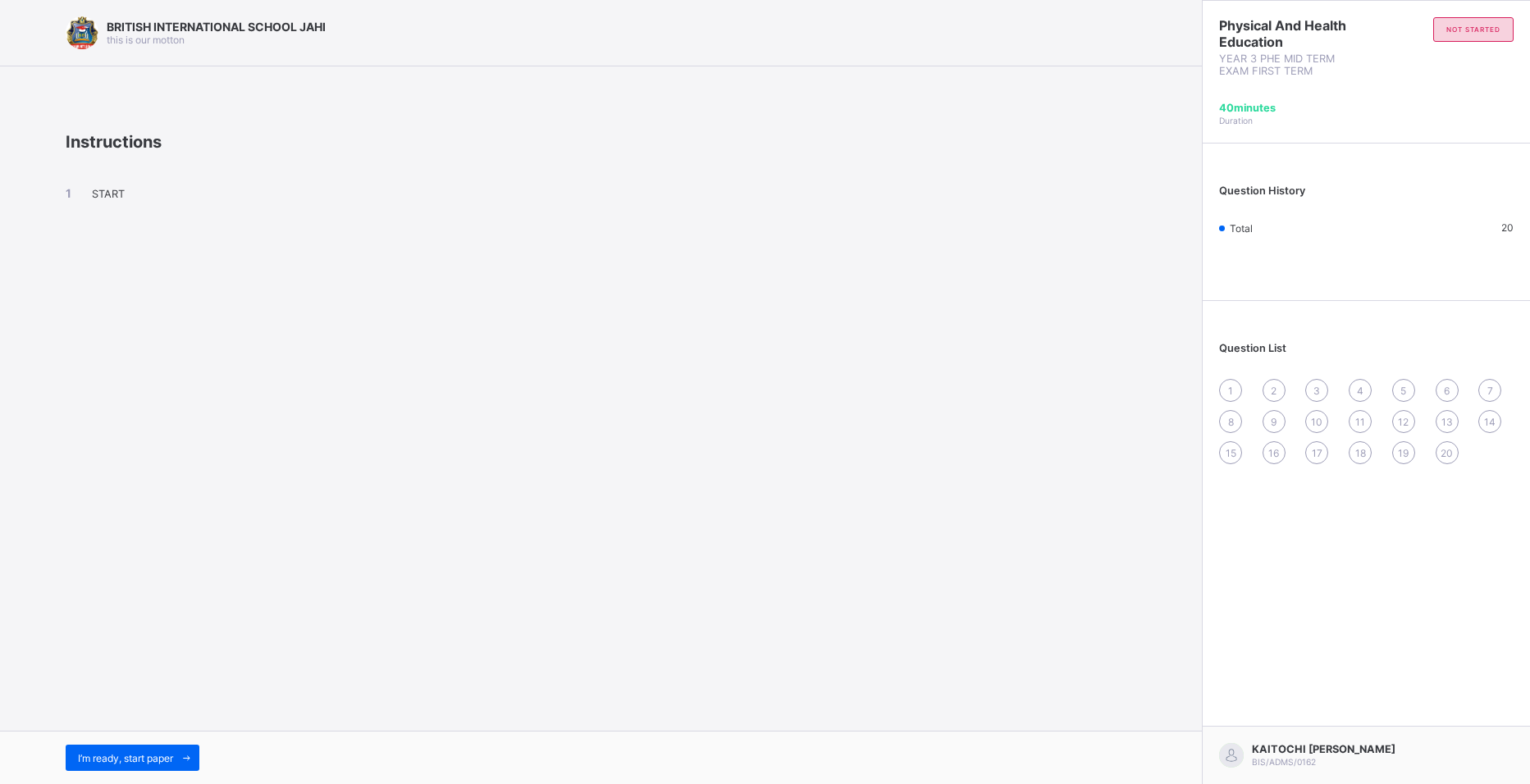
drag, startPoint x: 145, startPoint y: 208, endPoint x: 109, endPoint y: 188, distance: 41.2
click at [114, 191] on div "START" at bounding box center [600, 208] width 1070 height 112
drag, startPoint x: 109, startPoint y: 188, endPoint x: 90, endPoint y: 181, distance: 20.2
click at [90, 181] on div "START" at bounding box center [600, 208] width 1070 height 112
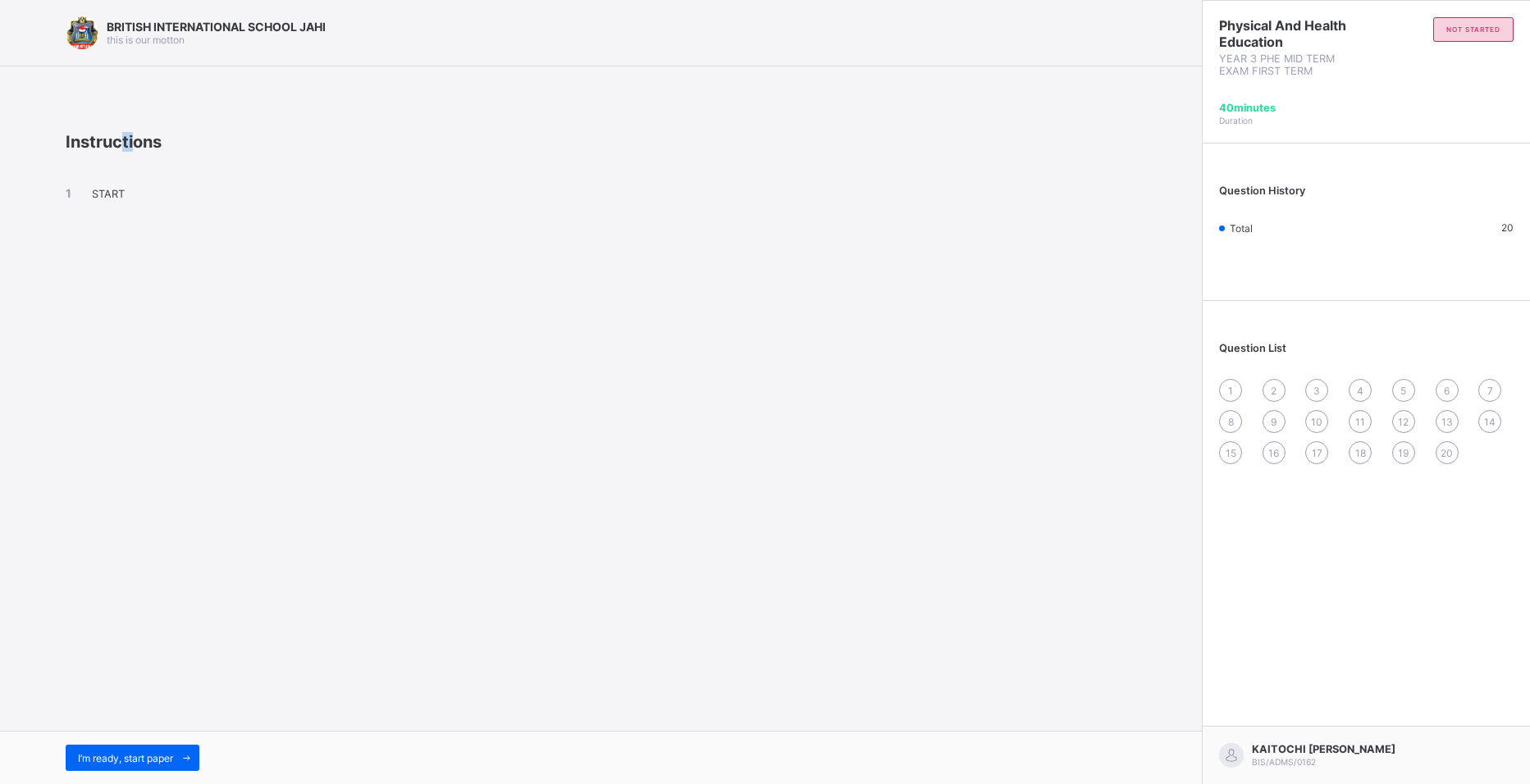
drag, startPoint x: 83, startPoint y: 202, endPoint x: 135, endPoint y: 132, distance: 87.2
click at [135, 132] on span "Instructions" at bounding box center [113, 141] width 96 height 19
drag, startPoint x: 135, startPoint y: 132, endPoint x: 78, endPoint y: 186, distance: 78.5
click at [77, 188] on li "START" at bounding box center [600, 194] width 1070 height 14
click at [71, 174] on div "START" at bounding box center [600, 208] width 1070 height 112
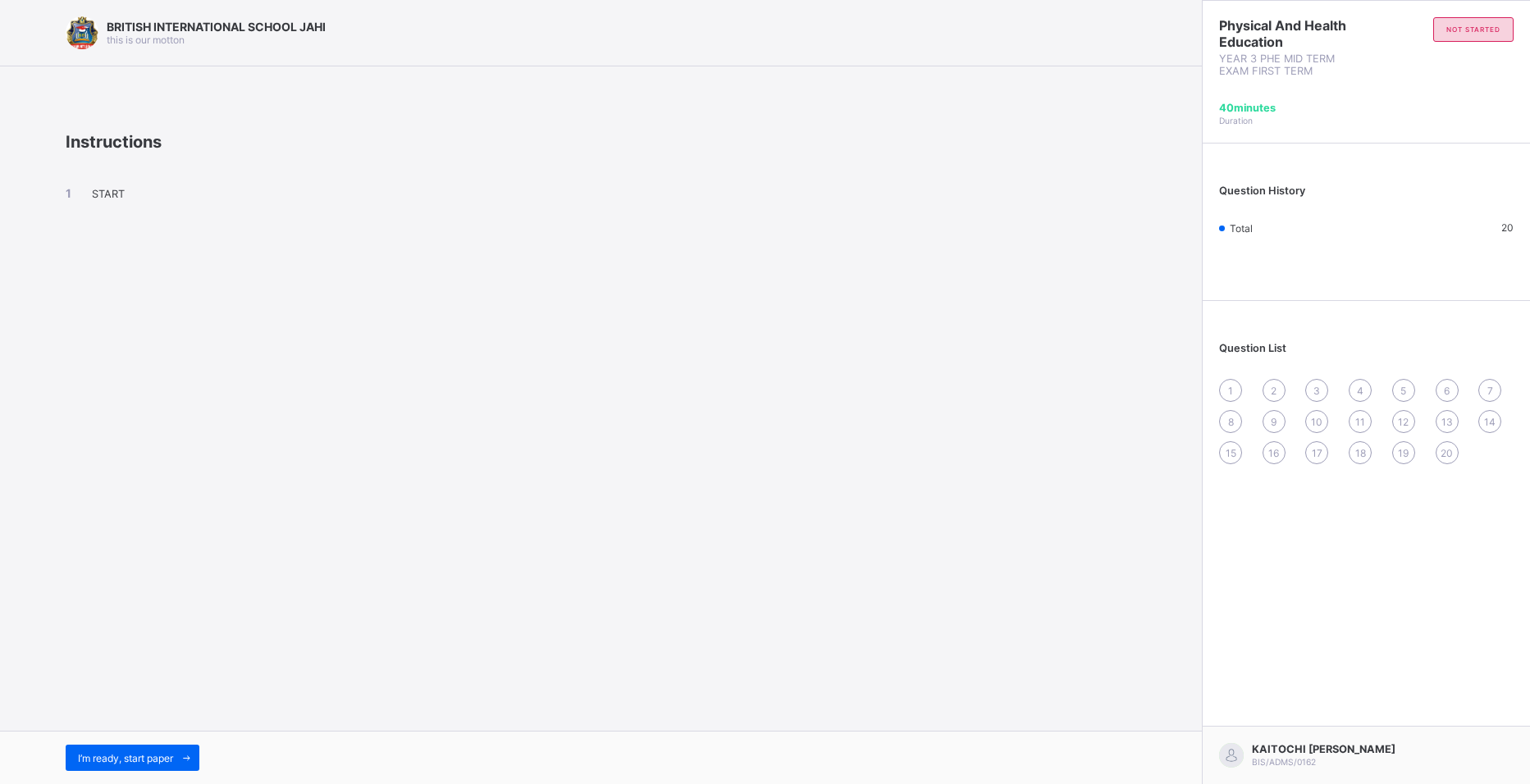
click at [111, 185] on div "START" at bounding box center [600, 208] width 1070 height 112
click at [110, 184] on div "START" at bounding box center [600, 208] width 1070 height 112
click at [1220, 380] on div "1 2 3 4 5 6 7 8 9 10 11 12 13 14 15 16 17 18 19 20" at bounding box center [1366, 422] width 294 height 86
click at [117, 757] on span "I’m ready, start paper" at bounding box center [126, 758] width 95 height 12
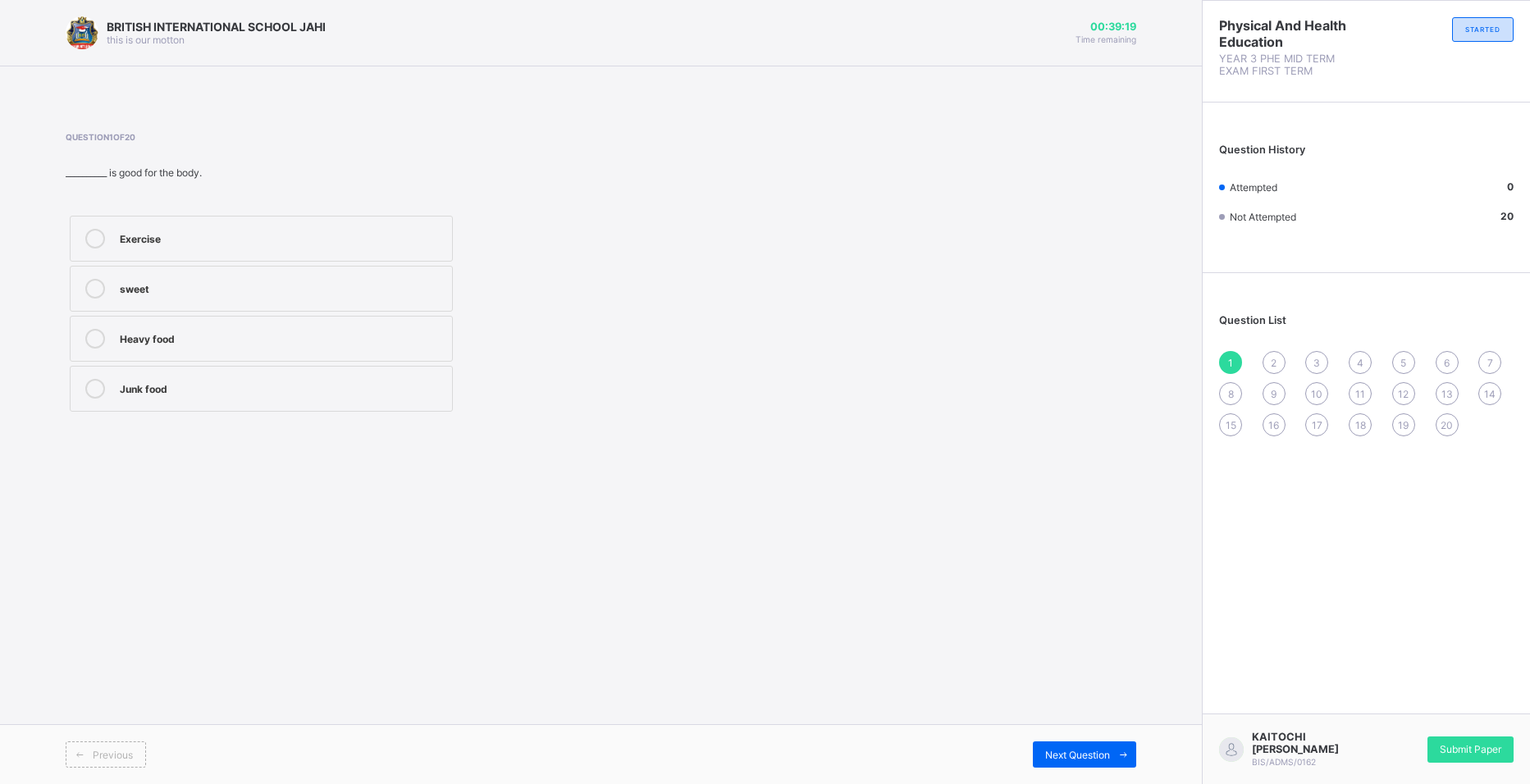
click at [96, 227] on label "Exercise" at bounding box center [261, 239] width 383 height 46
click at [1052, 750] on span "Next Question" at bounding box center [1077, 755] width 65 height 12
click at [233, 395] on div "5" at bounding box center [281, 389] width 324 height 19
click at [1087, 741] on div "Previous Next Question" at bounding box center [601, 754] width 1202 height 60
click at [1056, 757] on span "Next Question" at bounding box center [1077, 755] width 65 height 12
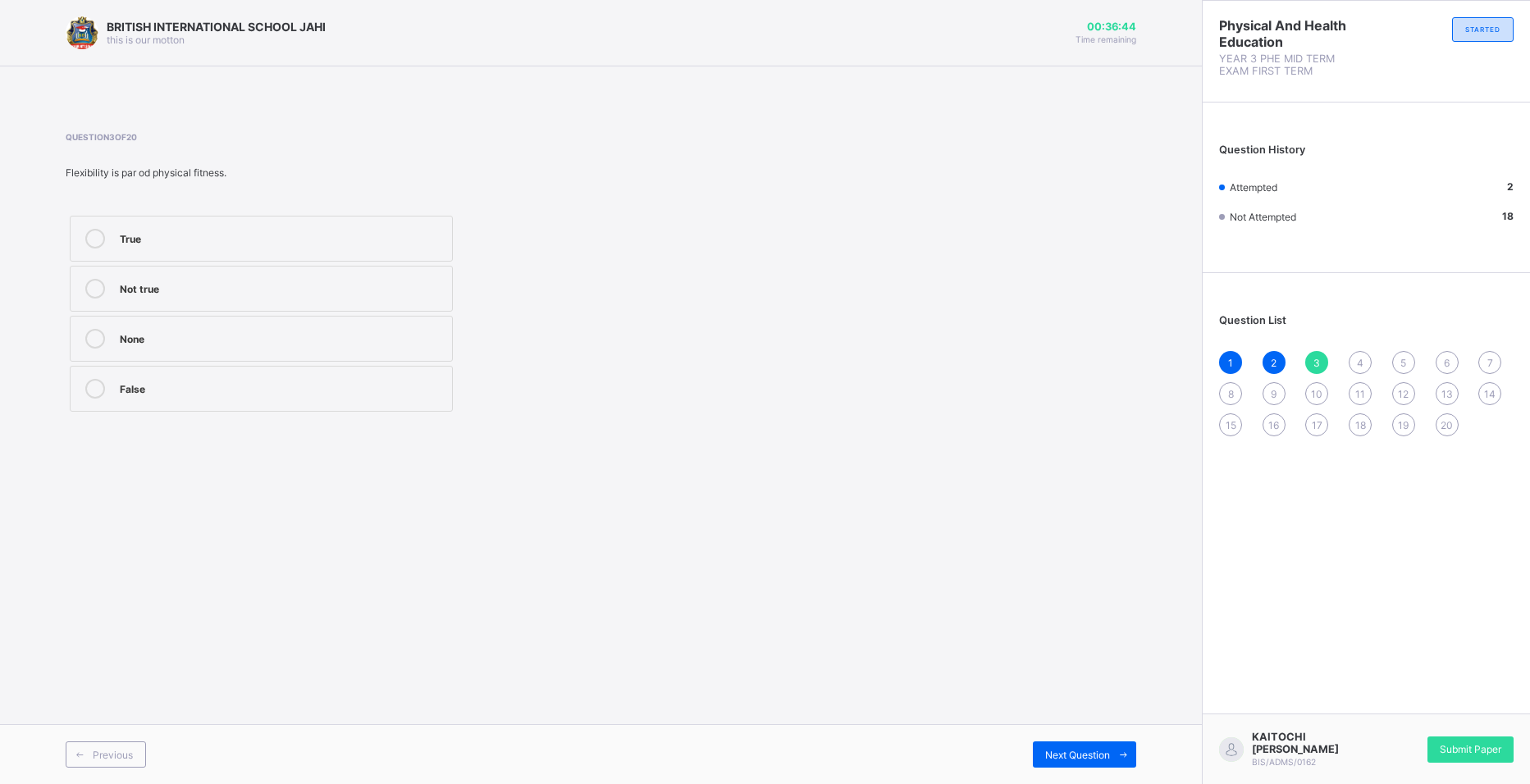
click at [122, 245] on div "True" at bounding box center [281, 239] width 324 height 19
click at [1360, 364] on div "1 2 3 4 5 6 7 8 9 10 11 12 13 14 15 16 17 18 19 20" at bounding box center [1366, 393] width 294 height 86
click at [1064, 747] on div "Next Question" at bounding box center [1084, 755] width 103 height 27
click at [162, 323] on label "Physical fitness" at bounding box center [261, 339] width 383 height 46
click at [792, 473] on div "BRITISH INTERNATIONAL SCHOOL JAHI this is our [PERSON_NAME] 00:36:02 Time remai…" at bounding box center [601, 392] width 1202 height 784
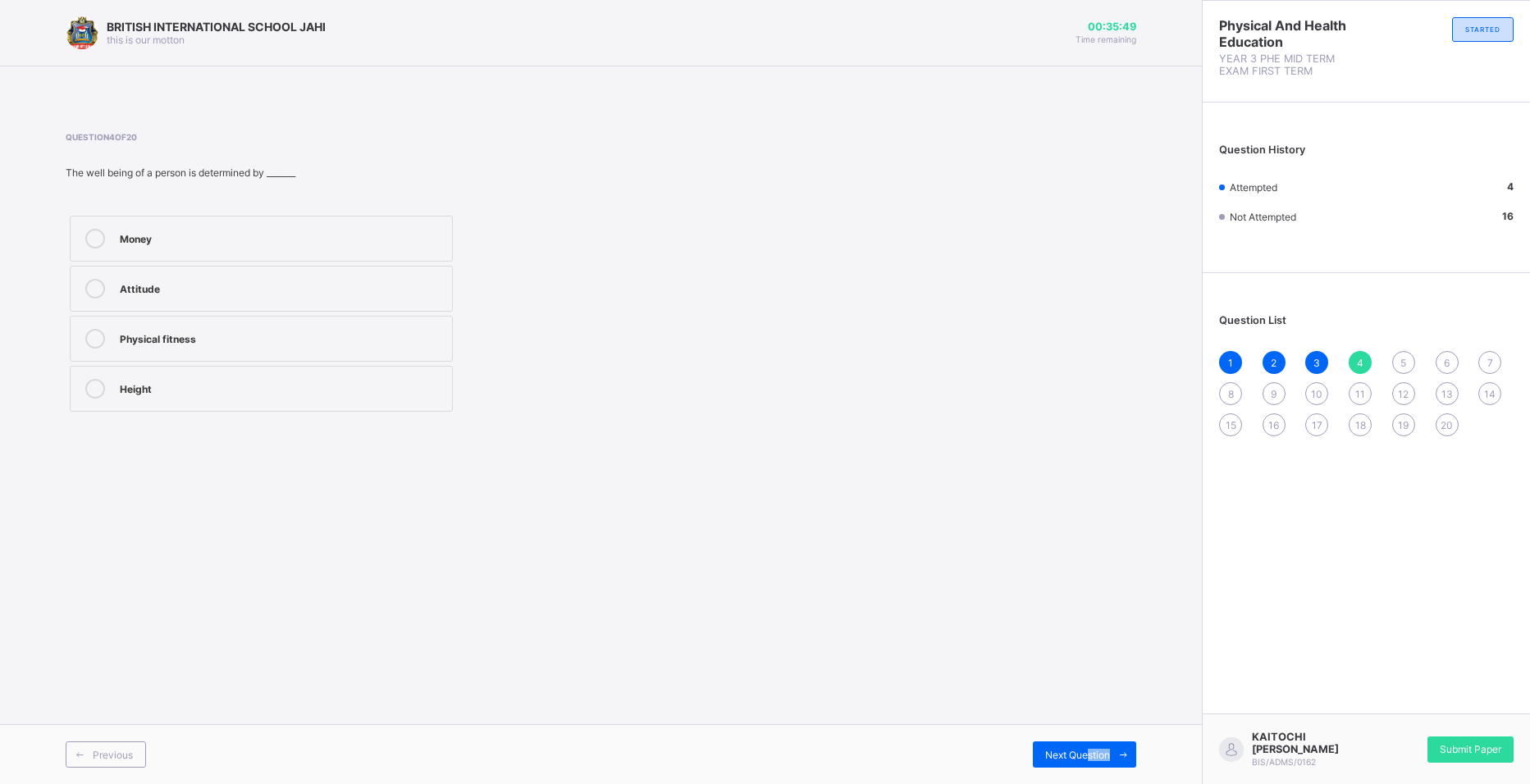
click at [1111, 780] on div "Previous Next Question" at bounding box center [601, 754] width 1202 height 60
click at [1077, 759] on span "Next Question" at bounding box center [1077, 755] width 65 height 12
click at [139, 226] on label "Crawling" at bounding box center [261, 239] width 383 height 46
click at [1050, 749] on span "Next Question" at bounding box center [1077, 755] width 65 height 12
click at [238, 415] on div "Question 6 of 20 __________ is running slowly and steadily. Running Crawling Tu…" at bounding box center [600, 274] width 1070 height 333
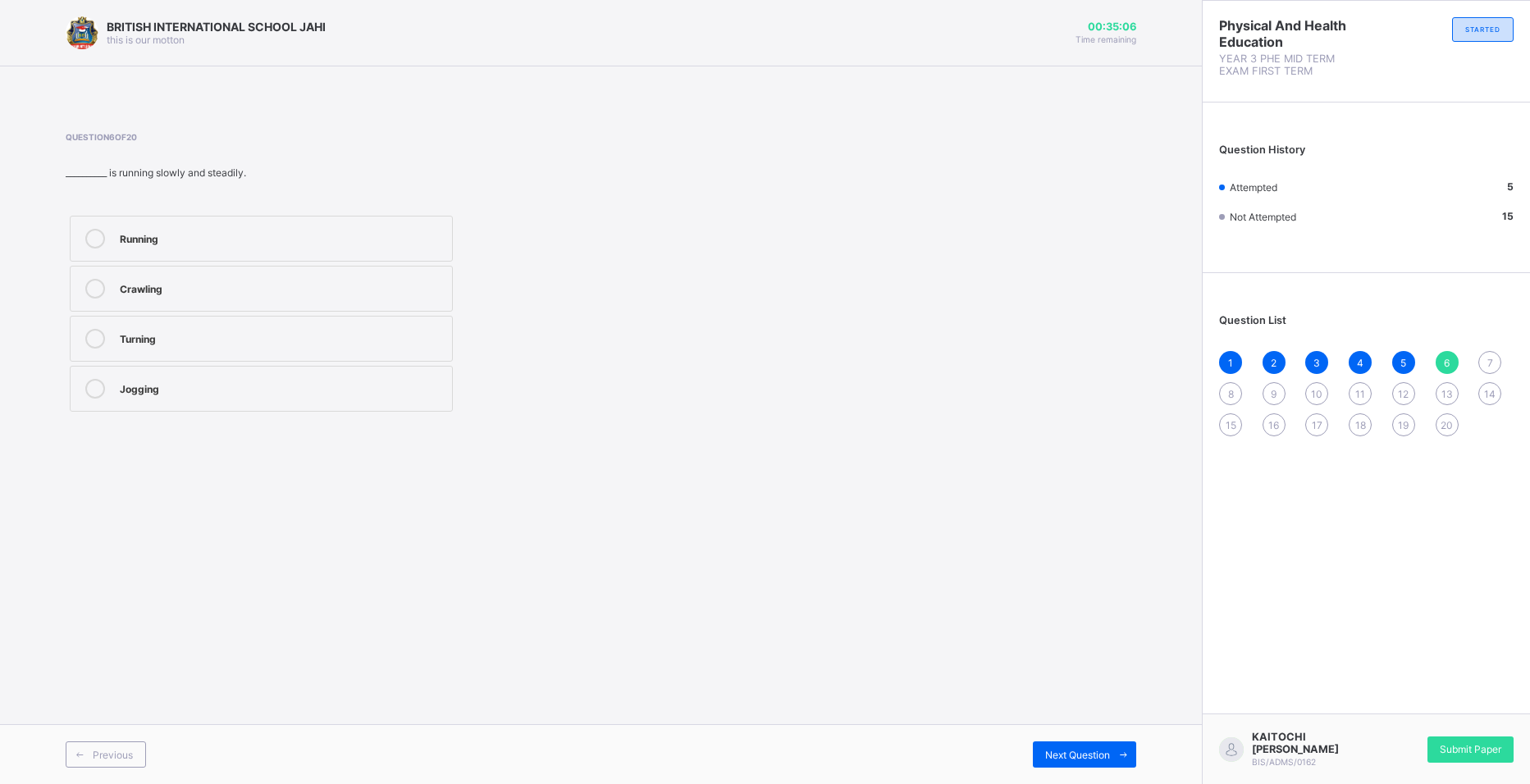
click at [92, 383] on icon at bounding box center [95, 389] width 19 height 19
drag, startPoint x: 1068, startPoint y: 757, endPoint x: 1035, endPoint y: 753, distance: 33.2
click at [1058, 755] on span "Next Question" at bounding box center [1077, 755] width 65 height 12
click at [245, 317] on label "Crawling" at bounding box center [261, 339] width 383 height 46
click at [109, 371] on label "Shaking" at bounding box center [261, 389] width 383 height 46
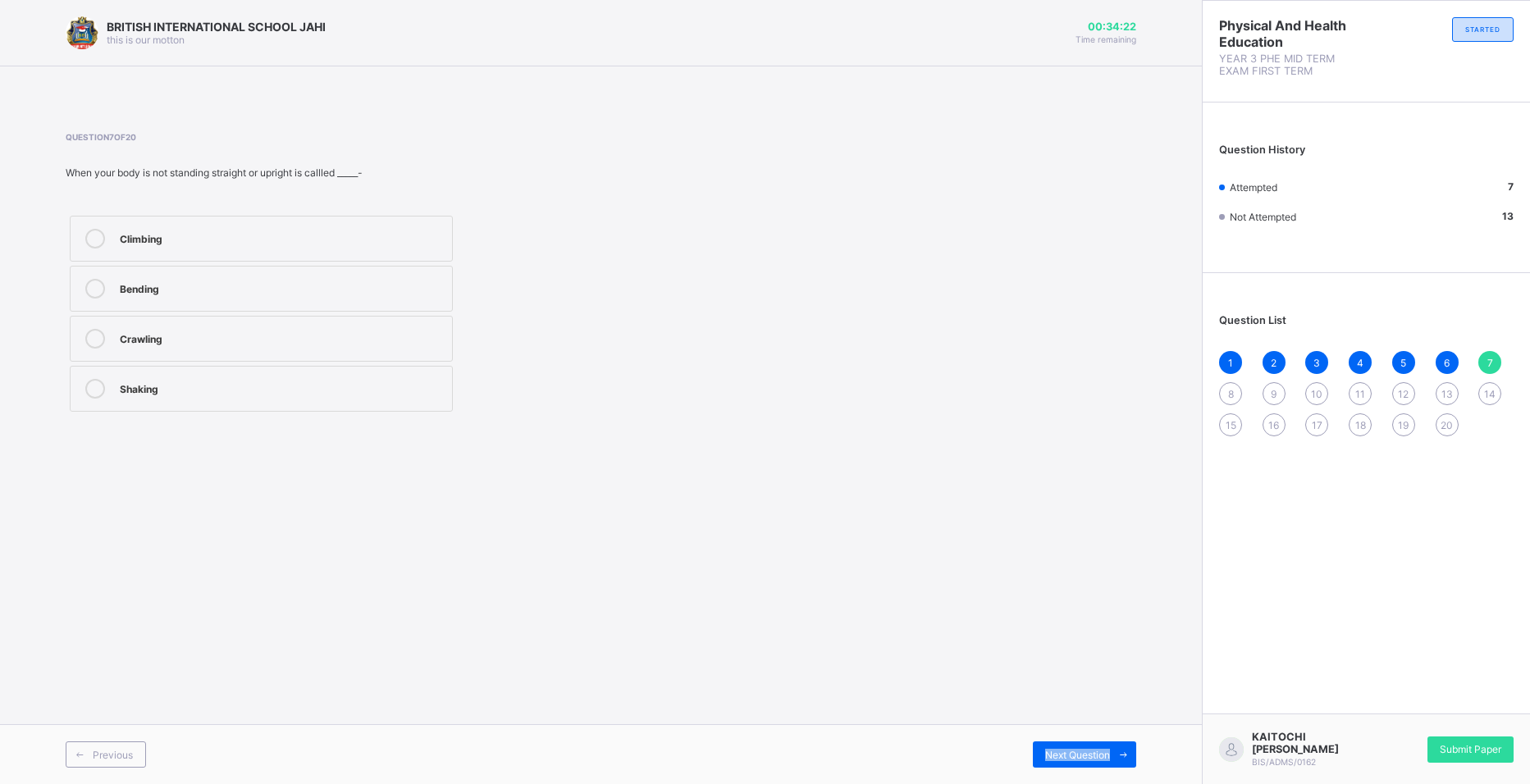
drag, startPoint x: 1043, startPoint y: 756, endPoint x: 1025, endPoint y: 779, distance: 29.2
click at [1029, 779] on div "Previous Next Question" at bounding box center [601, 754] width 1202 height 60
click at [1054, 757] on span "Next Question" at bounding box center [1077, 755] width 65 height 12
click at [1360, 365] on div "1 2 3 4 5 6 7 8 9 10 11 12 13 14 15 16 17 18 19 20" at bounding box center [1366, 393] width 294 height 86
drag, startPoint x: 1313, startPoint y: 366, endPoint x: 1283, endPoint y: 366, distance: 30.0
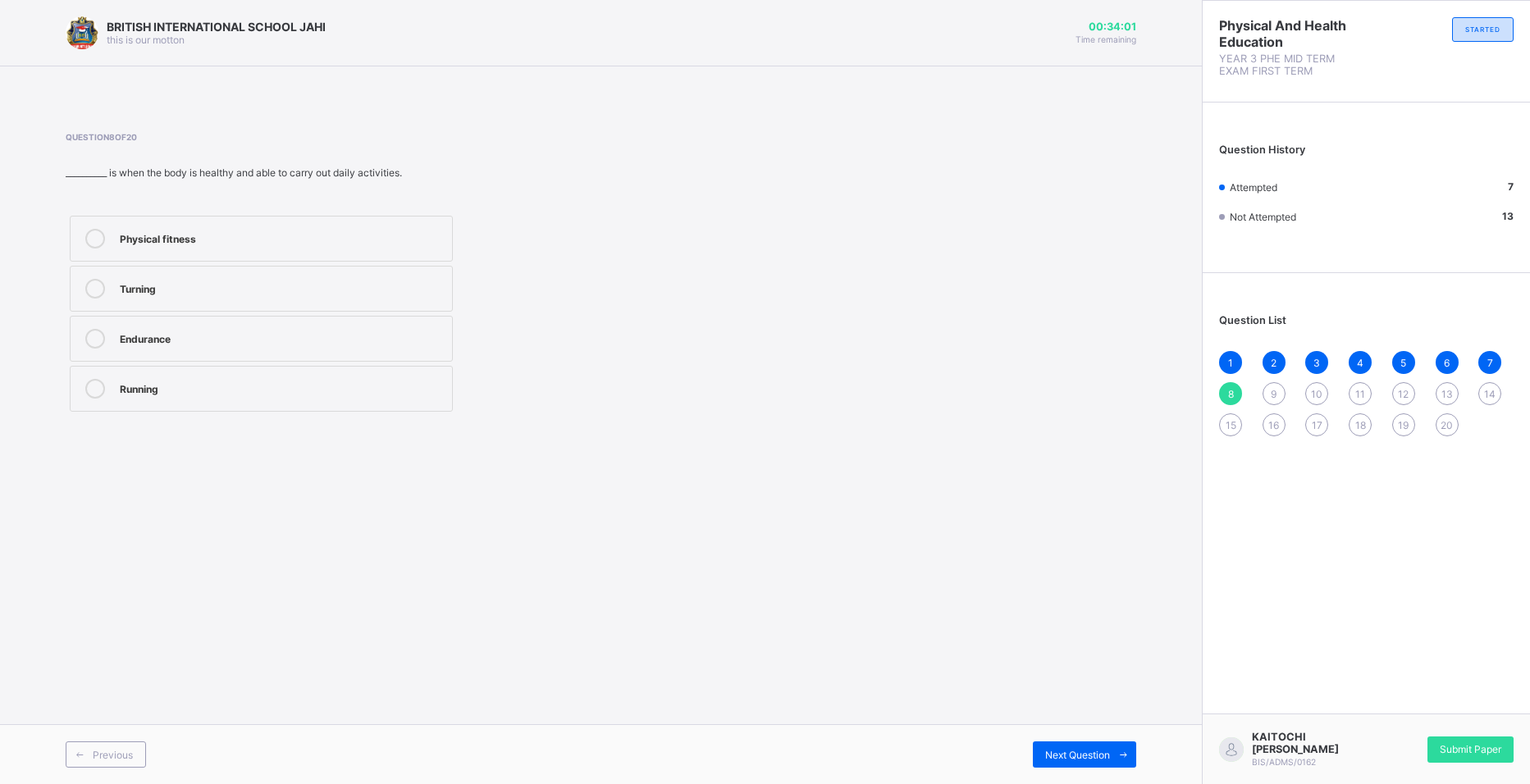
click at [1296, 369] on div "1 2 3 4 5 6 7 8 9 10 11 12 13 14 15 16 17 18 19 20" at bounding box center [1366, 393] width 294 height 86
drag, startPoint x: 1521, startPoint y: 826, endPoint x: 1533, endPoint y: 826, distance: 12.0
click at [1360, 783] on html "BRITISH INTERNATIONAL SCHOOL JAHI this is our [PERSON_NAME] 00:33:55 Time remai…" at bounding box center [765, 392] width 1530 height 784
click at [1352, 359] on div "4" at bounding box center [1360, 362] width 23 height 23
click at [163, 394] on div "Height" at bounding box center [281, 387] width 324 height 17
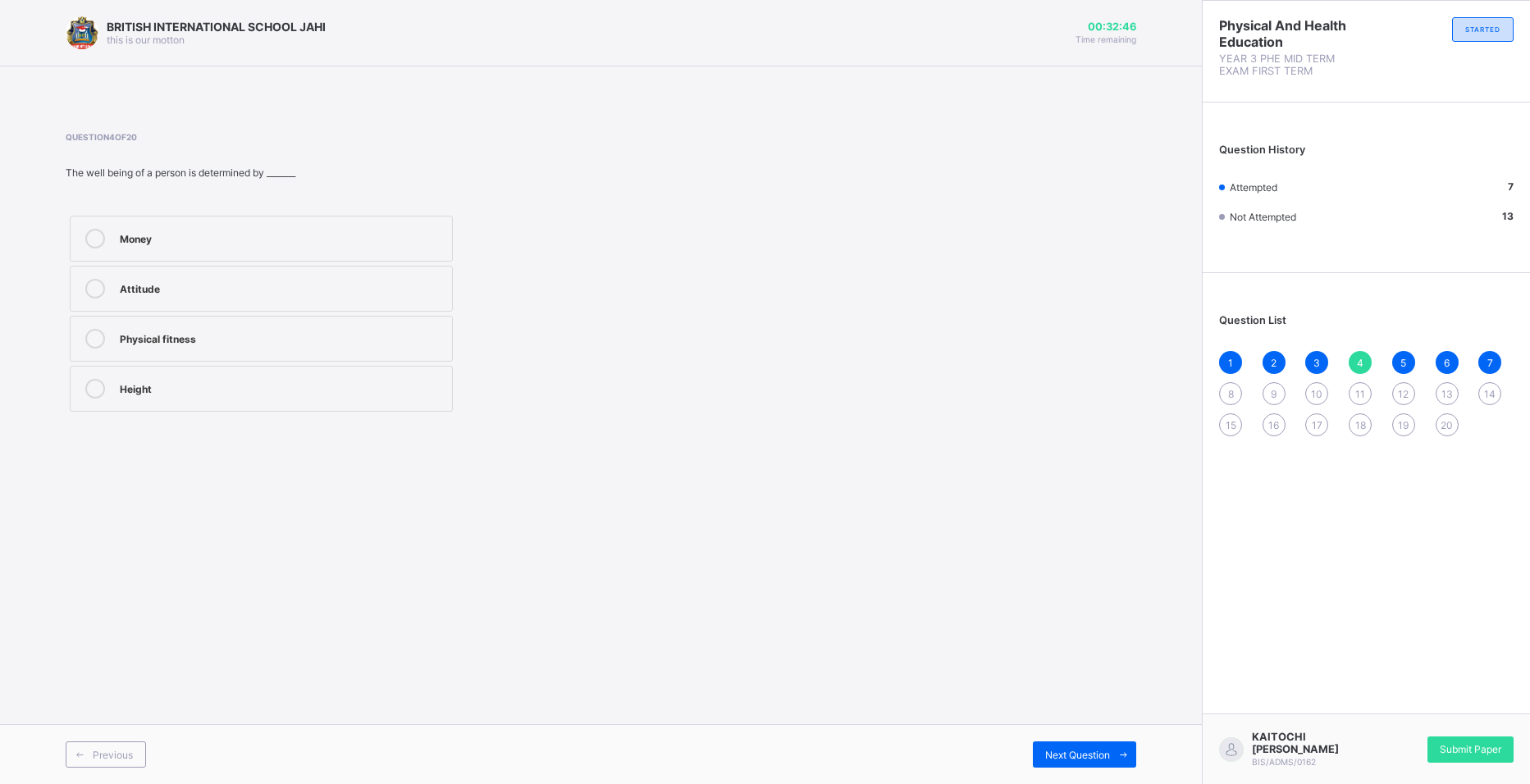
drag, startPoint x: 1214, startPoint y: 399, endPoint x: 1204, endPoint y: 414, distance: 18.0
click at [1206, 413] on div "Question List 1 2 3 4 5 6 7 8 9 10 11 12 13 14 15 16 17 18 19 20" at bounding box center [1366, 367] width 327 height 171
drag, startPoint x: 1241, startPoint y: 370, endPoint x: 1230, endPoint y: 404, distance: 35.7
click at [1242, 372] on div "1 2 3 4 5 6 7 8 9 10 11 12 13 14 15 16 17 18 19 20" at bounding box center [1366, 393] width 294 height 86
click at [1228, 390] on span "8" at bounding box center [1230, 394] width 5 height 12
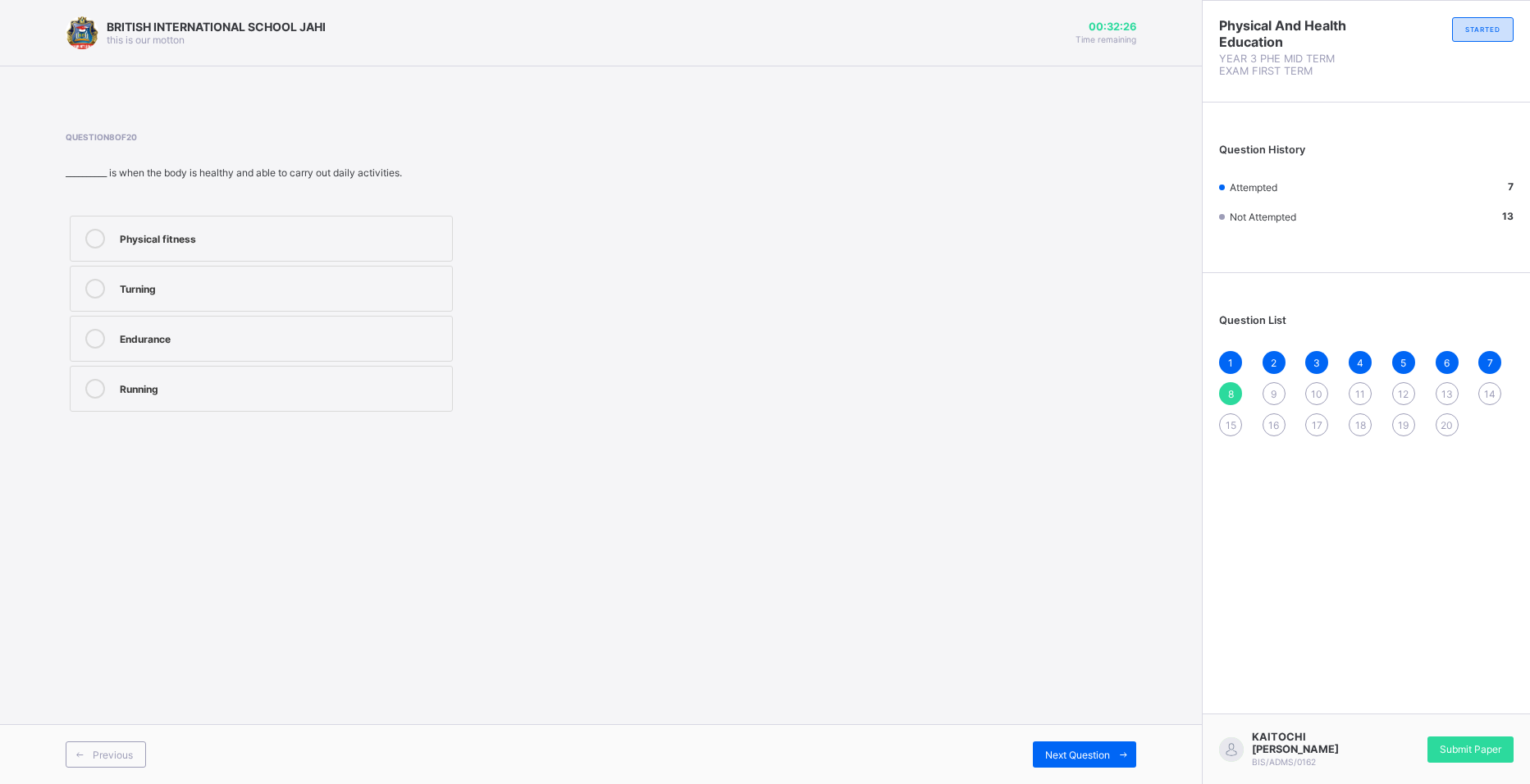
drag, startPoint x: 252, startPoint y: 228, endPoint x: 247, endPoint y: 235, distance: 8.6
click at [249, 232] on label "Physical fitness" at bounding box center [261, 239] width 383 height 46
drag, startPoint x: 1265, startPoint y: 385, endPoint x: 1220, endPoint y: 395, distance: 46.1
click at [1223, 396] on div "1 2 3 4 5 6 7 8 9 10 11 12 13 14 15 16 17 18 19 20" at bounding box center [1366, 393] width 294 height 86
drag, startPoint x: 1220, startPoint y: 395, endPoint x: 1283, endPoint y: 381, distance: 64.5
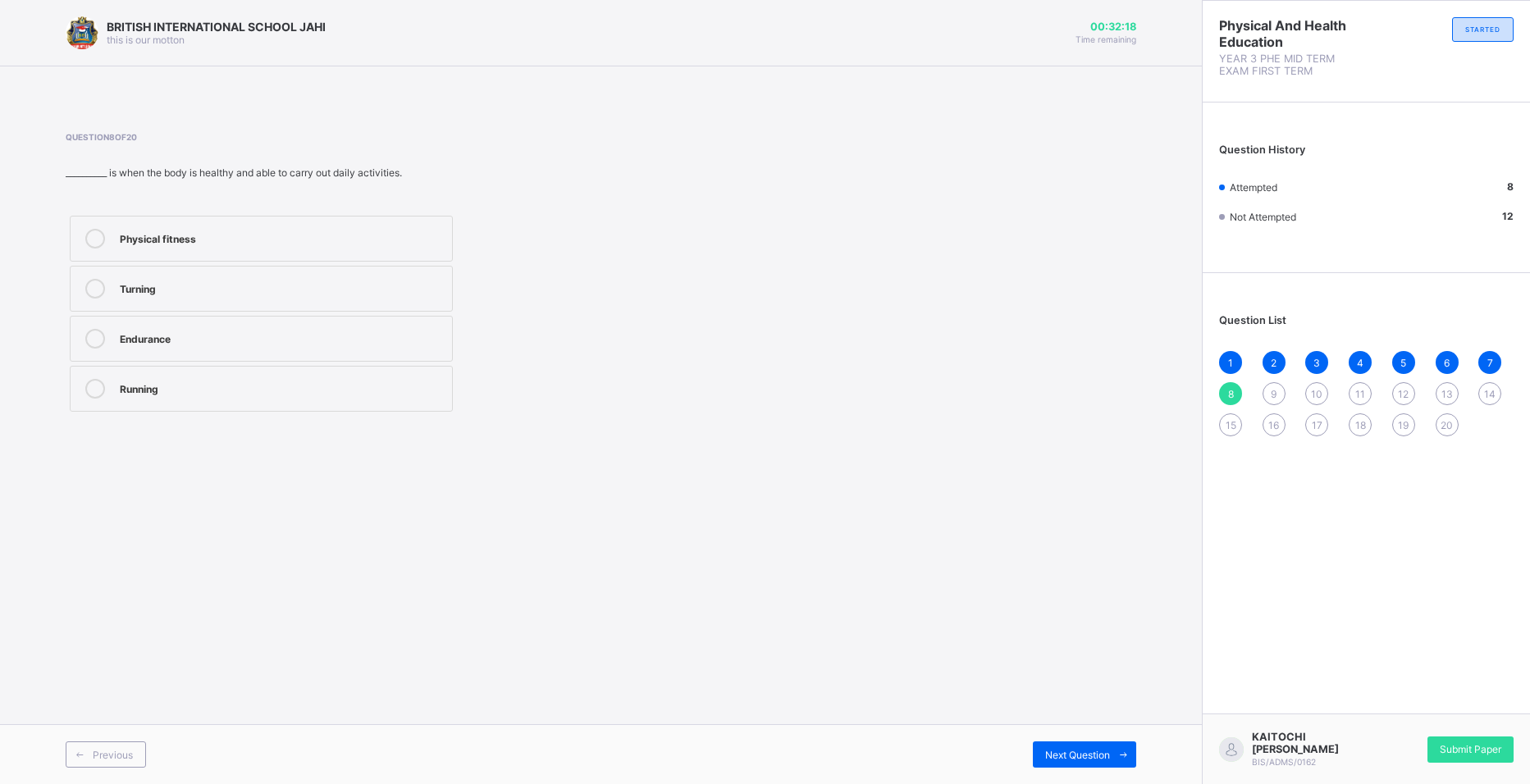
click at [1283, 381] on div "1 2 3 4 5 6 7 8 9 10 11 12 13 14 15 16 17 18 19 20" at bounding box center [1366, 393] width 294 height 86
drag, startPoint x: 1271, startPoint y: 389, endPoint x: 1261, endPoint y: 393, distance: 10.8
click at [1269, 390] on div "9" at bounding box center [1274, 393] width 23 height 23
click at [217, 251] on label "Agility" at bounding box center [261, 239] width 383 height 46
click at [1313, 377] on div "1 2 3 4 5 6 7 8 9 10 11 12 13 14 15 16 17 18 19 20" at bounding box center [1366, 393] width 294 height 86
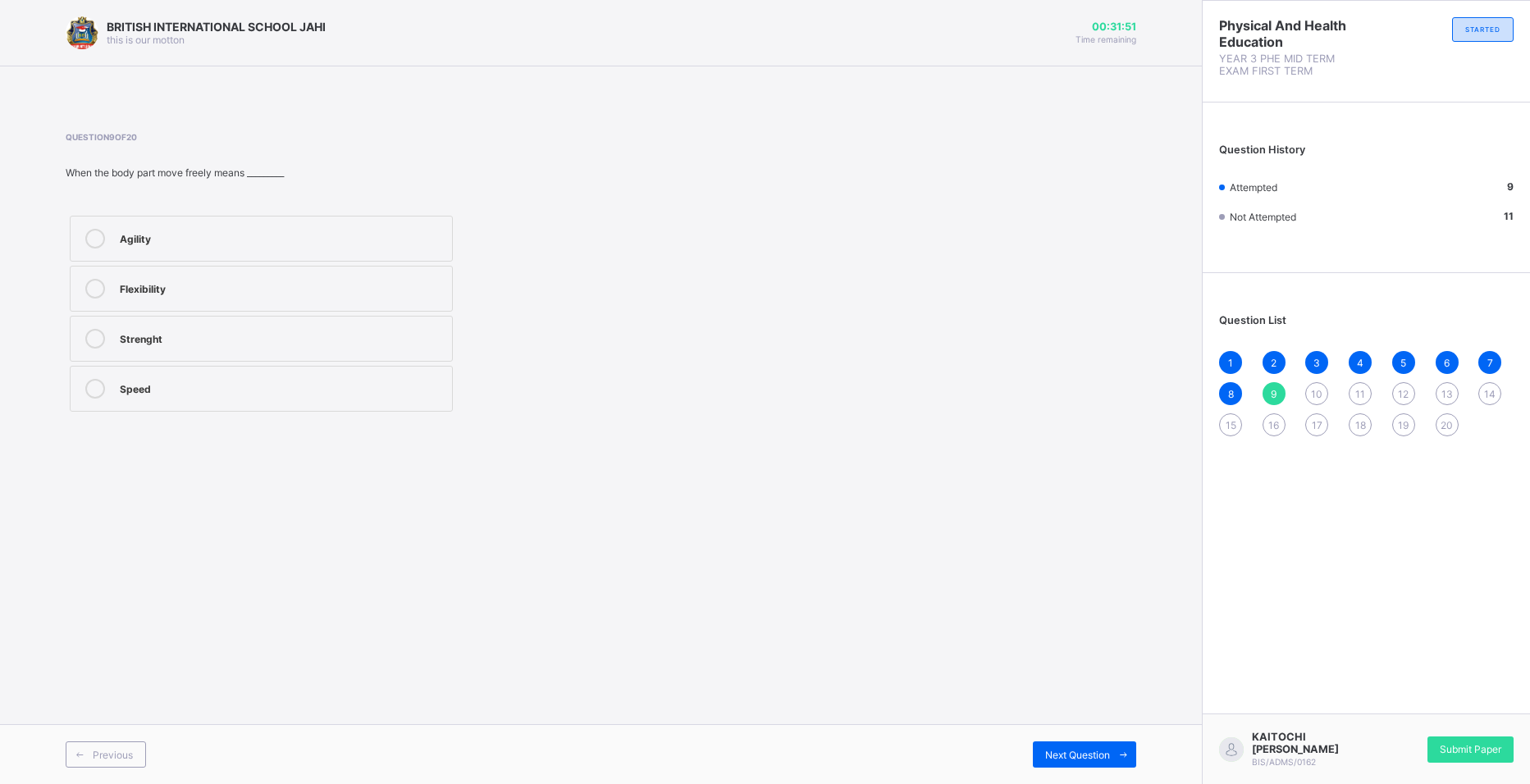
click at [1315, 386] on div "10" at bounding box center [1316, 393] width 23 height 23
drag, startPoint x: 201, startPoint y: 233, endPoint x: 176, endPoint y: 247, distance: 28.7
click at [186, 243] on div "Speed" at bounding box center [281, 237] width 324 height 17
drag, startPoint x: 1352, startPoint y: 374, endPoint x: 1353, endPoint y: 387, distance: 13.0
click at [1353, 387] on div "1 2 3 4 5 6 7 8 9 10 11 12 13 14 15 16 17 18 19 20" at bounding box center [1366, 393] width 294 height 86
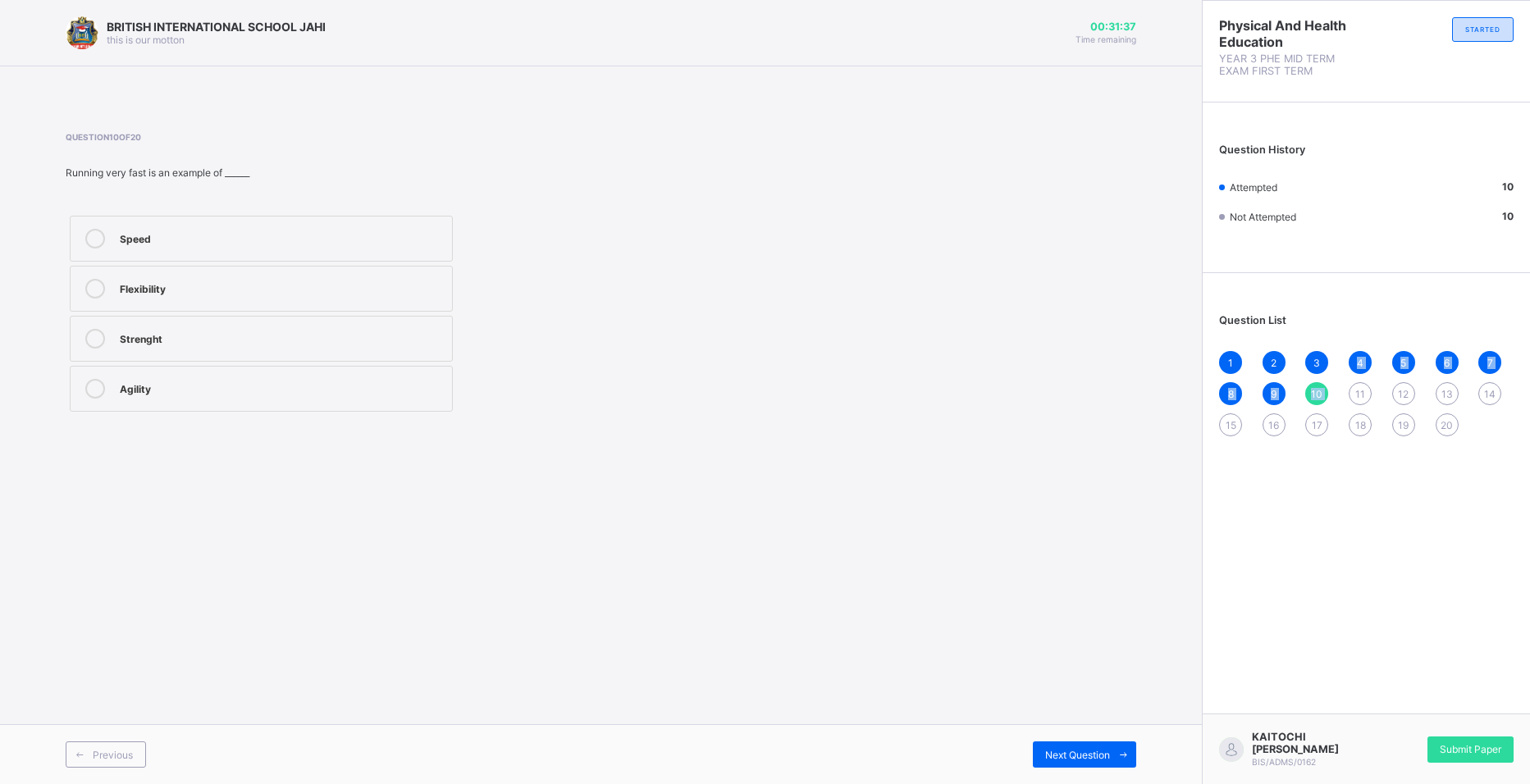
click at [1349, 381] on div "1 2 3 4 5 6 7 8 9 10 11 12 13 14 15 16 17 18 19 20" at bounding box center [1366, 393] width 294 height 86
drag, startPoint x: 1351, startPoint y: 390, endPoint x: 1340, endPoint y: 390, distance: 11.0
click at [1350, 390] on div "11" at bounding box center [1360, 393] width 23 height 23
drag, startPoint x: 78, startPoint y: 277, endPoint x: 86, endPoint y: 279, distance: 8.2
click at [83, 279] on label "Roar" at bounding box center [261, 289] width 383 height 46
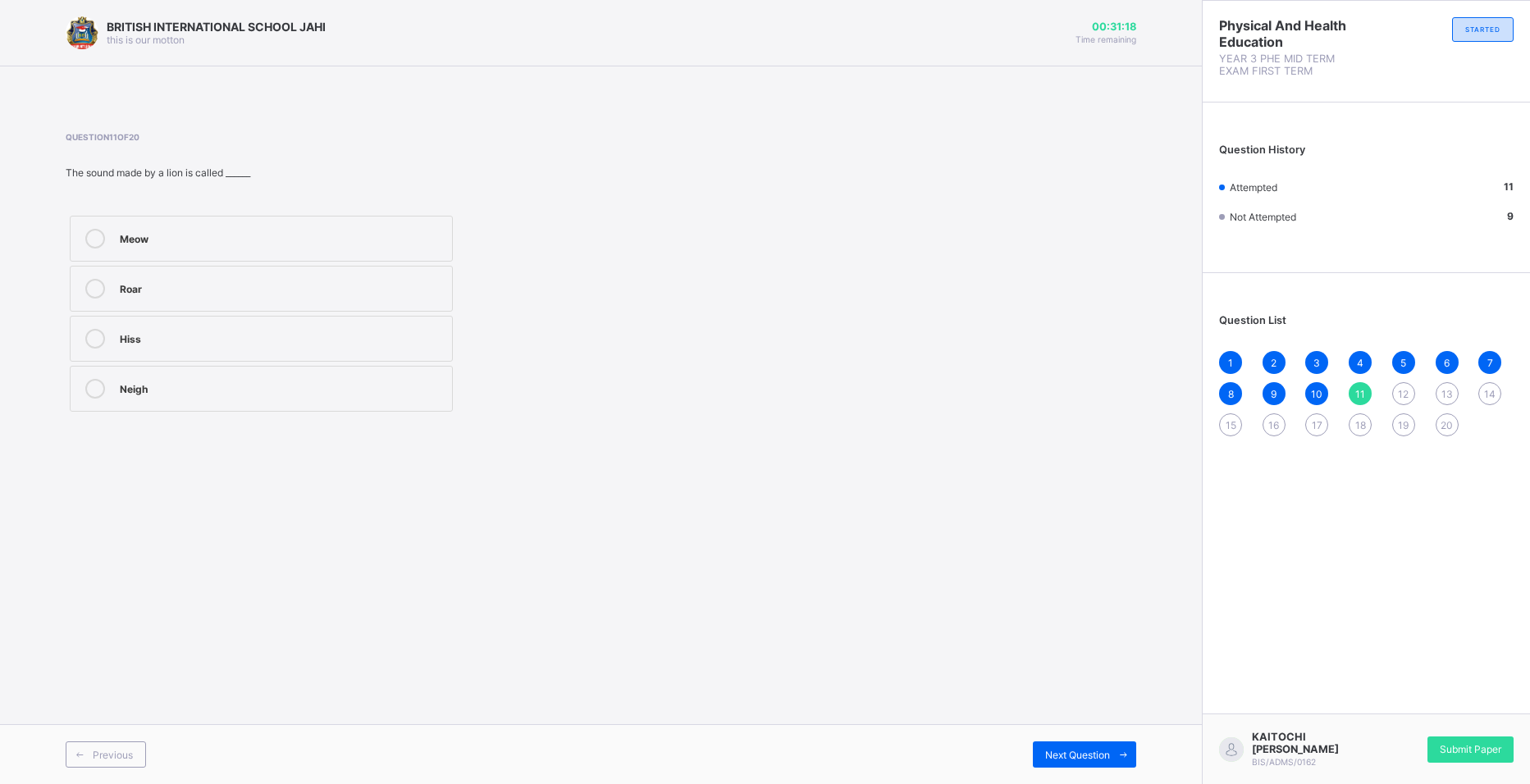
click at [1360, 377] on div "1 2 3 4 5 6 7 8 9 10 11 12 13 14 15 16 17 18 19 20" at bounding box center [1366, 393] width 294 height 86
click at [1360, 388] on span "12" at bounding box center [1403, 394] width 11 height 12
click at [156, 270] on label "Meow" at bounding box center [261, 289] width 383 height 46
click at [1360, 388] on span "13" at bounding box center [1447, 394] width 11 height 12
click at [155, 406] on label "Bark" at bounding box center [261, 389] width 383 height 46
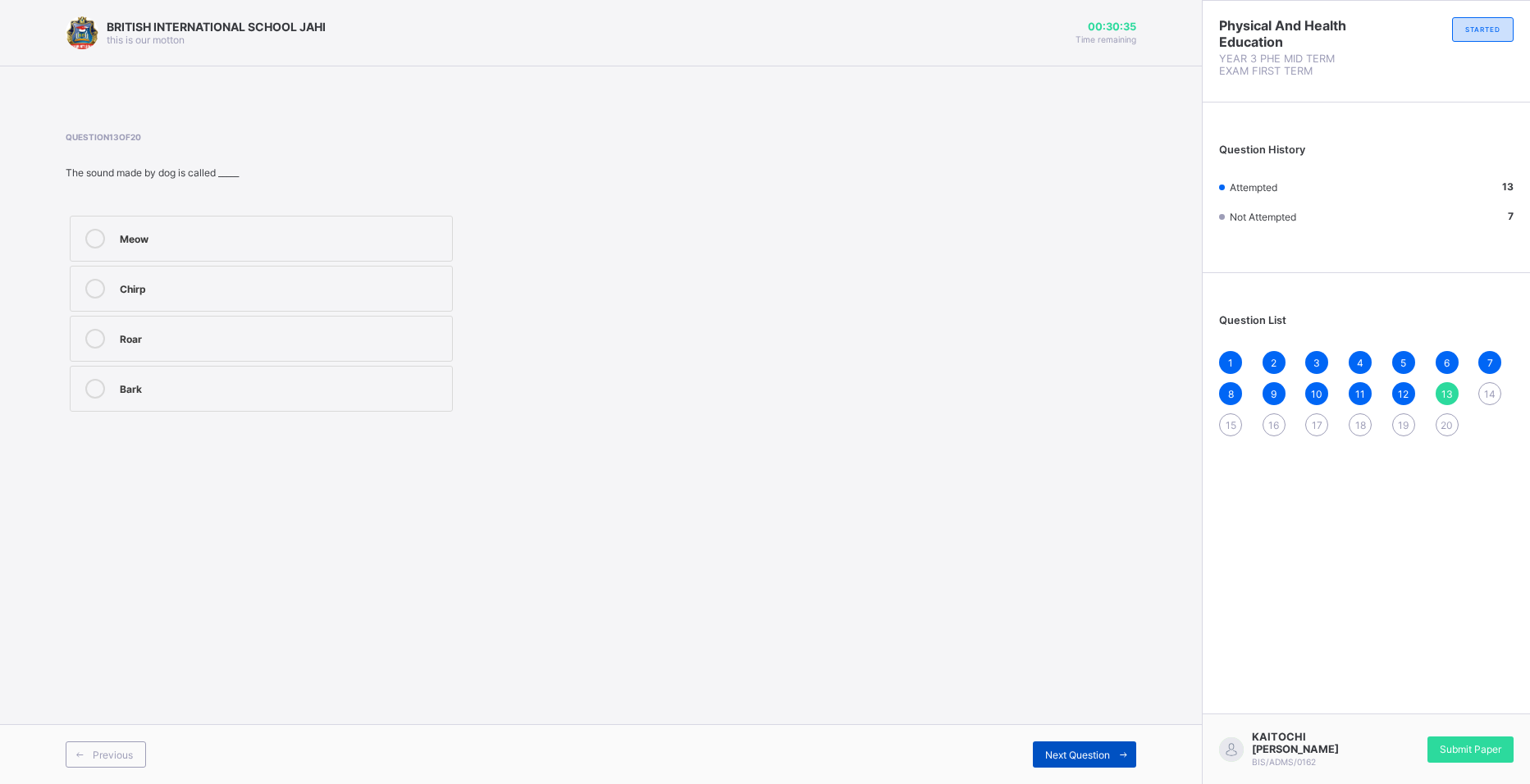
click at [1052, 747] on div "Next Question" at bounding box center [1084, 755] width 103 height 27
click at [118, 336] on label "Flying" at bounding box center [261, 339] width 383 height 46
click at [1226, 414] on div "1 2 3 4 5 6 7 8 9 10 11 12 13 14 15 16 17 18 19 20" at bounding box center [1366, 393] width 294 height 86
drag, startPoint x: 1081, startPoint y: 741, endPoint x: 1067, endPoint y: 738, distance: 14.3
click at [1077, 741] on div "Previous Next Question" at bounding box center [601, 754] width 1202 height 60
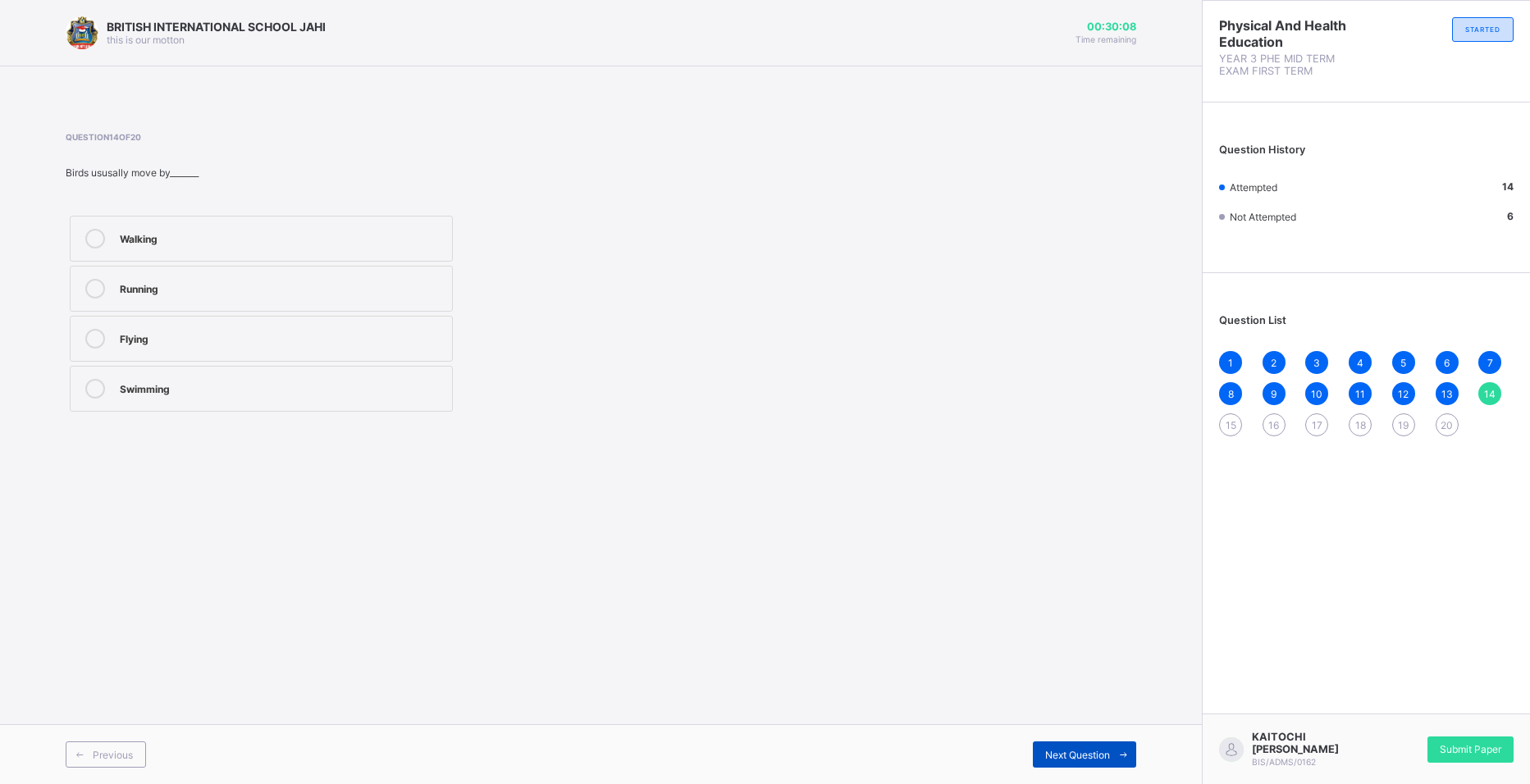
click at [1085, 746] on div "Next Question" at bounding box center [1084, 755] width 103 height 27
click at [354, 391] on div "Rhythm" at bounding box center [281, 387] width 324 height 17
click at [1100, 716] on div "BRITISH INTERNATIONAL SCHOOL JAHI this is our [PERSON_NAME] 00:29:47 Time remai…" at bounding box center [601, 392] width 1202 height 784
click at [1074, 739] on div "Previous Next Question" at bounding box center [601, 754] width 1202 height 60
click at [1078, 747] on div "Next Question" at bounding box center [1084, 755] width 103 height 27
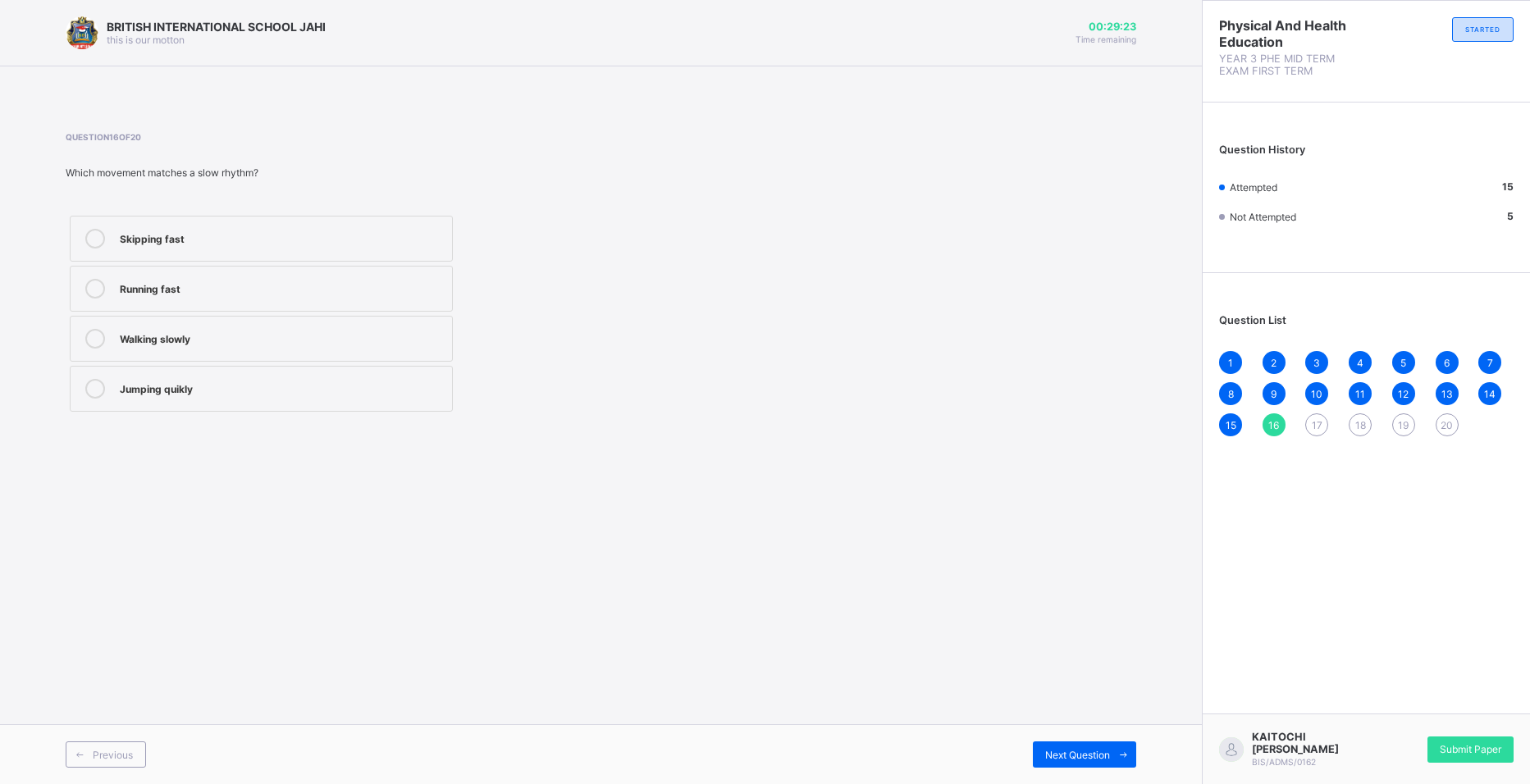
click at [202, 348] on label "Walking slowly" at bounding box center [261, 339] width 383 height 46
click at [1311, 415] on div "17" at bounding box center [1316, 425] width 23 height 23
click at [108, 374] on label "Dancing" at bounding box center [261, 389] width 383 height 46
click at [1360, 422] on span "18" at bounding box center [1360, 425] width 11 height 12
click at [366, 208] on div "Question 18 of 20 Which action shows rhythm? Sleeping Sitting quietly Jumping i…" at bounding box center [392, 273] width 652 height 284
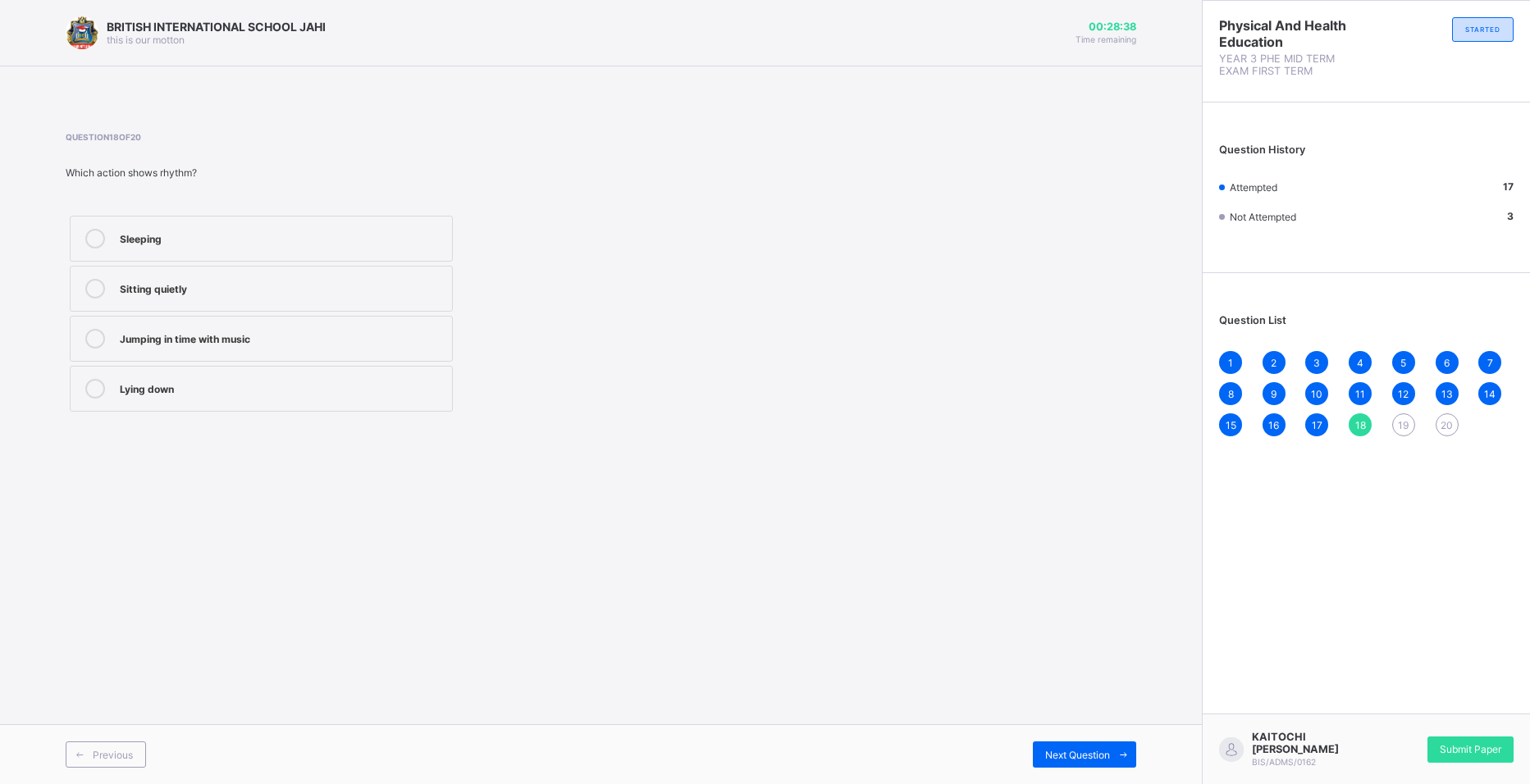
click at [110, 252] on label "Sleeping" at bounding box center [261, 239] width 383 height 46
click at [1360, 422] on span "19" at bounding box center [1403, 425] width 11 height 12
click at [249, 353] on label "Rhythm" at bounding box center [261, 339] width 383 height 46
click at [1102, 762] on div "Next Question" at bounding box center [1084, 755] width 103 height 27
drag, startPoint x: 193, startPoint y: 217, endPoint x: 182, endPoint y: 214, distance: 11.4
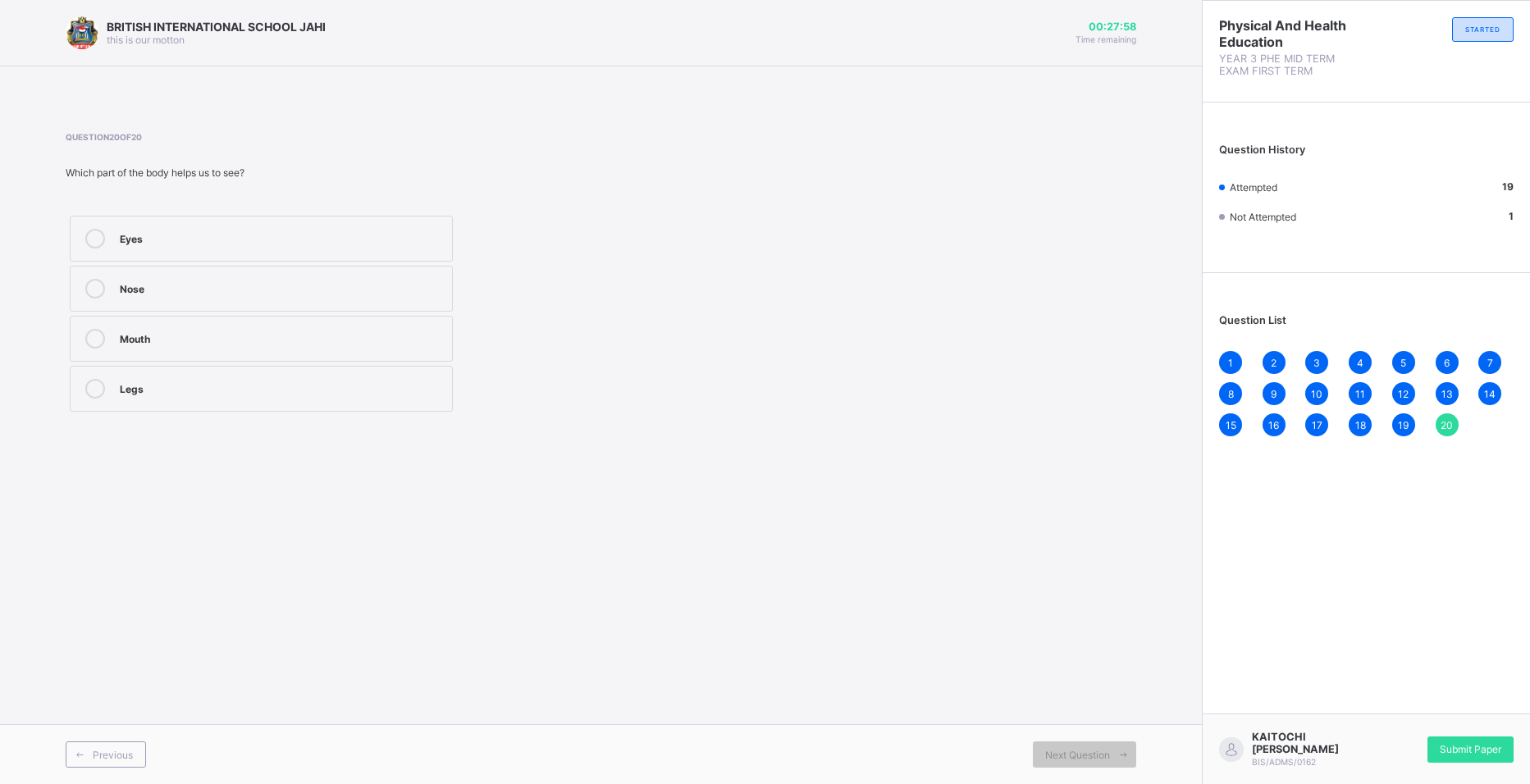
click at [201, 220] on label "Eyes" at bounding box center [261, 239] width 383 height 46
click at [1360, 756] on div "Submit Paper" at bounding box center [1470, 750] width 86 height 27
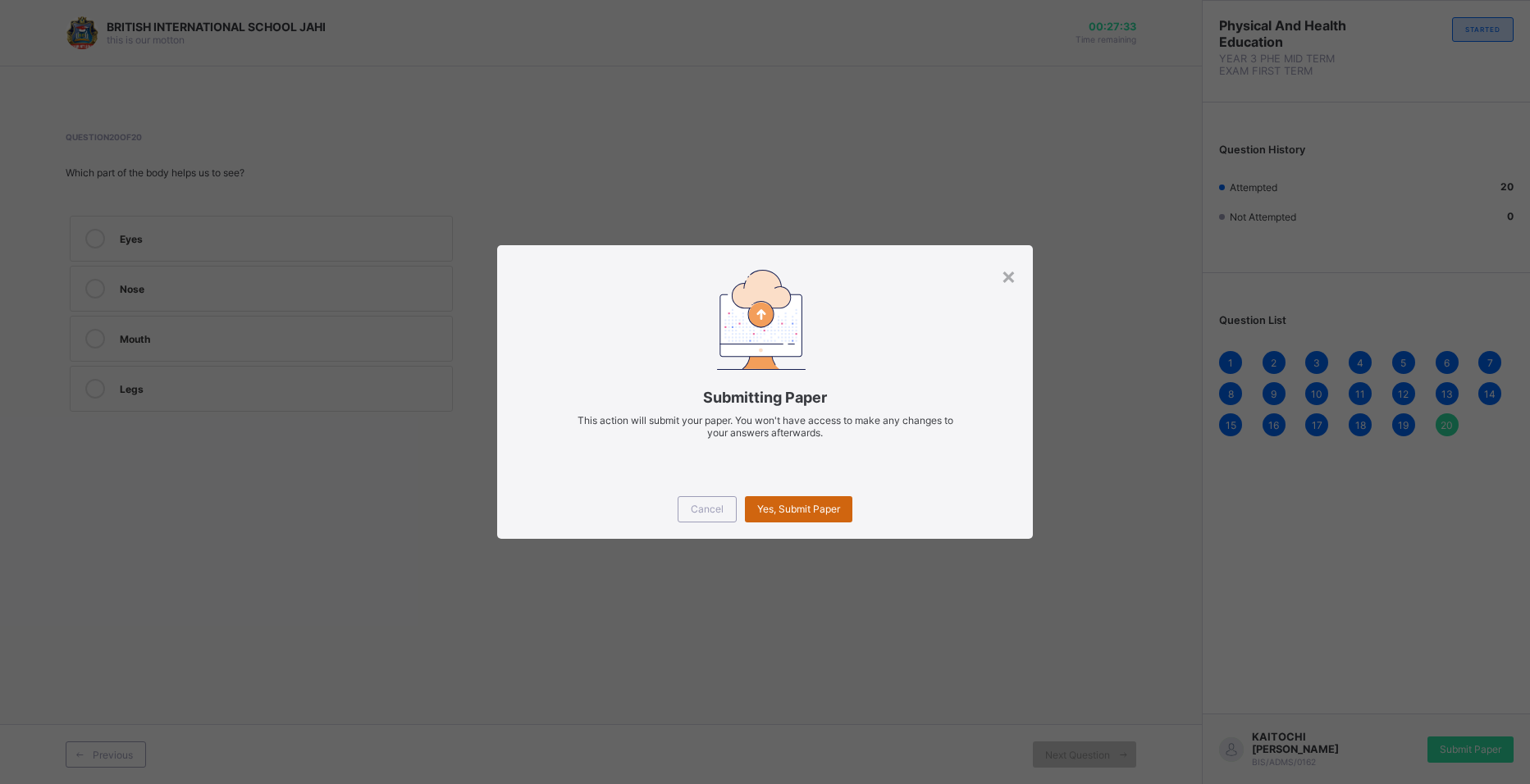
click at [786, 511] on span "Yes, Submit Paper" at bounding box center [799, 509] width 83 height 12
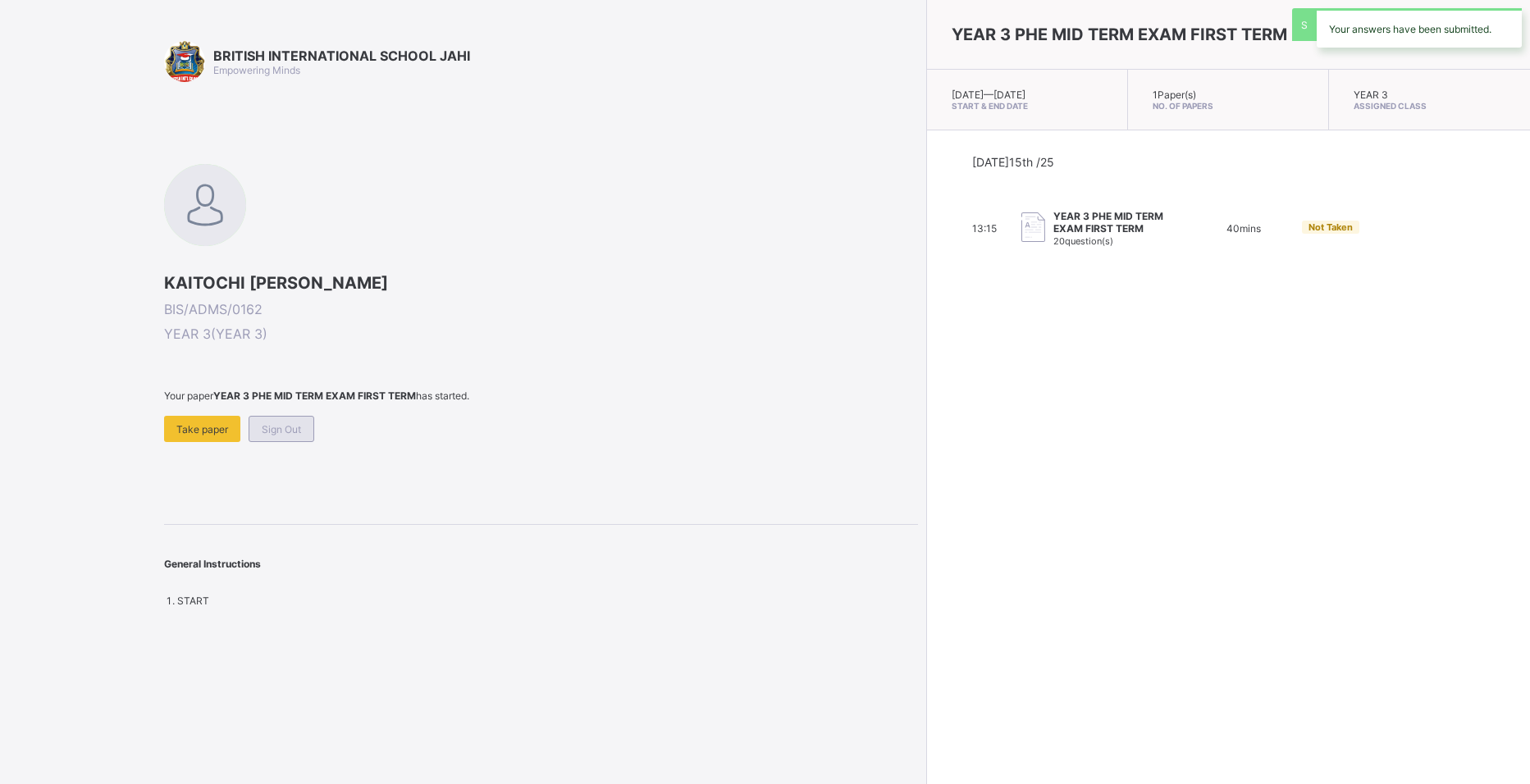
click at [303, 425] on div "Sign Out" at bounding box center [281, 430] width 65 height 27
